Goal: Task Accomplishment & Management: Manage account settings

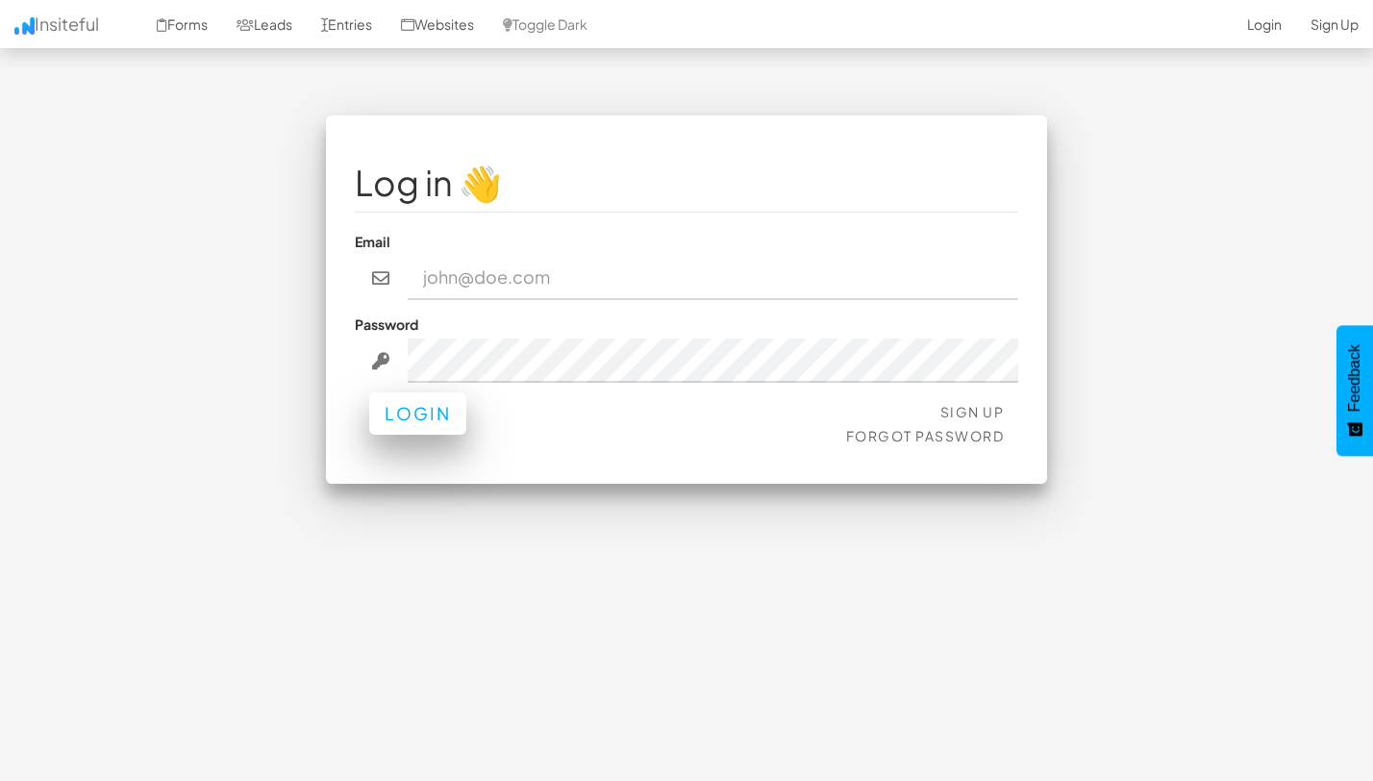
type input "team@joinopus.org"
click at [385, 423] on button "Login" at bounding box center [417, 413] width 97 height 42
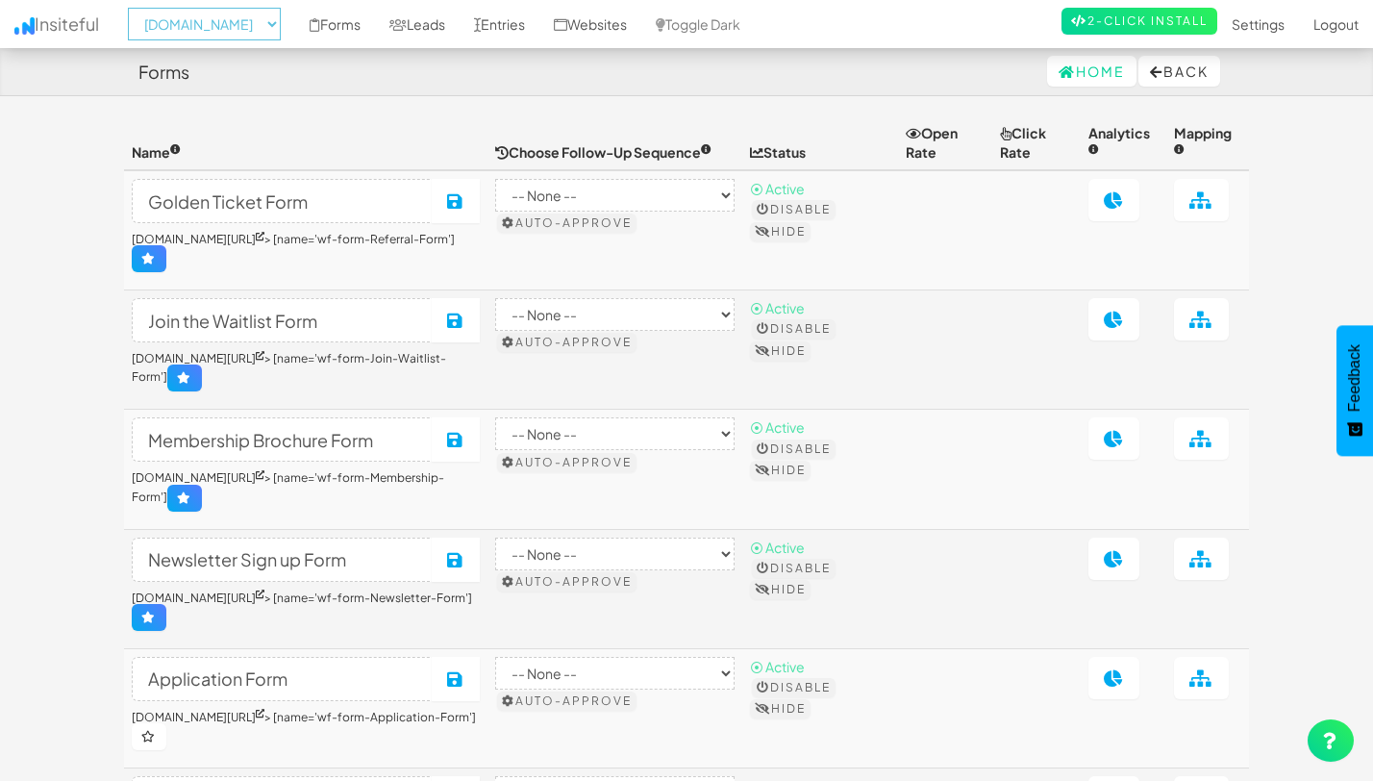
click at [262, 28] on select "-- None -- www.theeasies.com www.joinopus.org joinopus.org" at bounding box center [204, 24] width 153 height 33
select select "2530"
click at [134, 8] on select "-- None -- www.theeasies.com www.joinopus.org joinopus.org" at bounding box center [204, 24] width 153 height 33
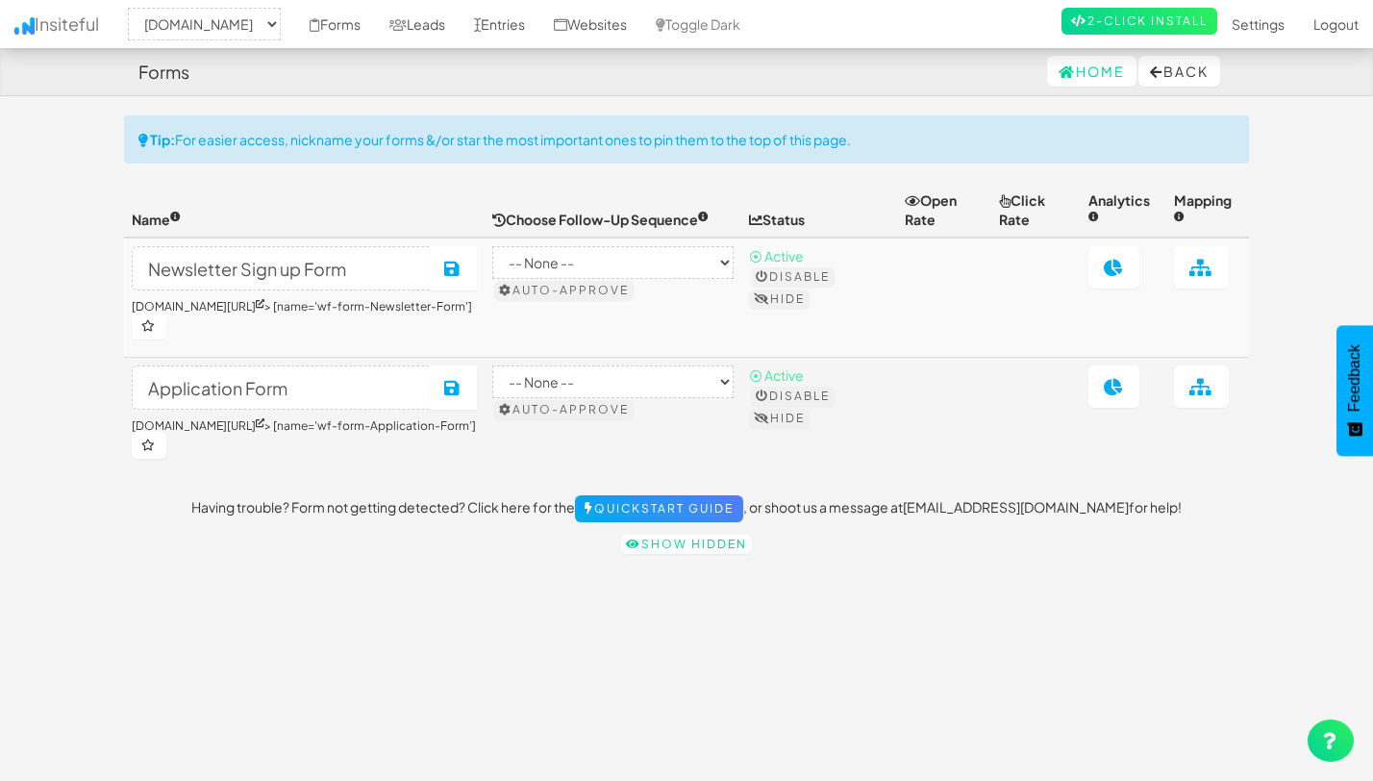
select select "2530"
click at [458, 28] on link "Leads" at bounding box center [417, 24] width 85 height 48
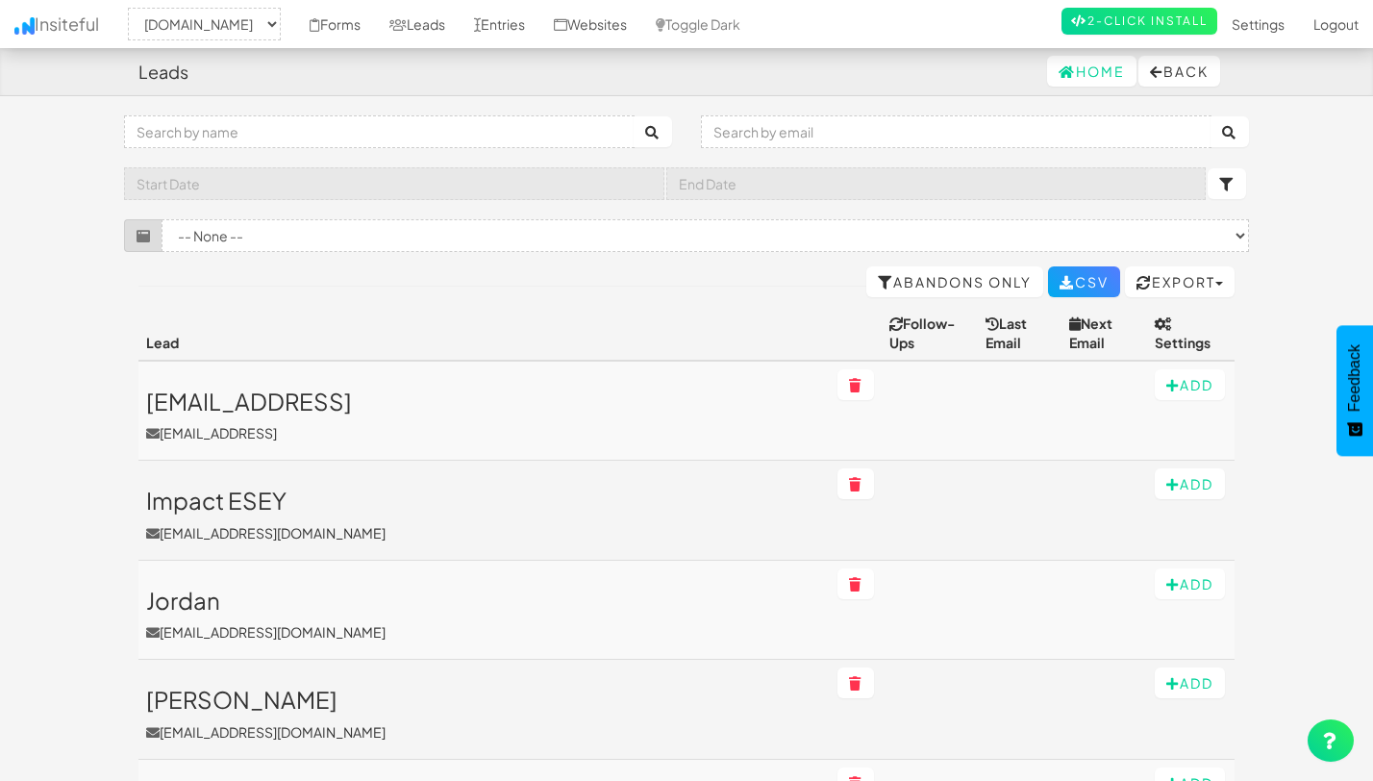
select select "2530"
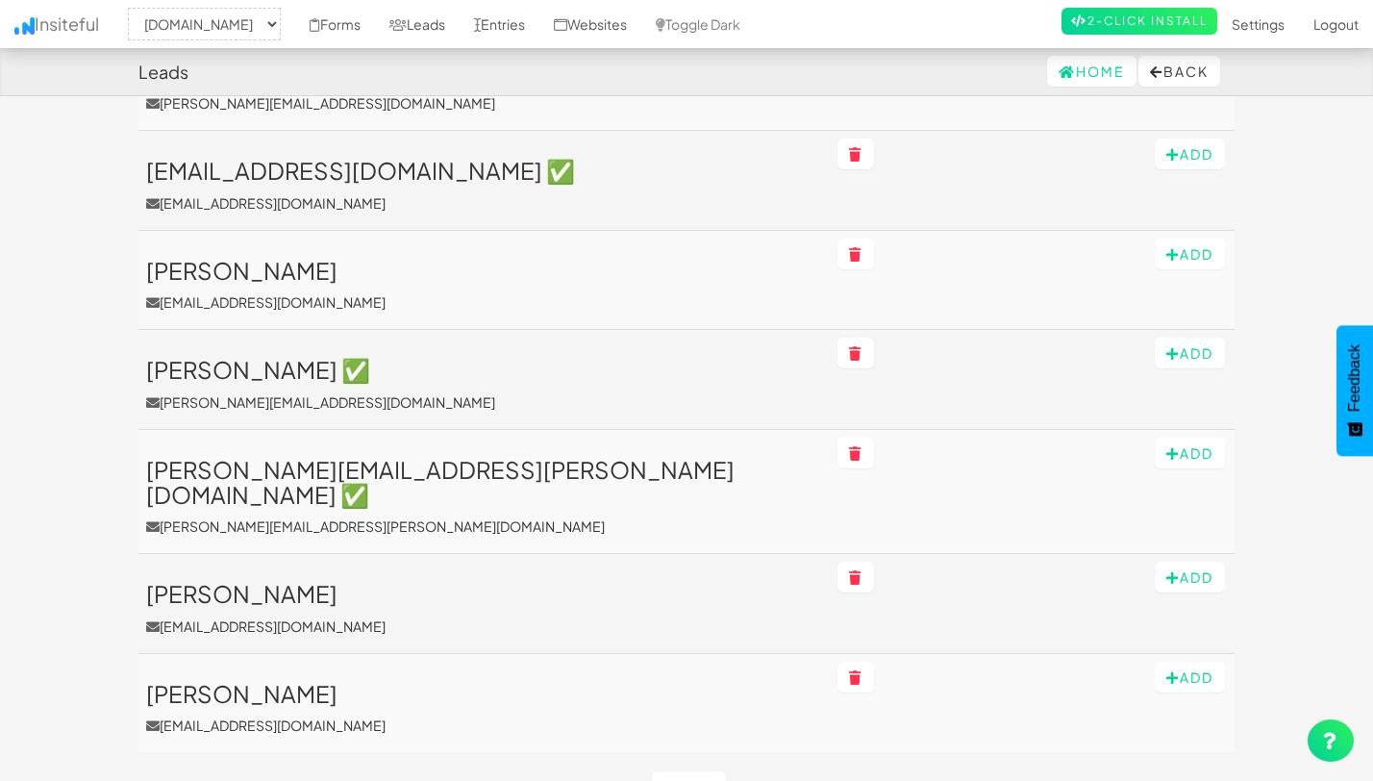
scroll to position [2177, 0]
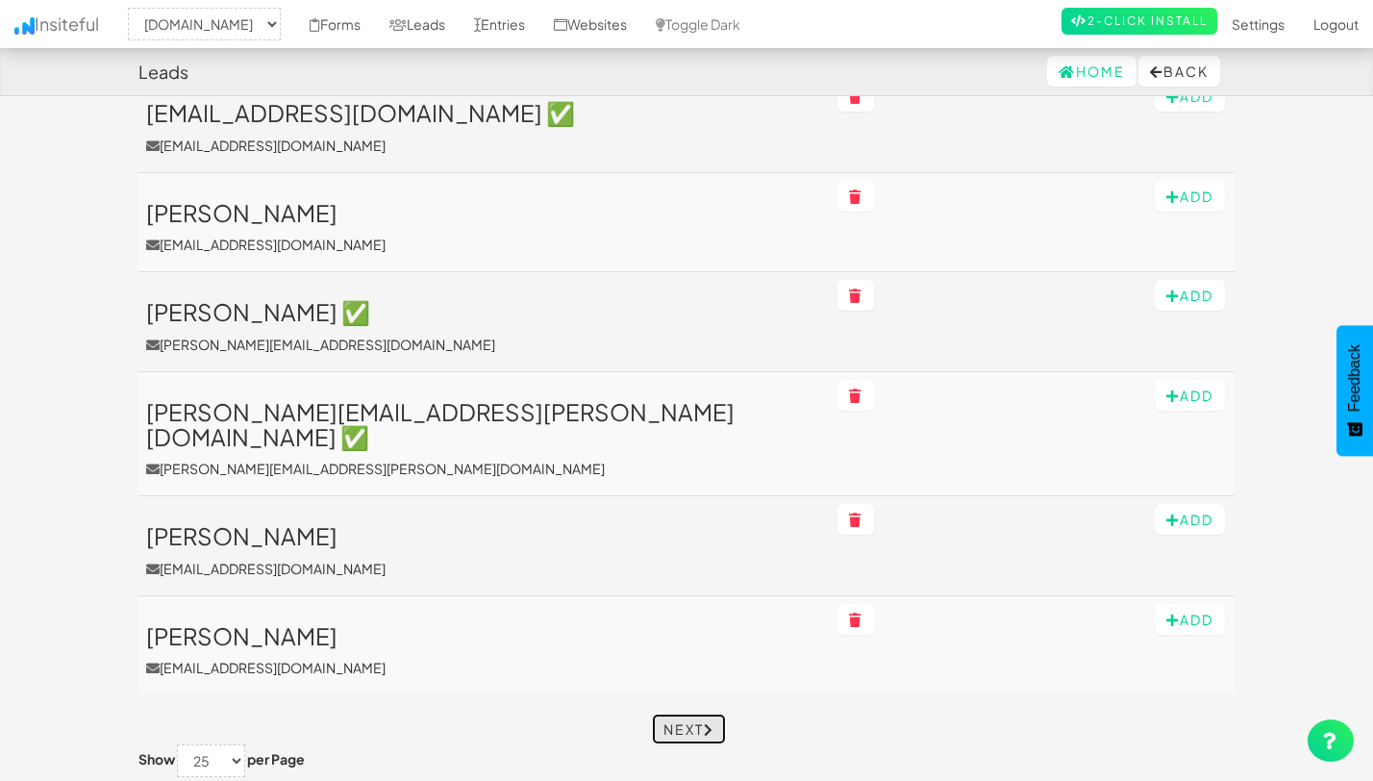
click at [682, 713] on link "Next" at bounding box center [689, 728] width 74 height 31
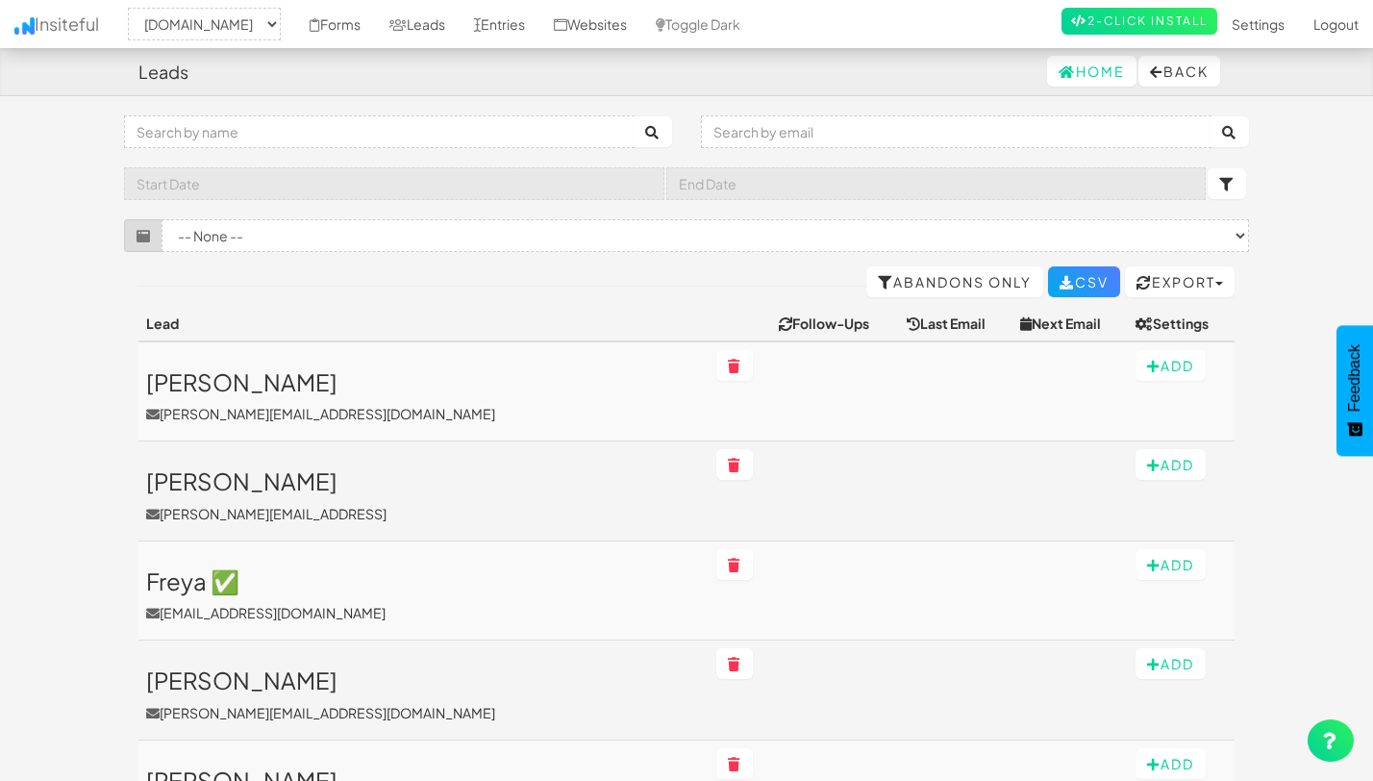
select select "2530"
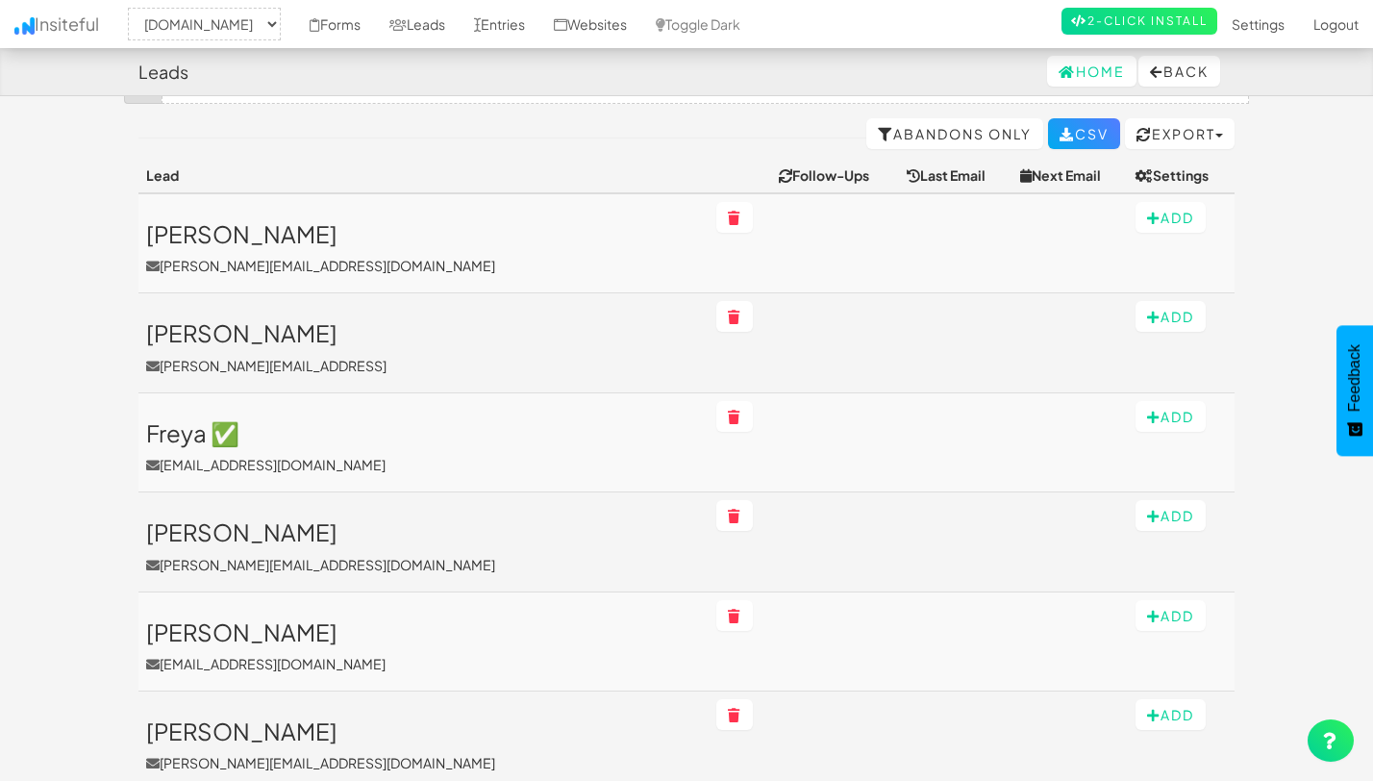
scroll to position [177, 0]
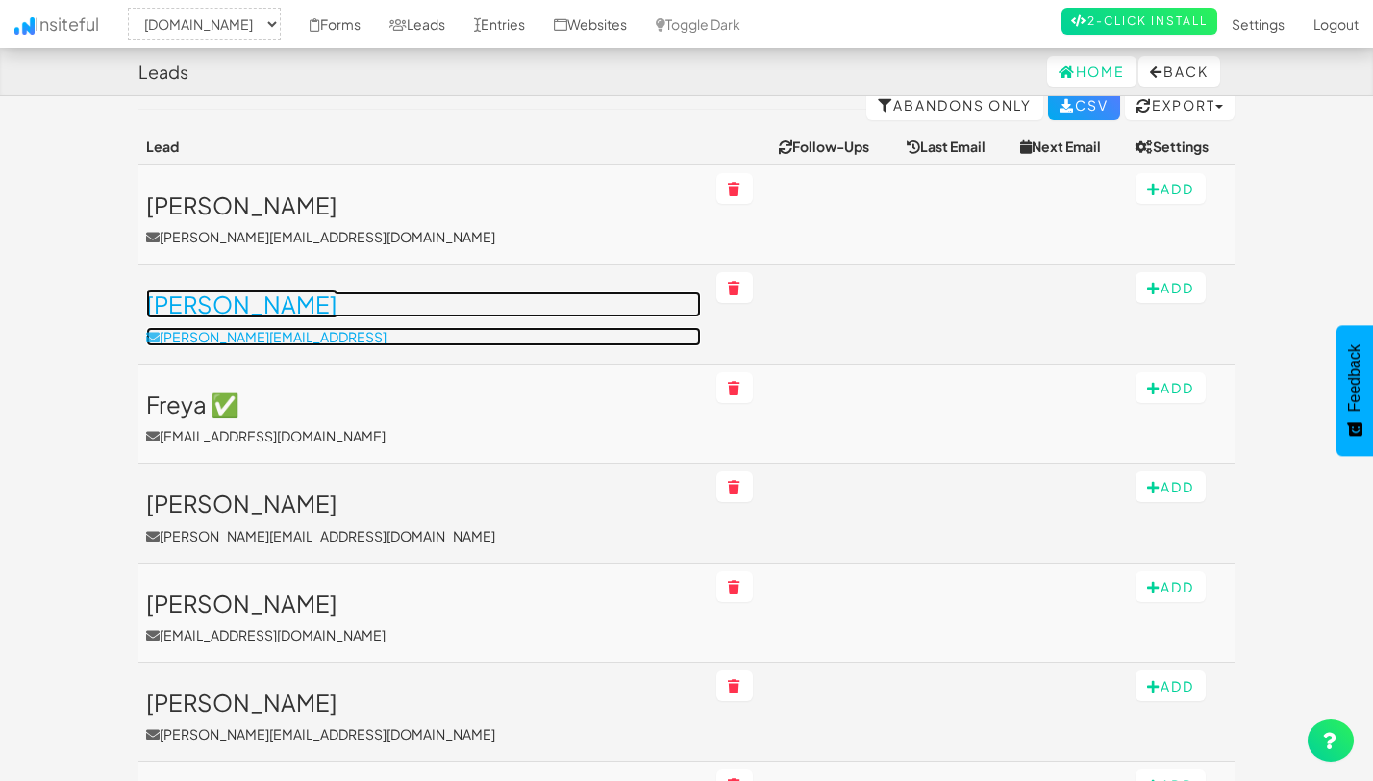
click at [173, 305] on h3 "James" at bounding box center [423, 303] width 555 height 25
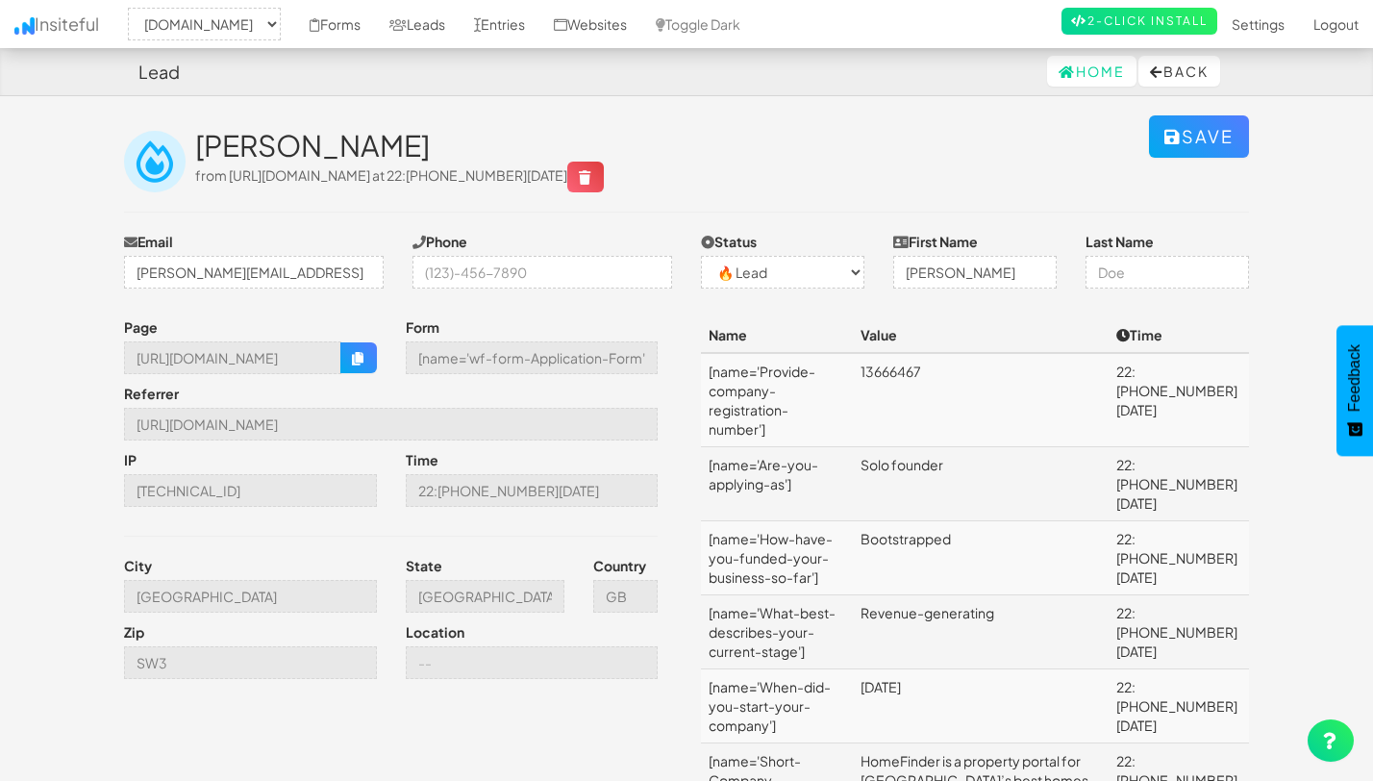
select select "2530"
select select "0"
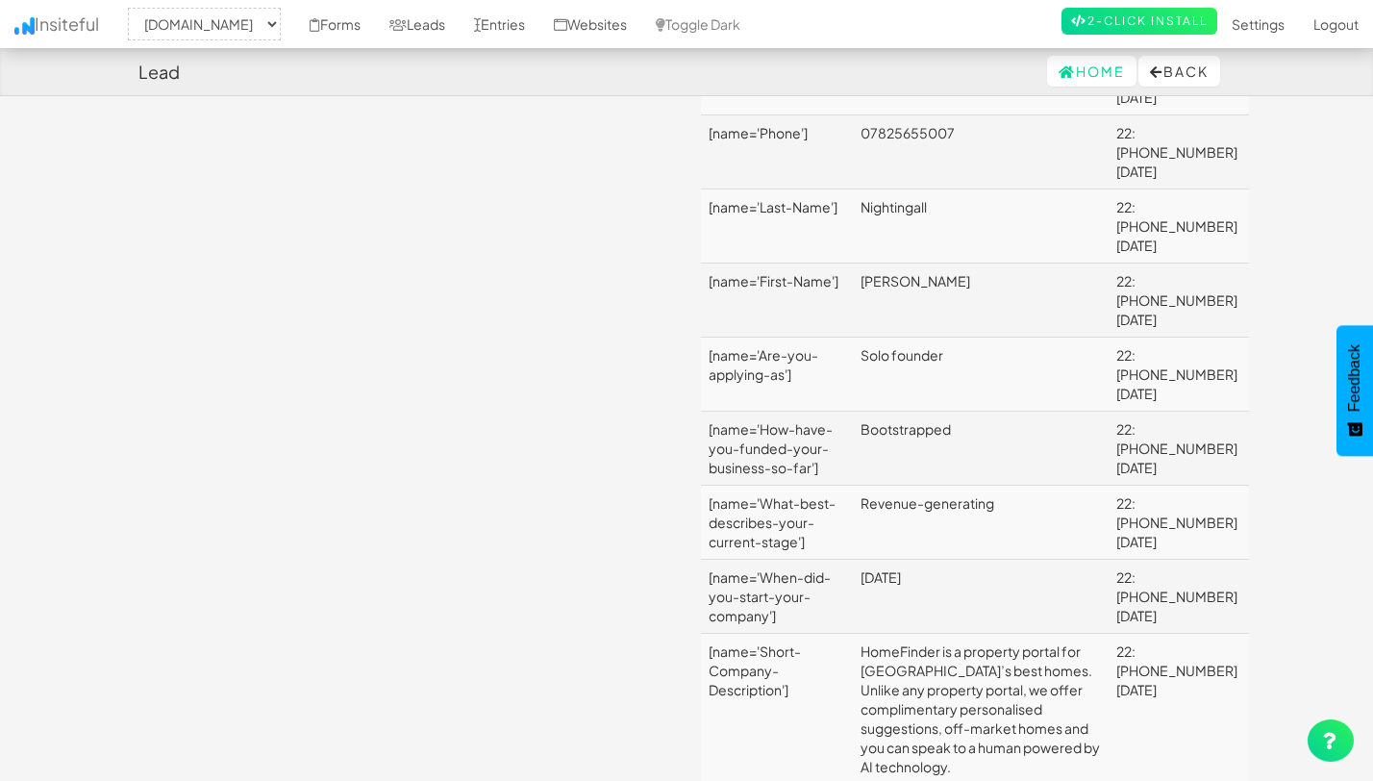
scroll to position [1443, 0]
click at [460, 31] on link "Leads" at bounding box center [417, 24] width 85 height 48
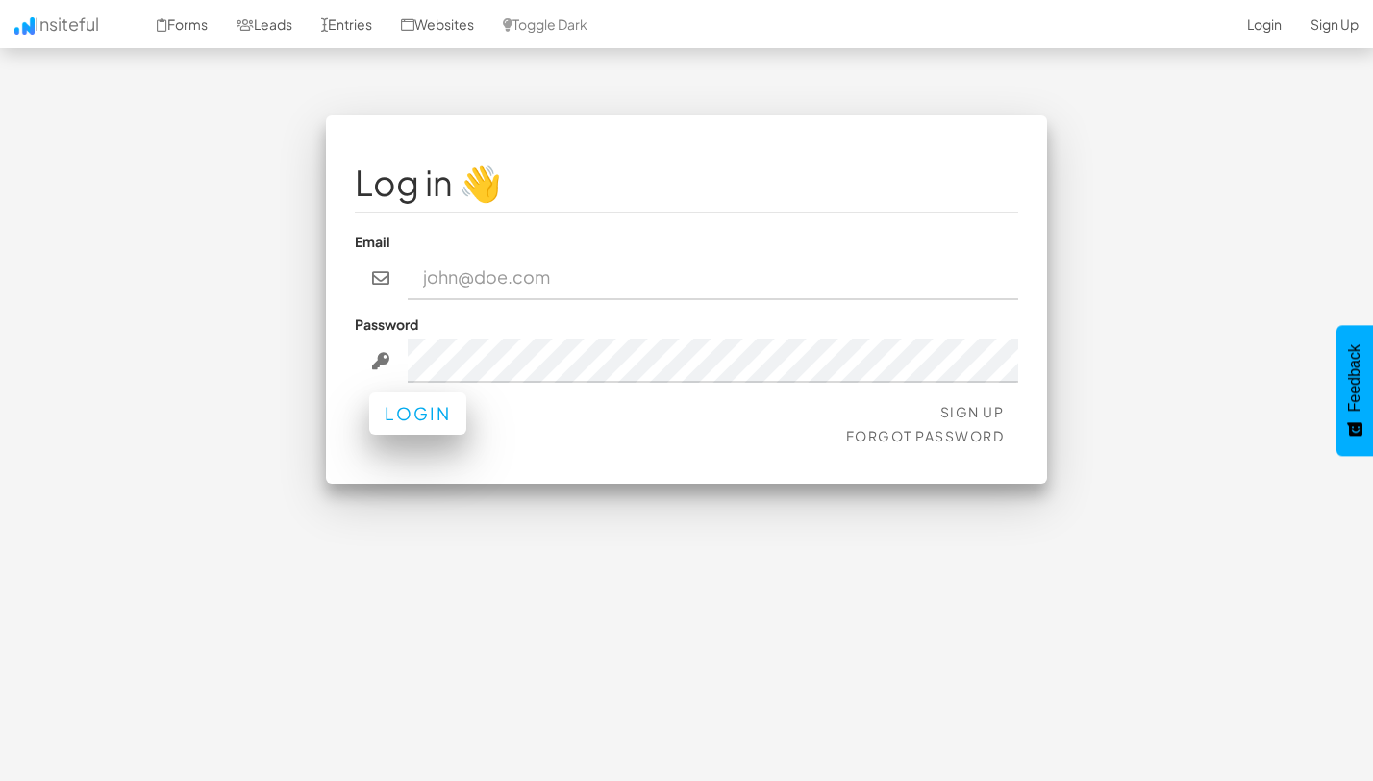
type input "[EMAIL_ADDRESS][DOMAIN_NAME]"
click at [384, 409] on button "Login" at bounding box center [417, 413] width 97 height 42
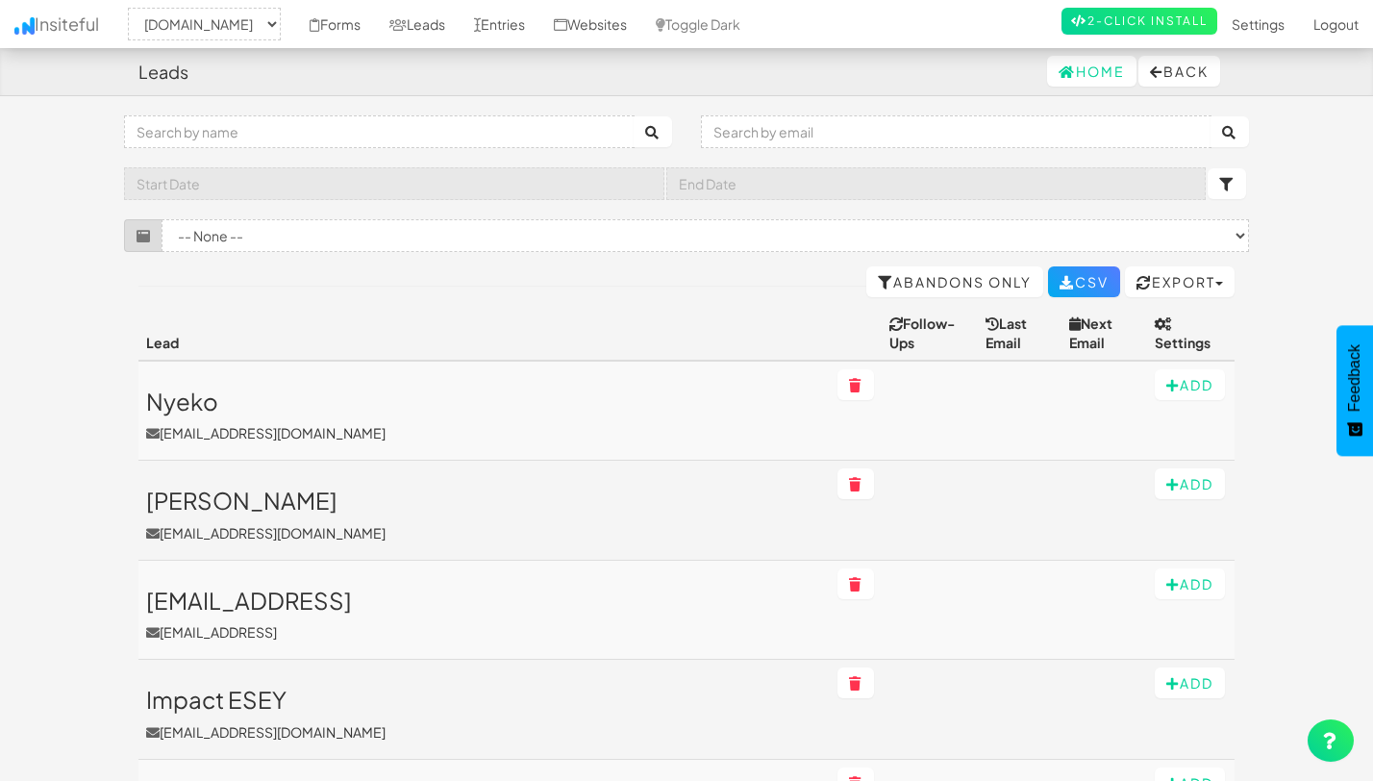
select select "2530"
click at [240, 232] on select "-- None -- Newsletter Sign up Form (www.theeasies.com/[name='wf-form-Newsletter…" at bounding box center [705, 235] width 1087 height 33
select select "f68e2dc05ade352.95790101"
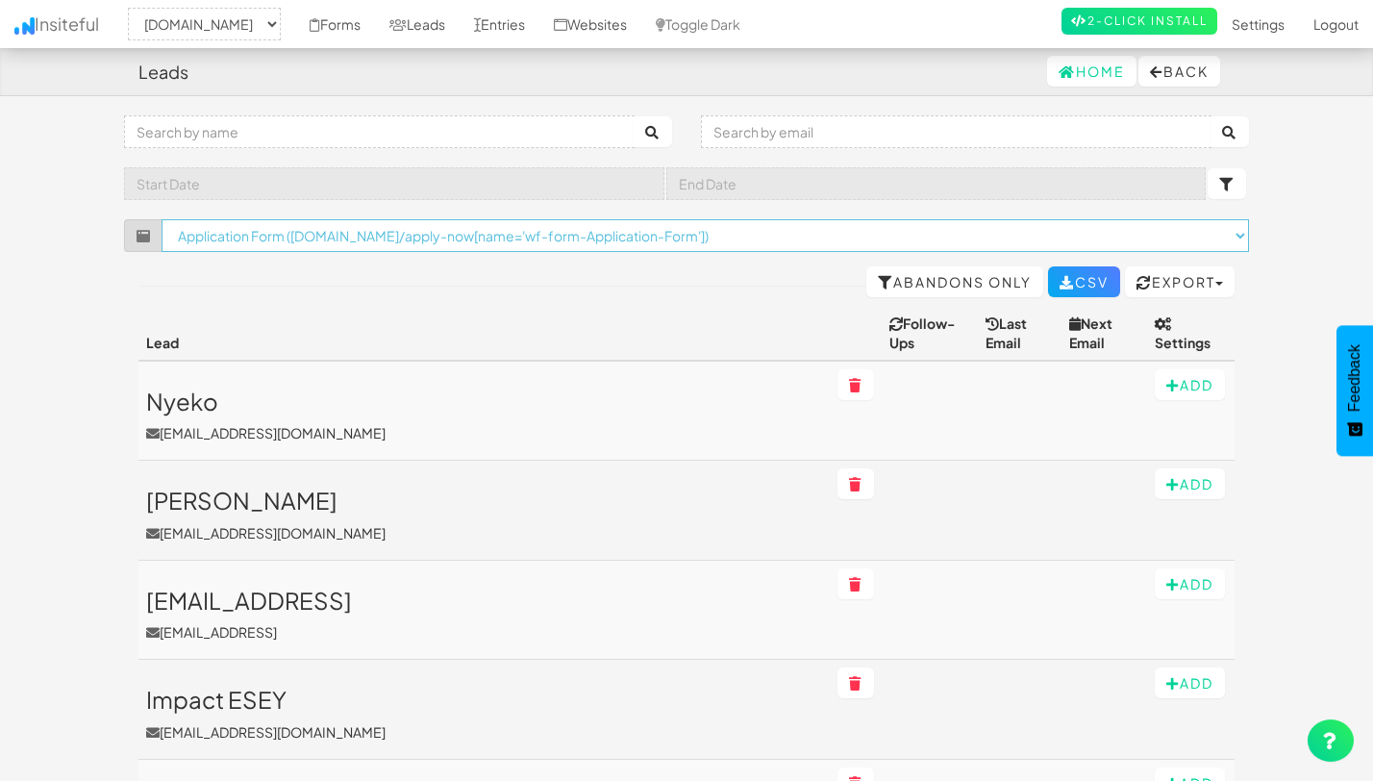
click at [162, 219] on select "-- None -- Newsletter Sign up Form (www.theeasies.com/[name='wf-form-Newsletter…" at bounding box center [705, 235] width 1087 height 33
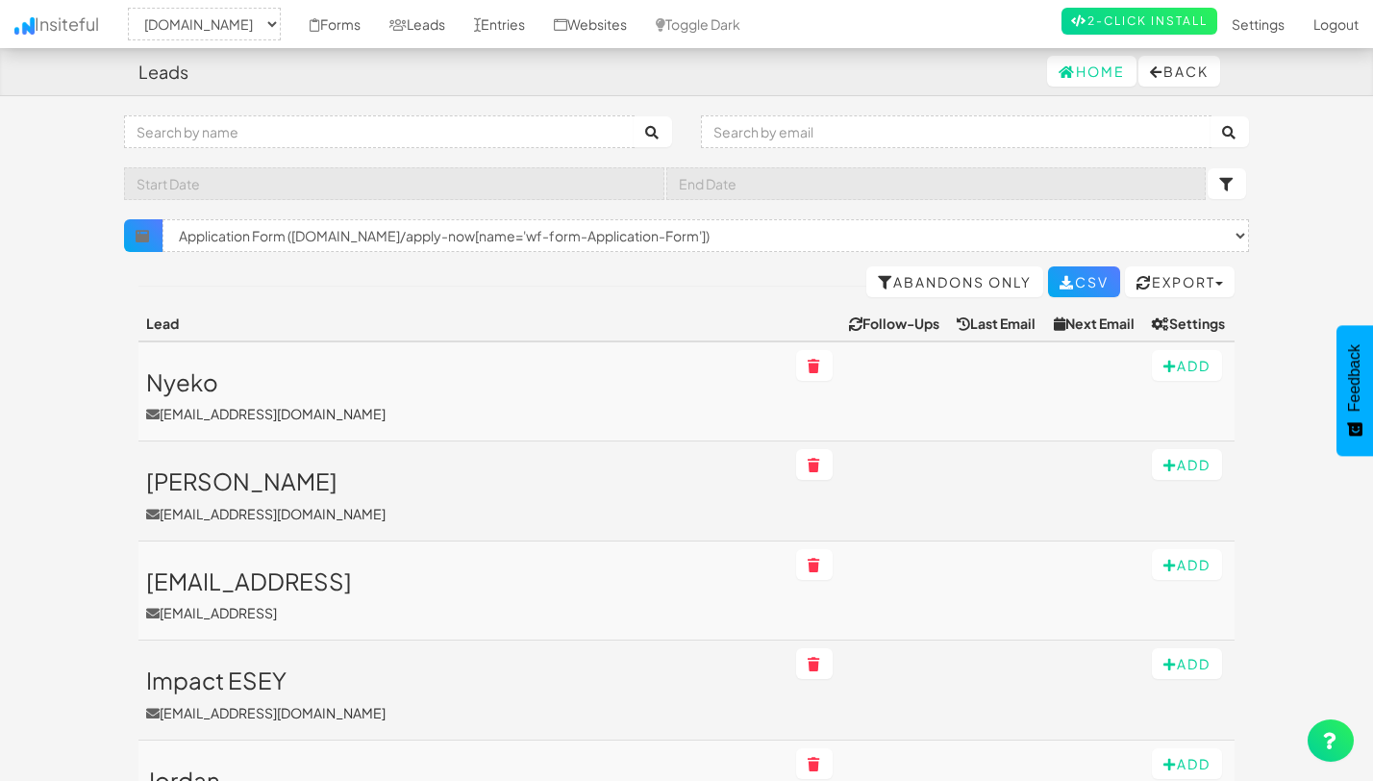
select select "2530"
select select "f68e2dc05ade352.95790101"
click at [222, 139] on input "text" at bounding box center [379, 131] width 511 height 33
click at [719, 131] on input "text" at bounding box center [956, 131] width 511 height 33
paste input "[PERSON_NAME][EMAIL_ADDRESS][DOMAIN_NAME]"
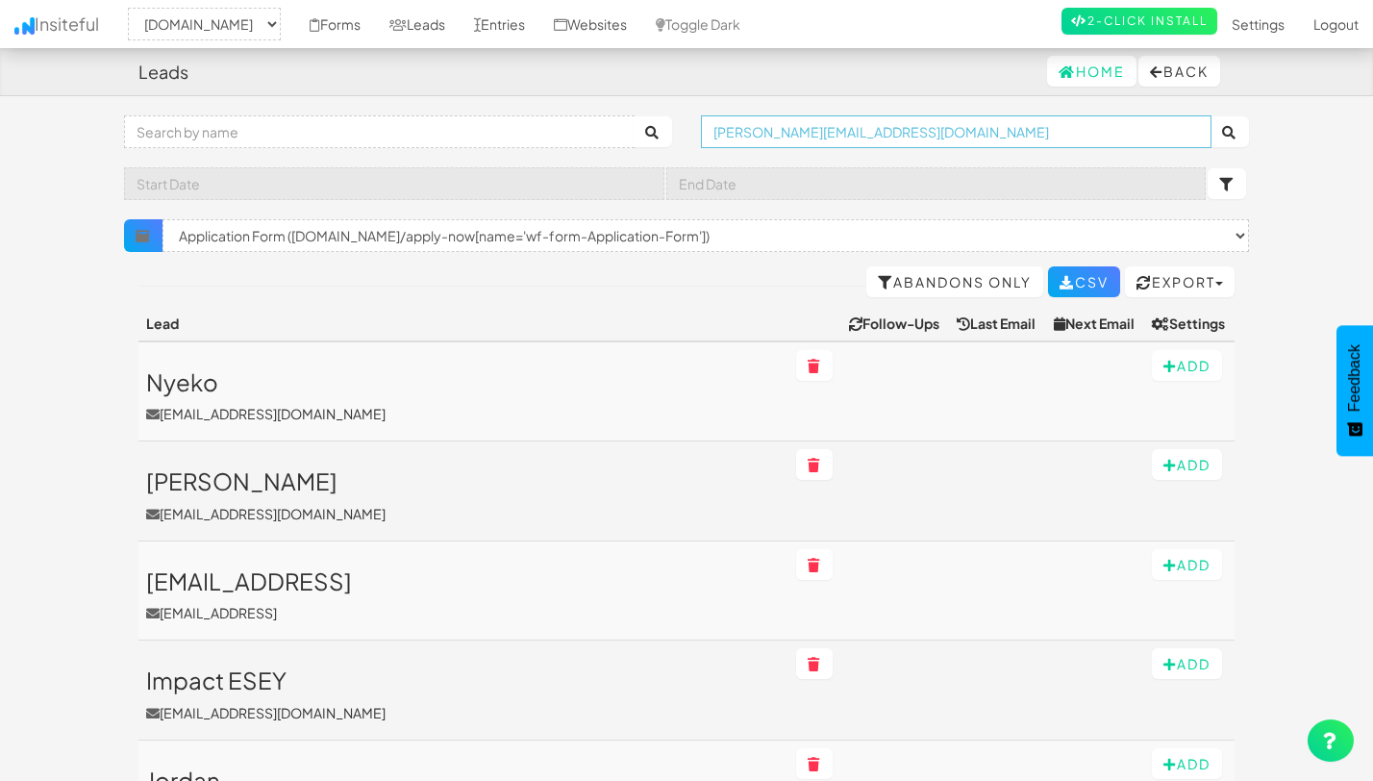
type input "melissa@themodernists.co"
click at [1210, 116] on button "submit" at bounding box center [1229, 131] width 38 height 31
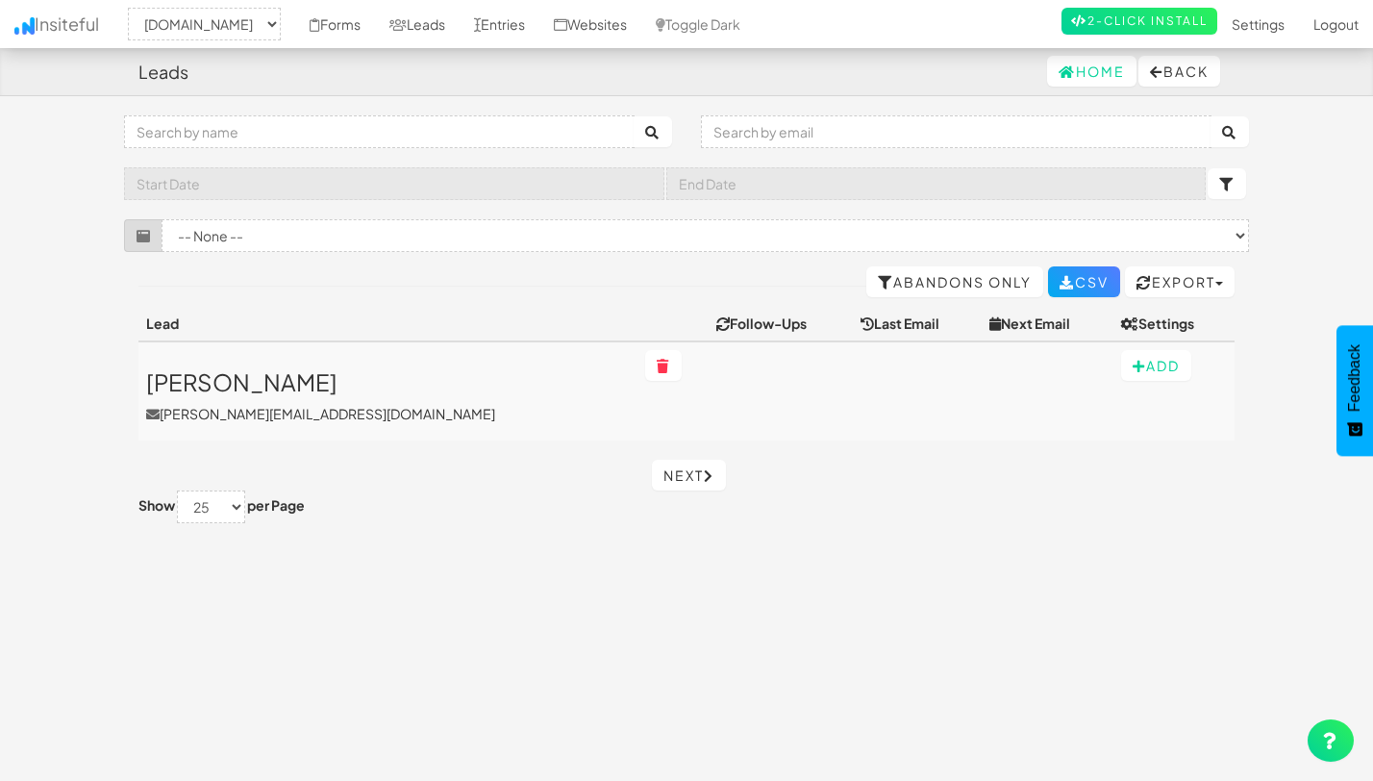
select select "2530"
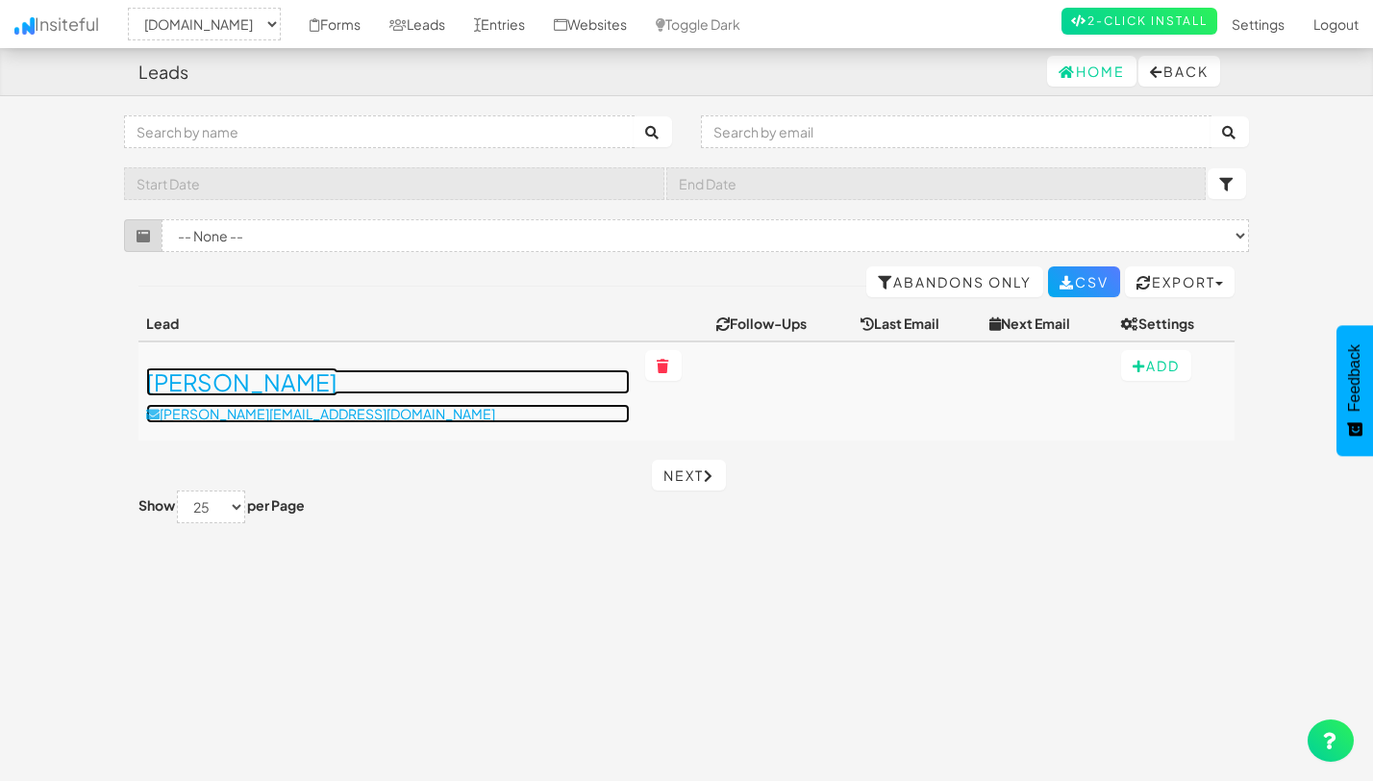
click at [184, 384] on h3 "Melissa ✅" at bounding box center [388, 381] width 484 height 25
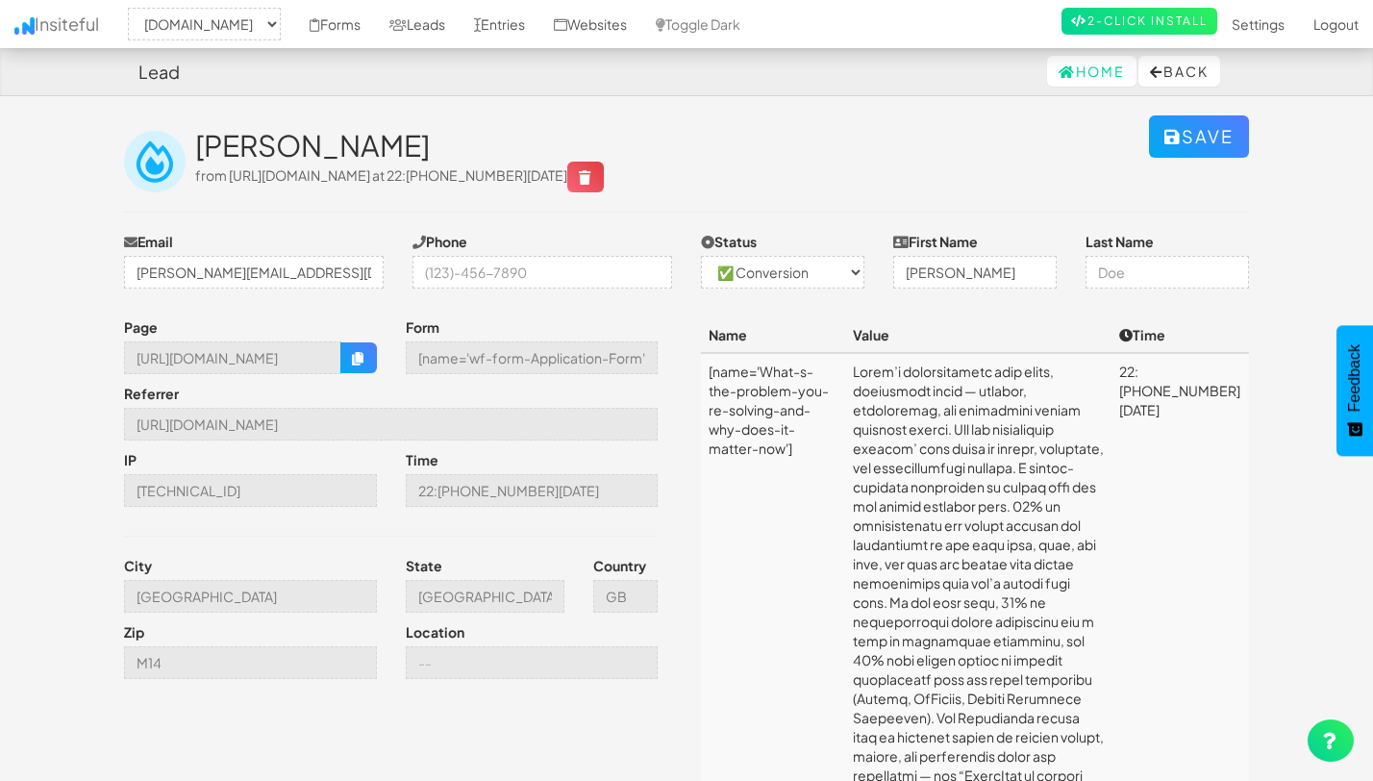
select select "2530"
select select "1"
click at [460, 28] on link "Leads" at bounding box center [417, 24] width 85 height 48
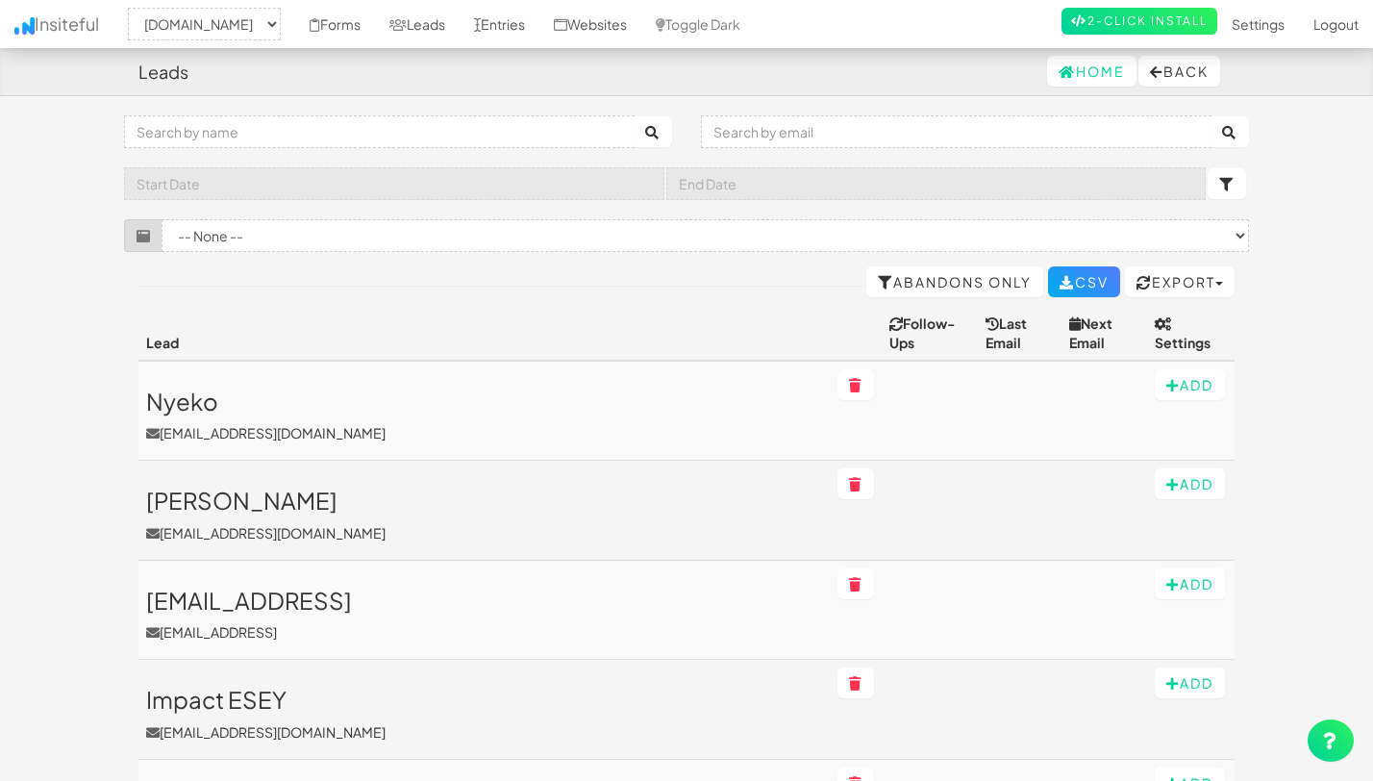
select select "2530"
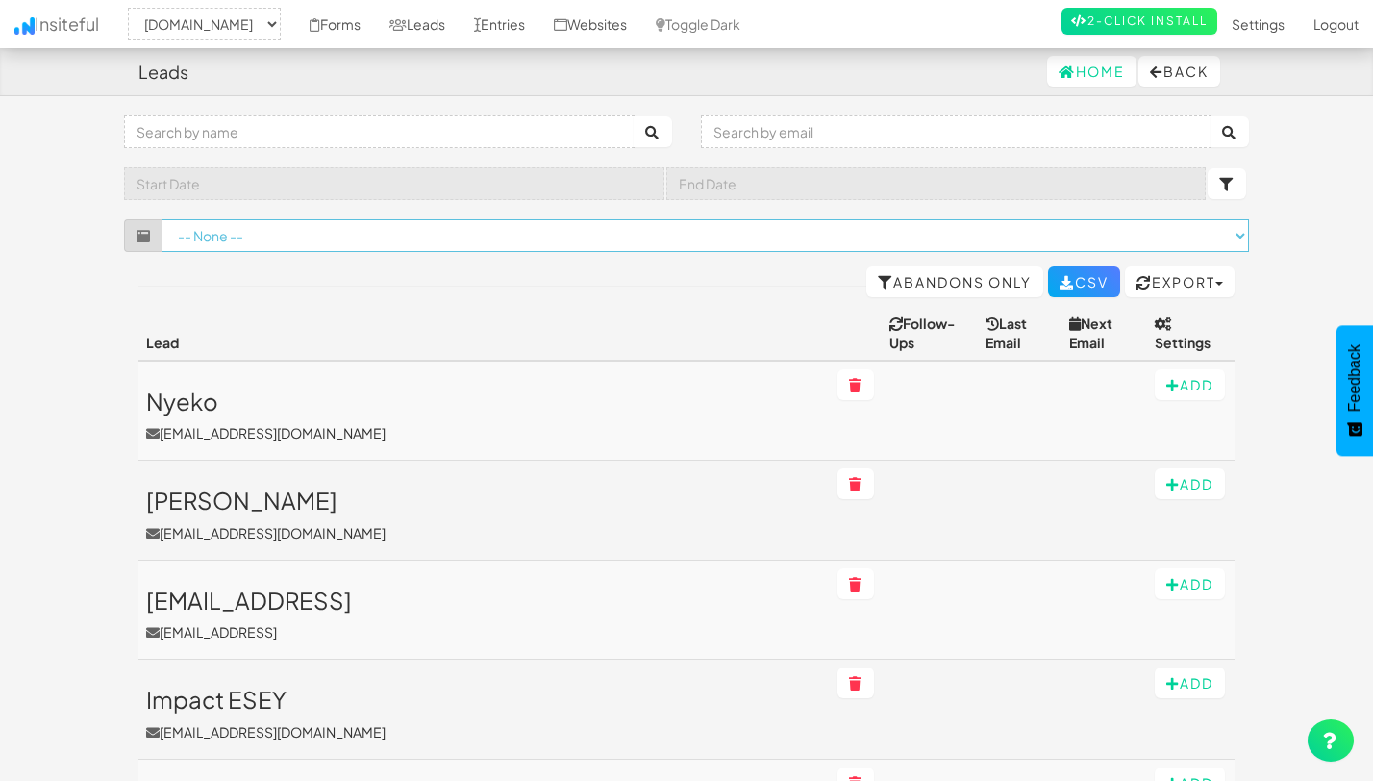
click at [408, 236] on select "-- None -- ([DOMAIN_NAME]/old-home[name='wf-form-Site-Notification-Form']) ([DO…" at bounding box center [705, 235] width 1087 height 33
select select "f68e2dc05ade352.95790101"
click at [162, 219] on select "-- None -- ([DOMAIN_NAME]/old-home[name='wf-form-Site-Notification-Form']) ([DO…" at bounding box center [705, 235] width 1087 height 33
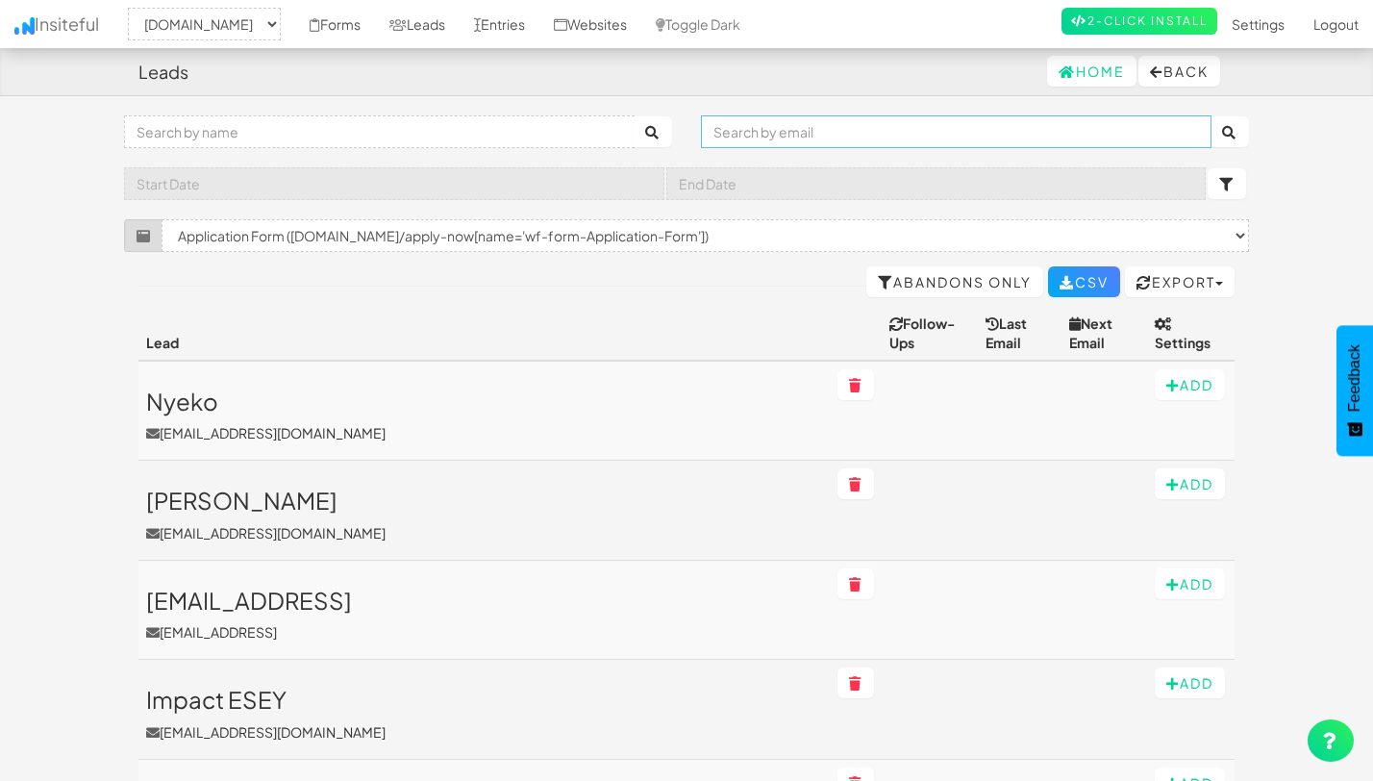
click at [750, 136] on input "text" at bounding box center [956, 131] width 511 height 33
paste input "[PERSON_NAME][EMAIL_ADDRESS]"
type input "[PERSON_NAME][EMAIL_ADDRESS]"
click at [1210, 116] on button "submit" at bounding box center [1229, 131] width 38 height 31
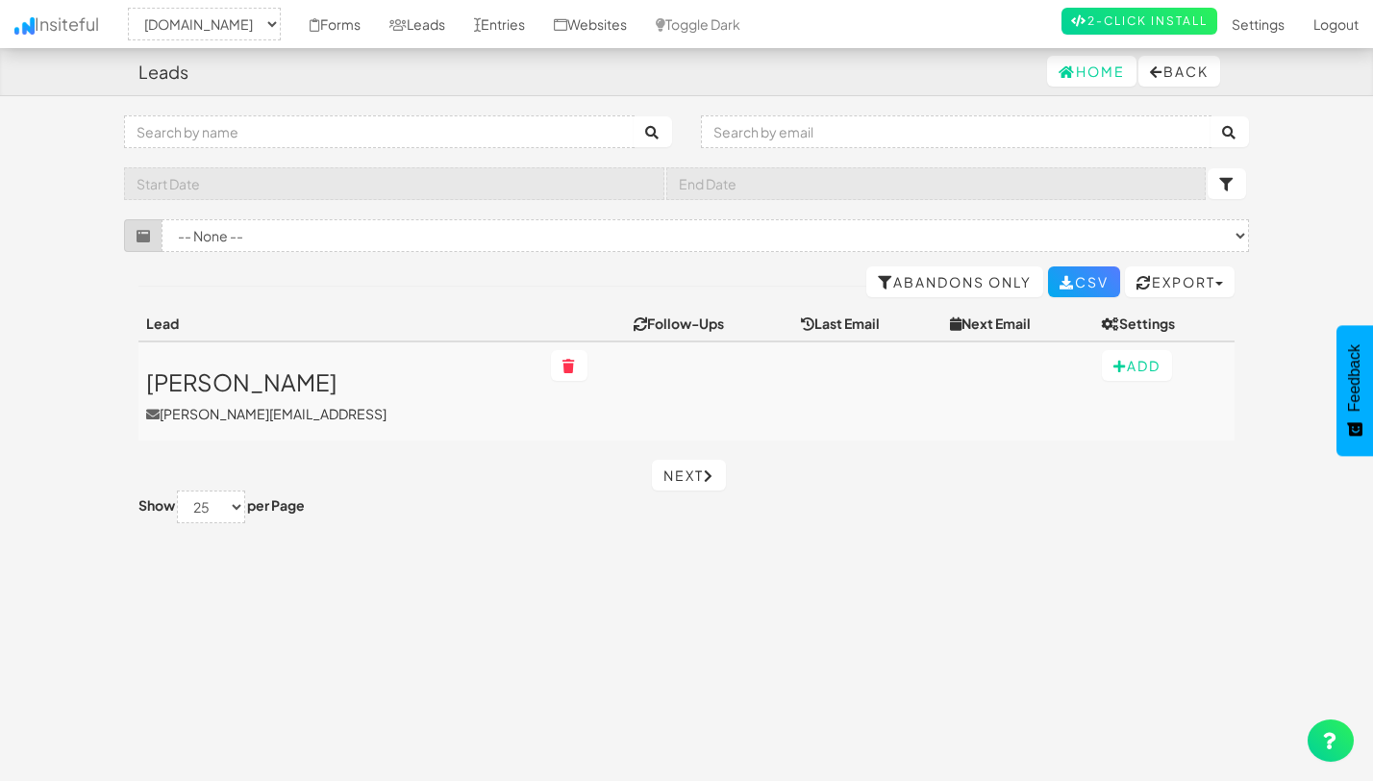
select select "2530"
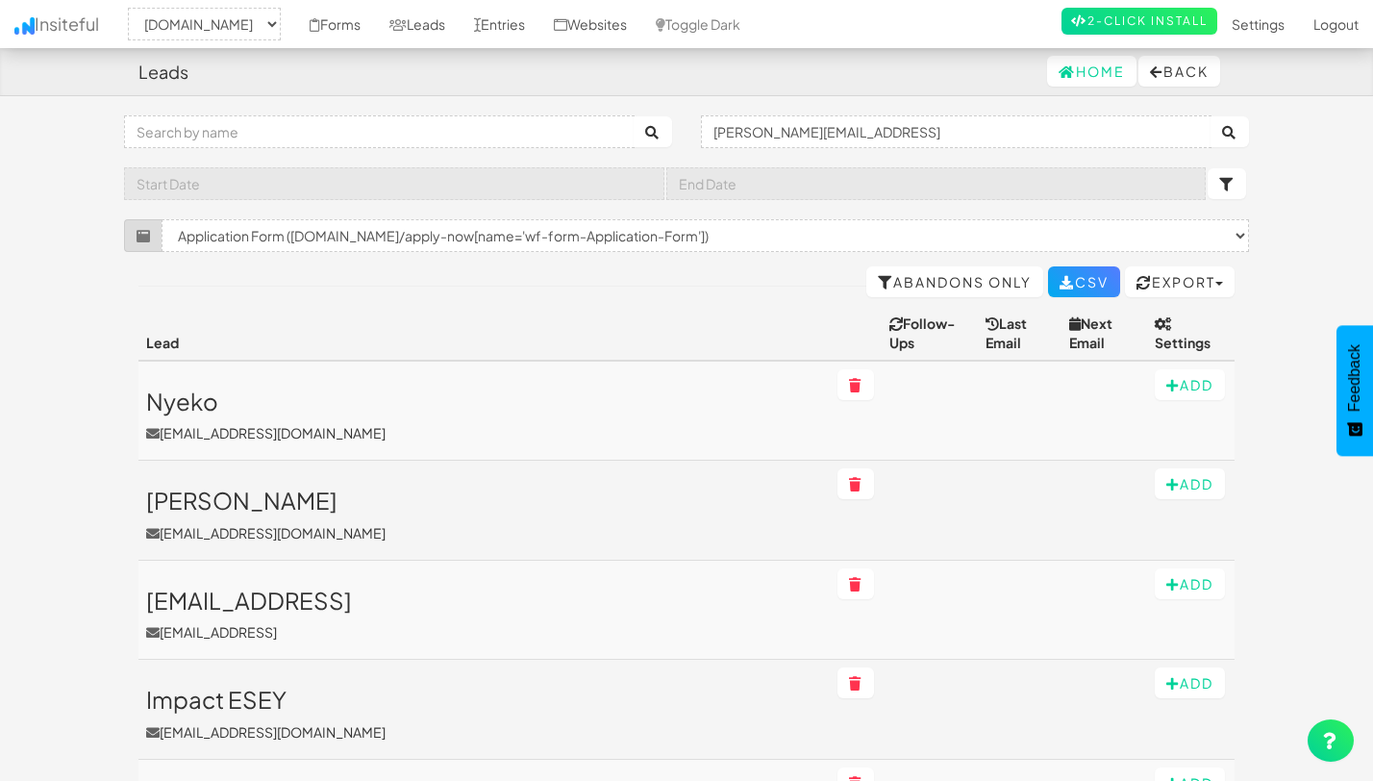
select select "2530"
select select "f68e2dc05ade352.95790101"
click at [750, 137] on input "james@homefinder.ai" at bounding box center [956, 131] width 511 height 33
paste input "[EMAIL_ADDRESS][DOMAIN_NAME]"
type input "[EMAIL_ADDRESS][DOMAIN_NAME]"
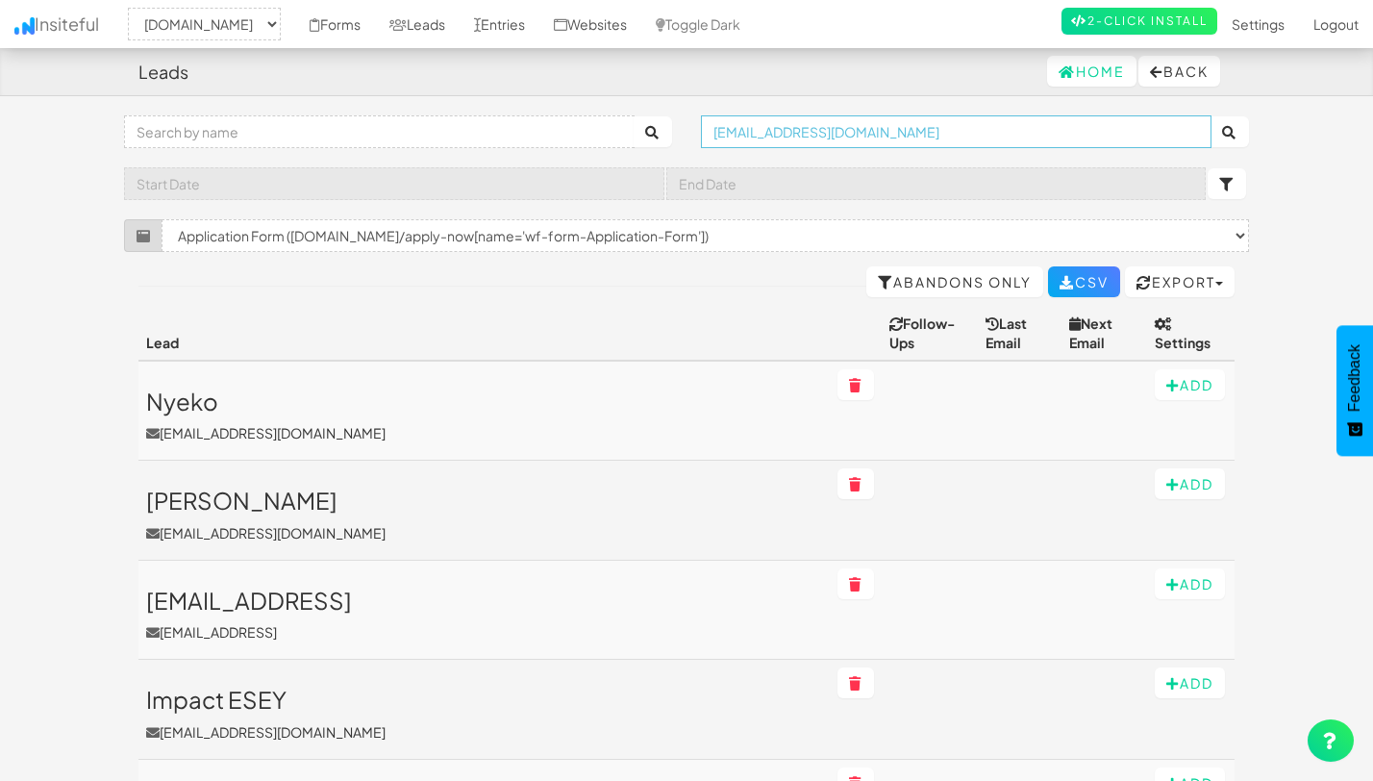
click at [1210, 116] on button "submit" at bounding box center [1229, 131] width 38 height 31
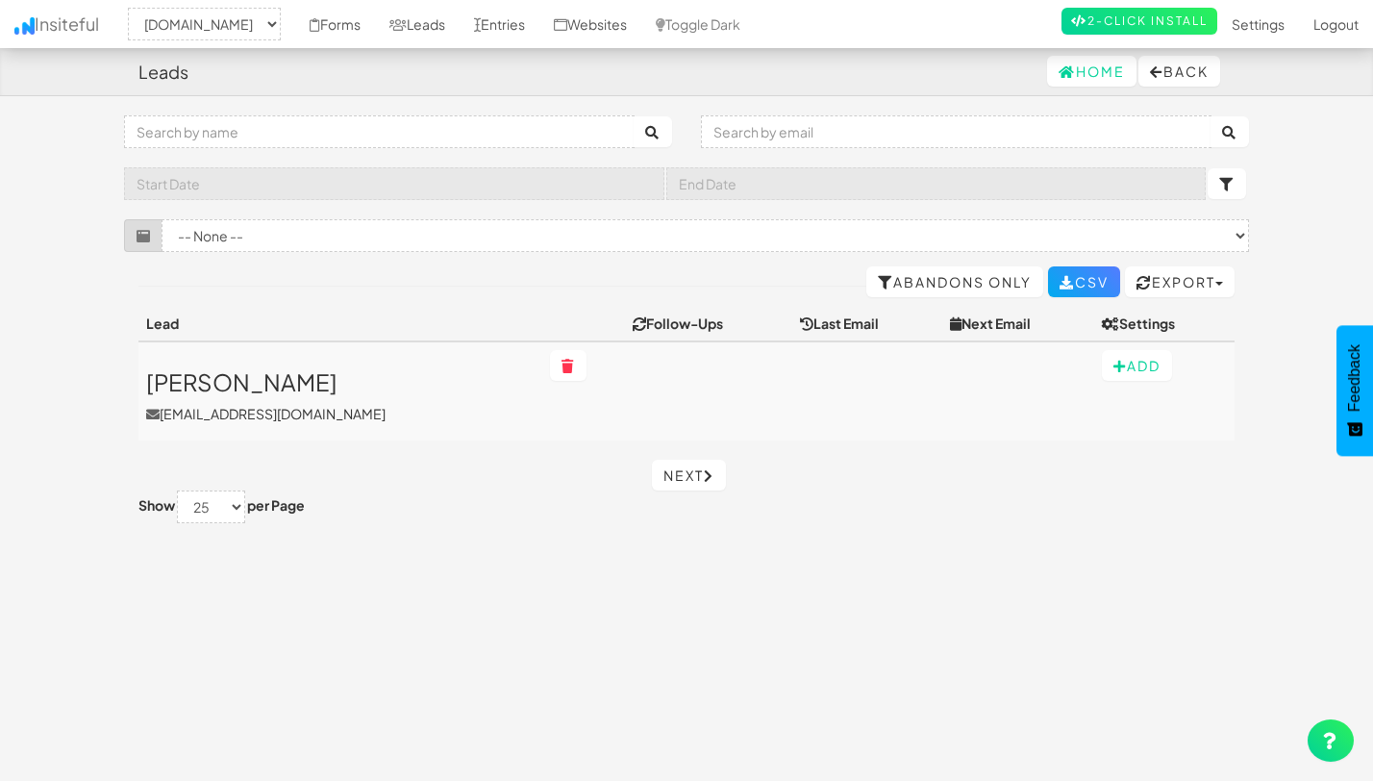
select select "2530"
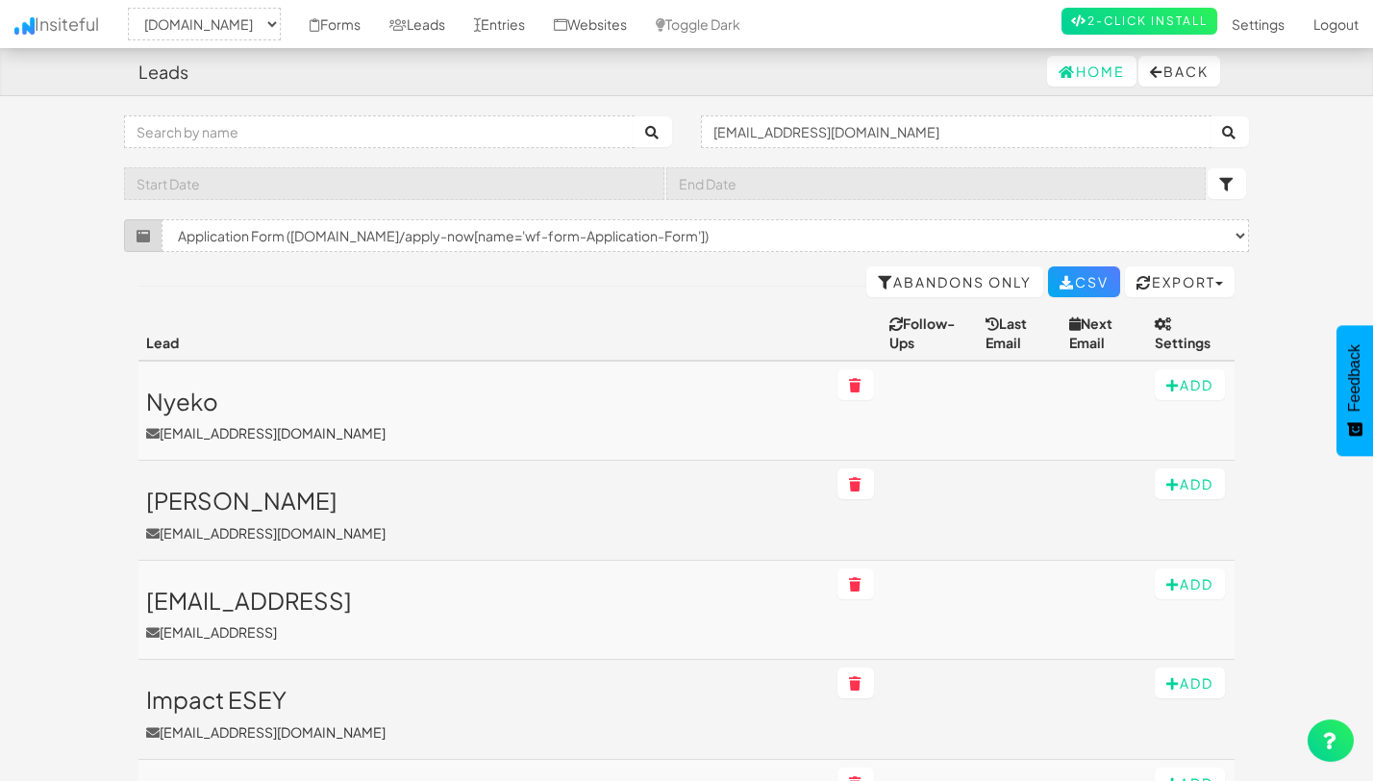
select select "2530"
select select "f68e2dc05ade352.95790101"
click at [841, 129] on input "[EMAIL_ADDRESS][DOMAIN_NAME]" at bounding box center [956, 131] width 511 height 33
paste input "aisha.purvis@sensmart.co.uk"
type input "aisha.purvis@sensmart.co.uk"
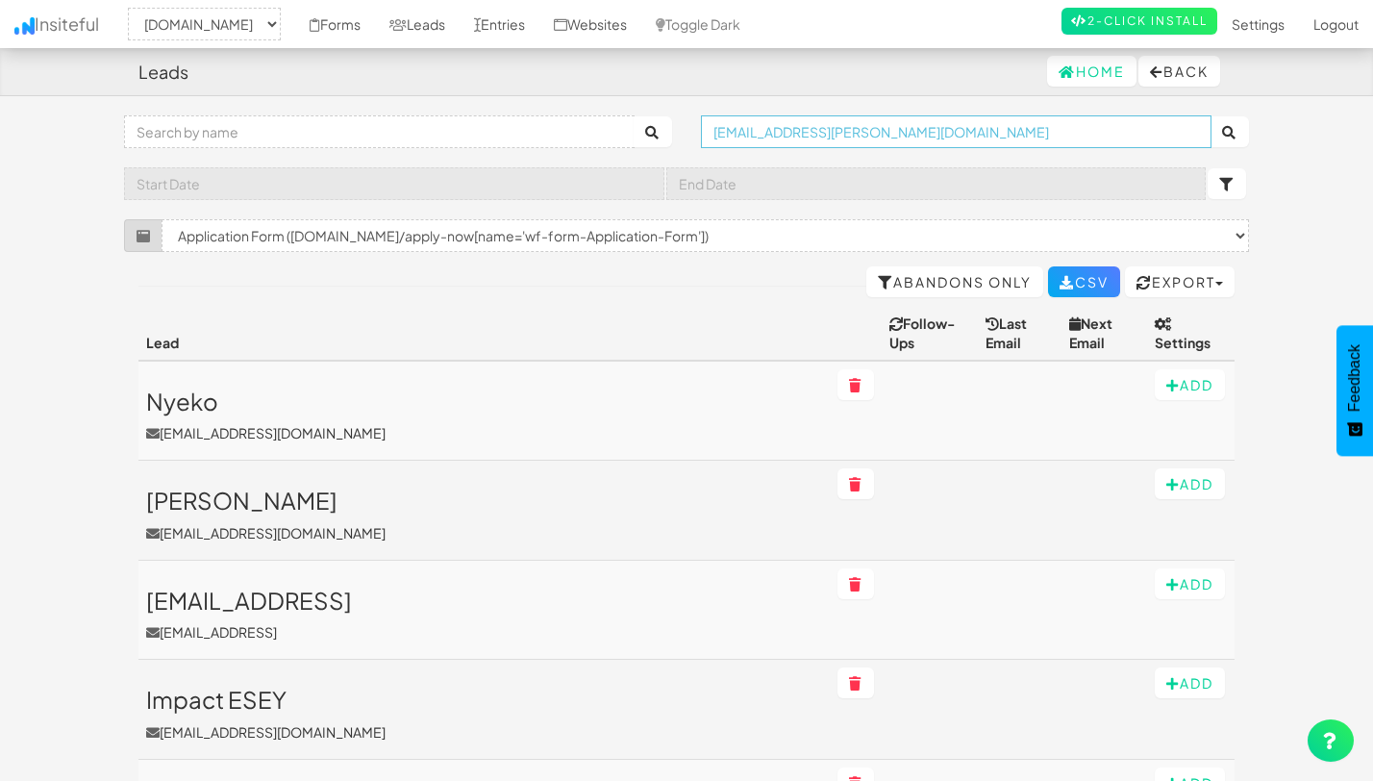
click at [1210, 116] on button "submit" at bounding box center [1229, 131] width 38 height 31
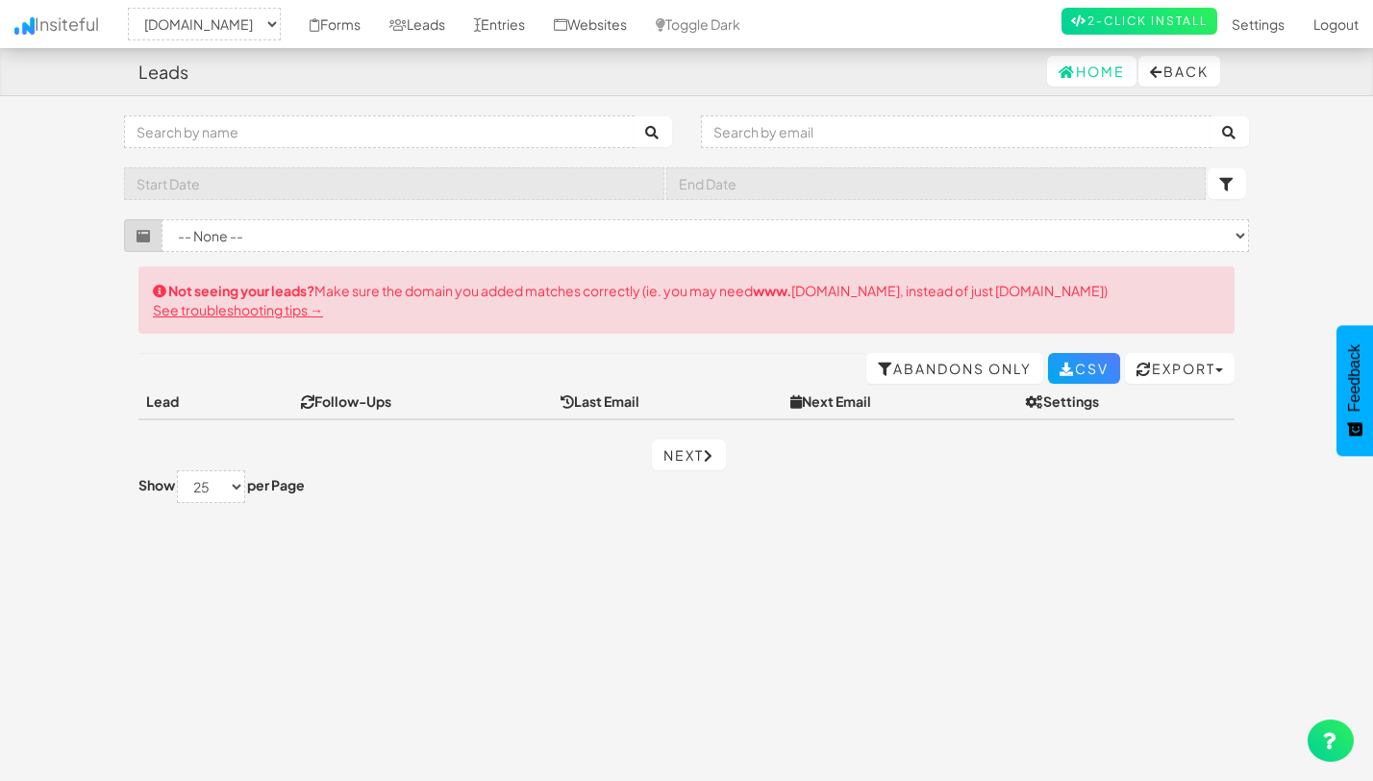
select select "2530"
click at [761, 237] on select "-- None -- Newsletter Sign up Form ([DOMAIN_NAME]/[name='wf-form-Newsletter-For…" at bounding box center [705, 235] width 1087 height 33
select select "f68e2dc05ade352.95790101"
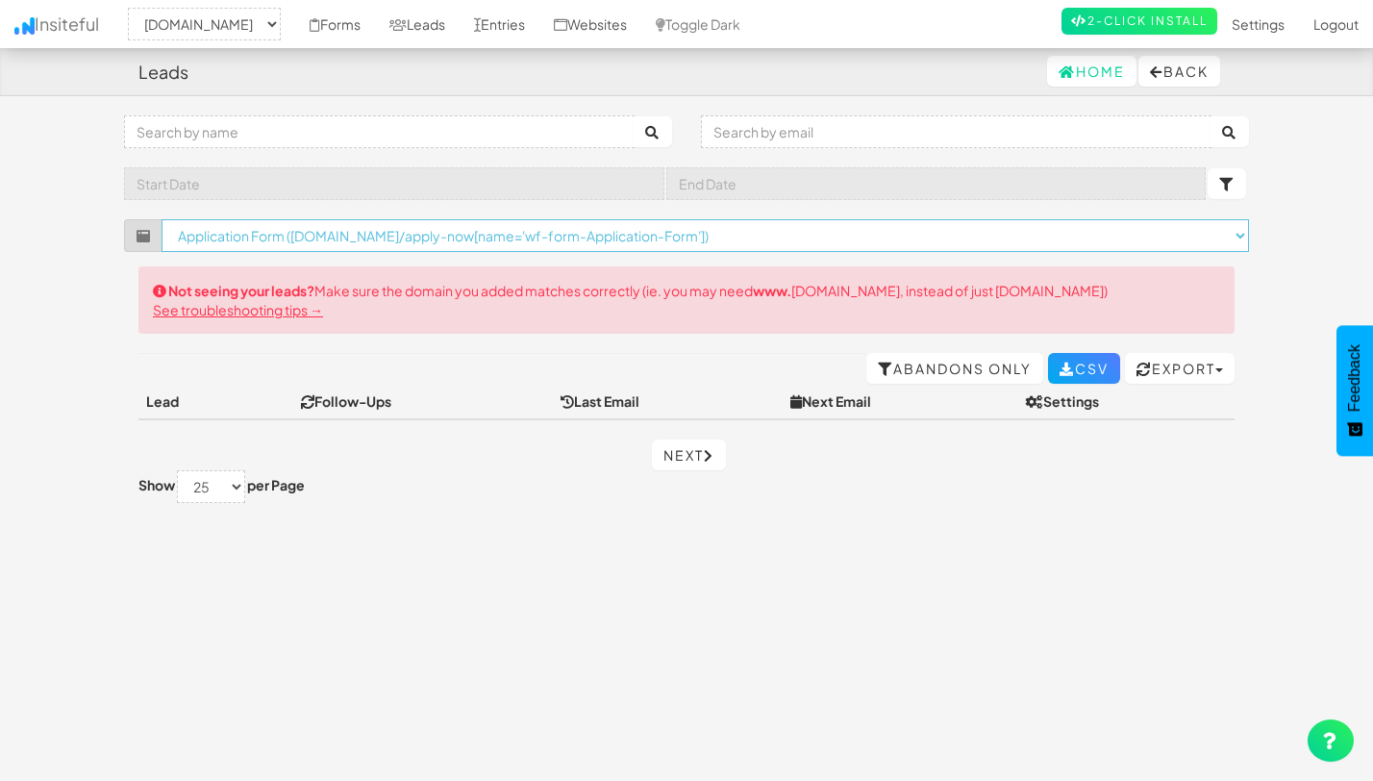
click at [162, 219] on select "-- None -- Newsletter Sign up Form ([DOMAIN_NAME]/[name='wf-form-Newsletter-For…" at bounding box center [705, 235] width 1087 height 33
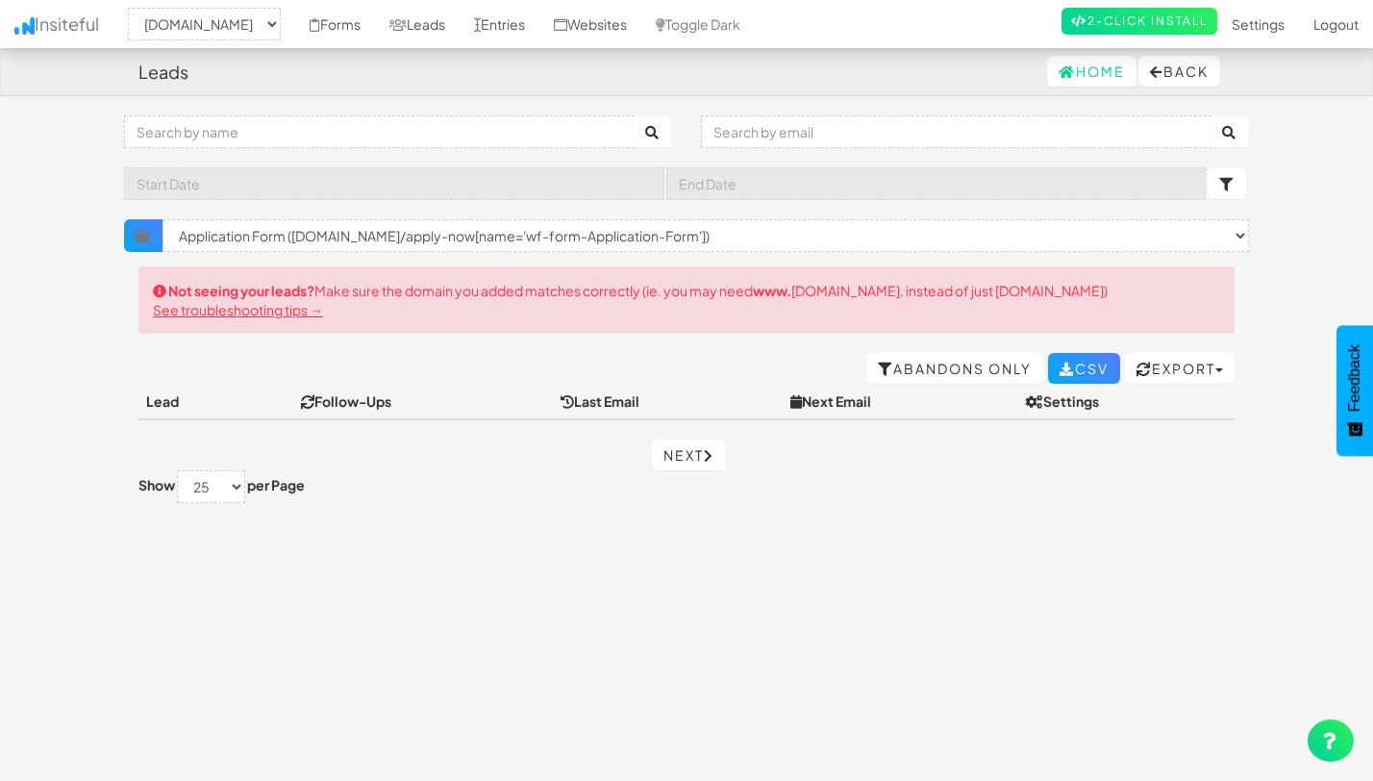
select select "2530"
select select "f68e2dc05ade352.95790101"
select select "2530"
select select "f68e2dc05ade352.95790101"
click at [375, 29] on link "Forms" at bounding box center [335, 24] width 80 height 48
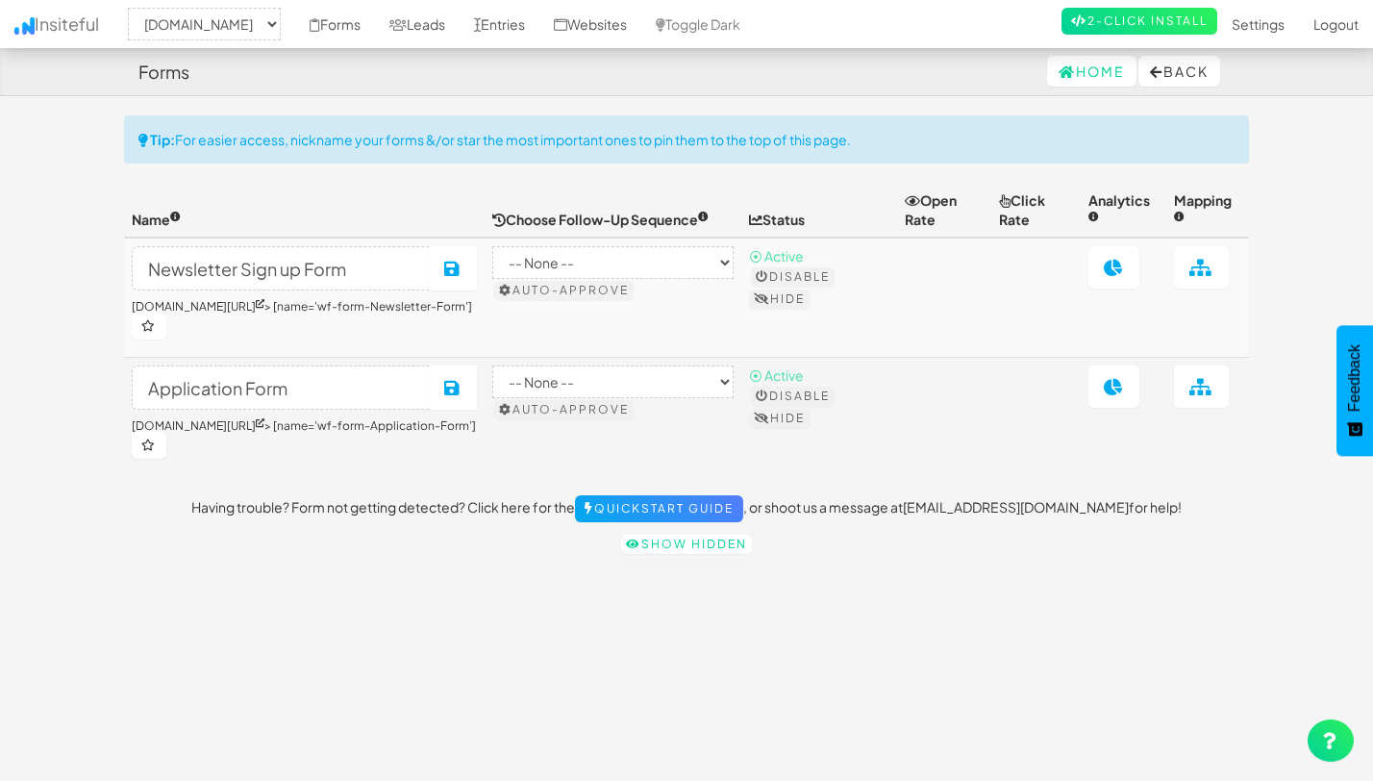
select select "2530"
click at [458, 26] on link "Leads" at bounding box center [417, 24] width 85 height 48
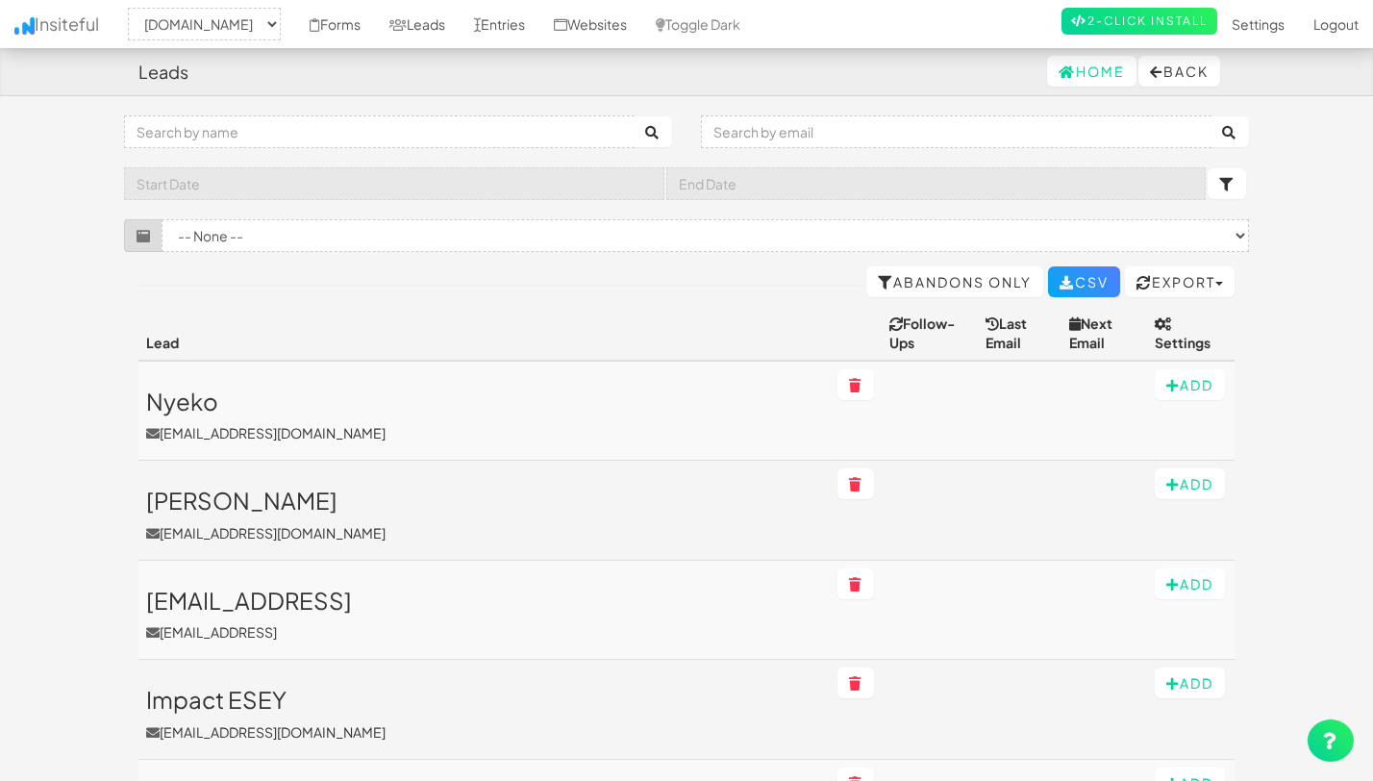
select select "2530"
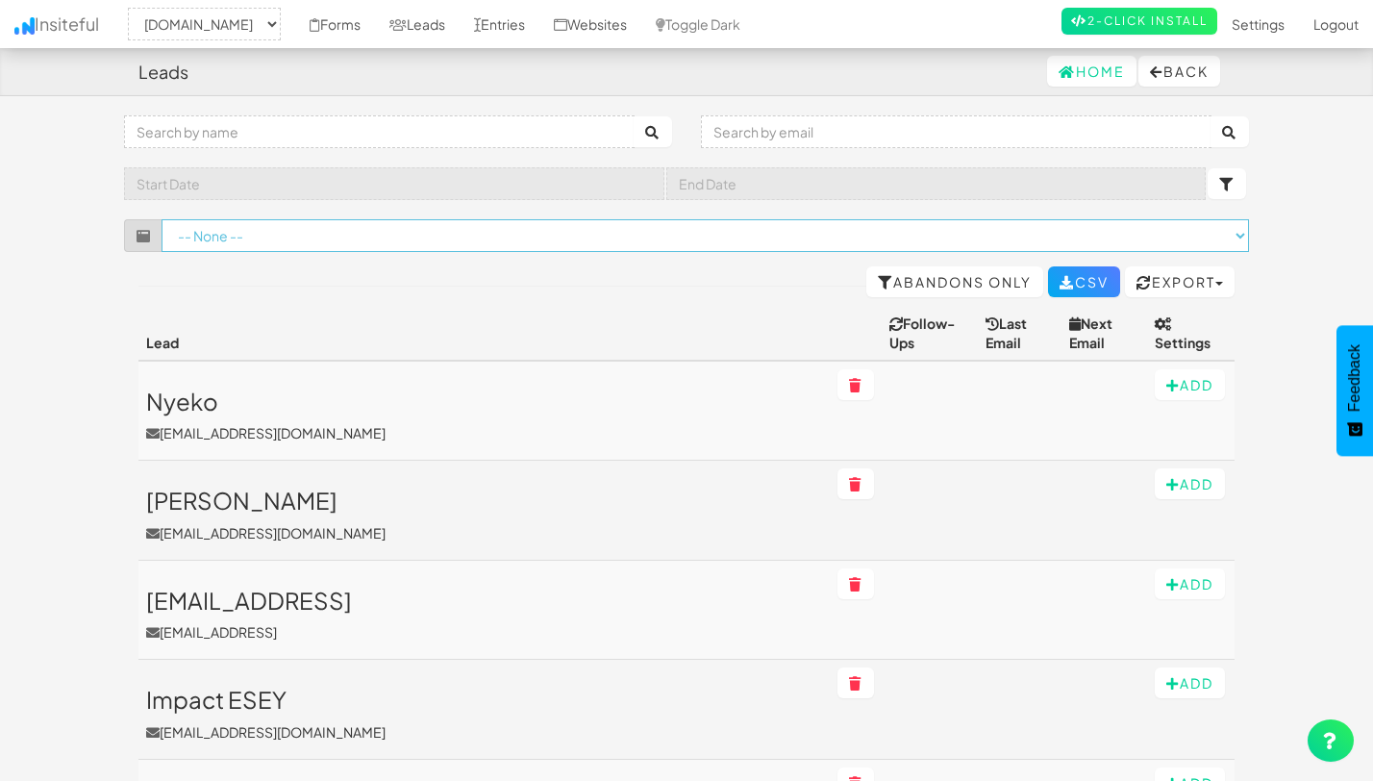
click at [329, 235] on select "-- None -- (www.theeasies.com/old-home[name='wf-form-Site-Notification-Form']) …" at bounding box center [705, 235] width 1087 height 33
select select "f68e2dc05ade352.95790101"
click at [162, 219] on select "-- None -- (www.theeasies.com/old-home[name='wf-form-Site-Notification-Form']) …" at bounding box center [705, 235] width 1087 height 33
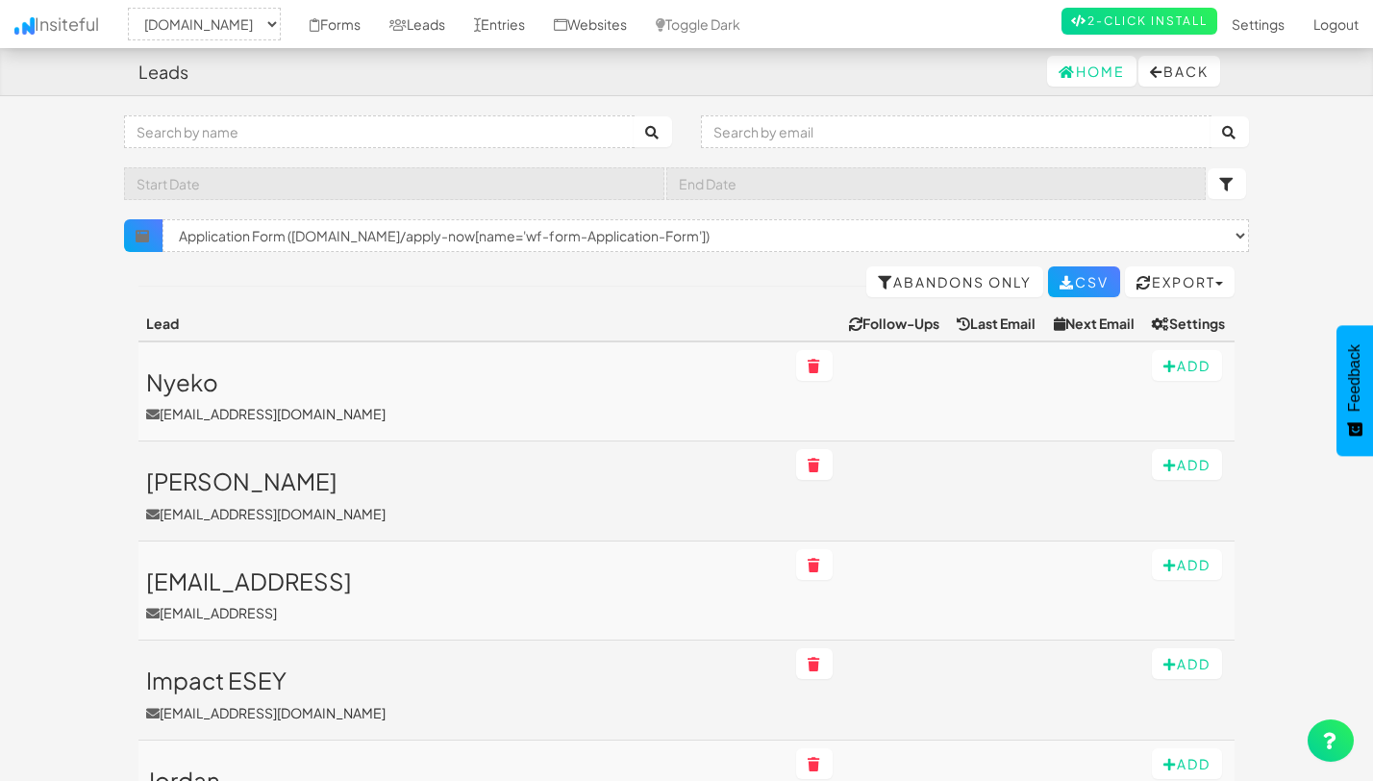
select select "2530"
select select "f68e2dc05ade352.95790101"
click at [753, 136] on input "text" at bounding box center [956, 131] width 511 height 33
paste input "aisha.purvis@sensmart.co.uk"
type input "aisha.purvis@sensmart.co.uk"
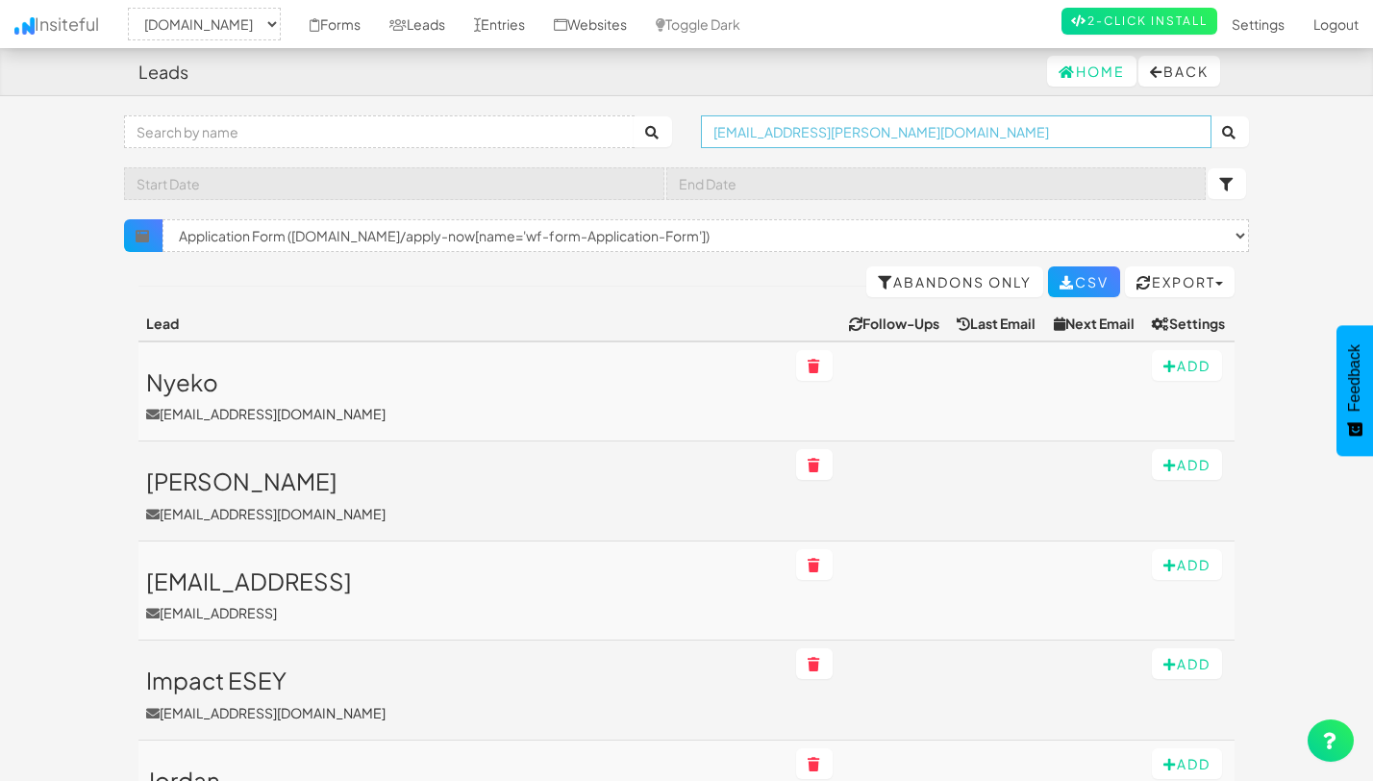
click at [1210, 116] on button "submit" at bounding box center [1229, 131] width 38 height 31
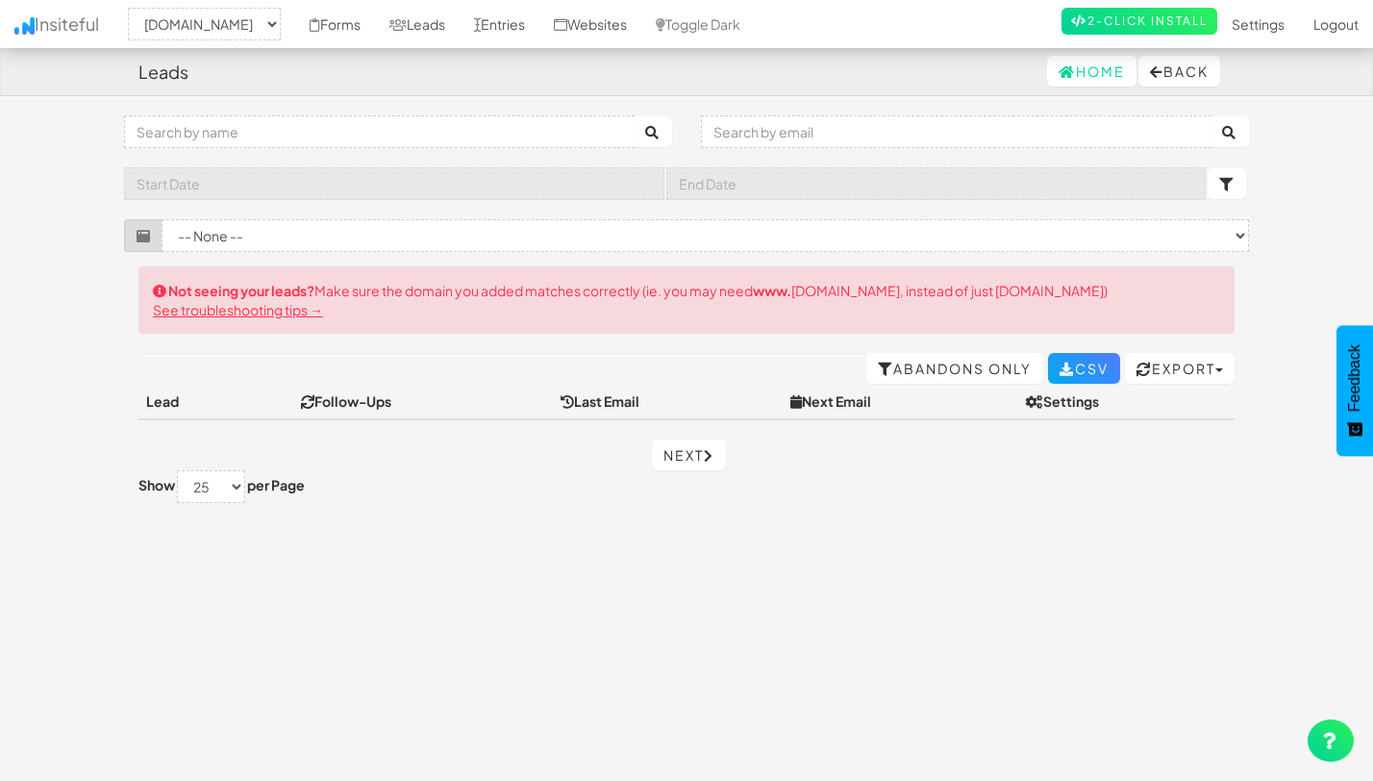
select select "2530"
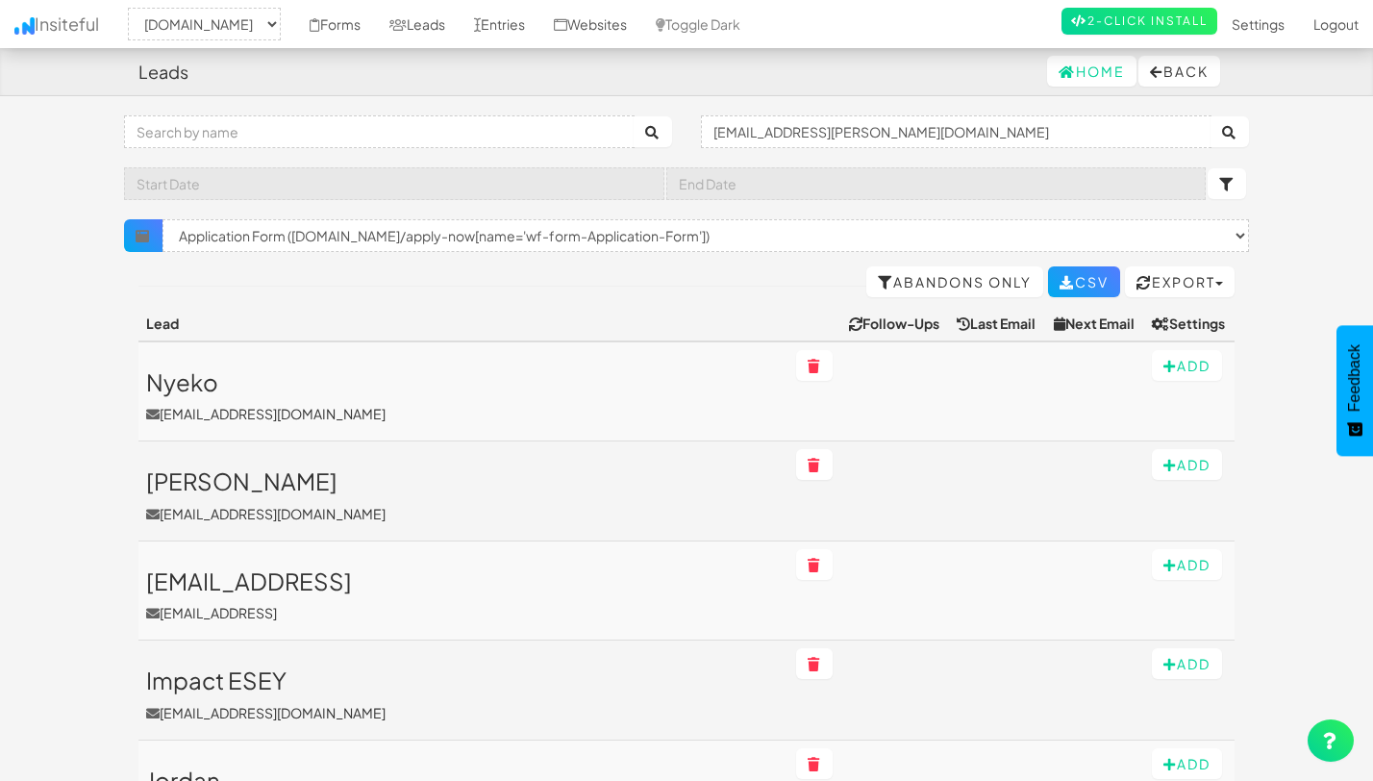
select select "2530"
select select "f68e2dc05ade352.95790101"
click at [800, 137] on input "aisha.purvis@sensmart.co.uk" at bounding box center [956, 131] width 511 height 33
paste input "rvy@proitup.co.za"
type input "arvy@proitup.co.za"
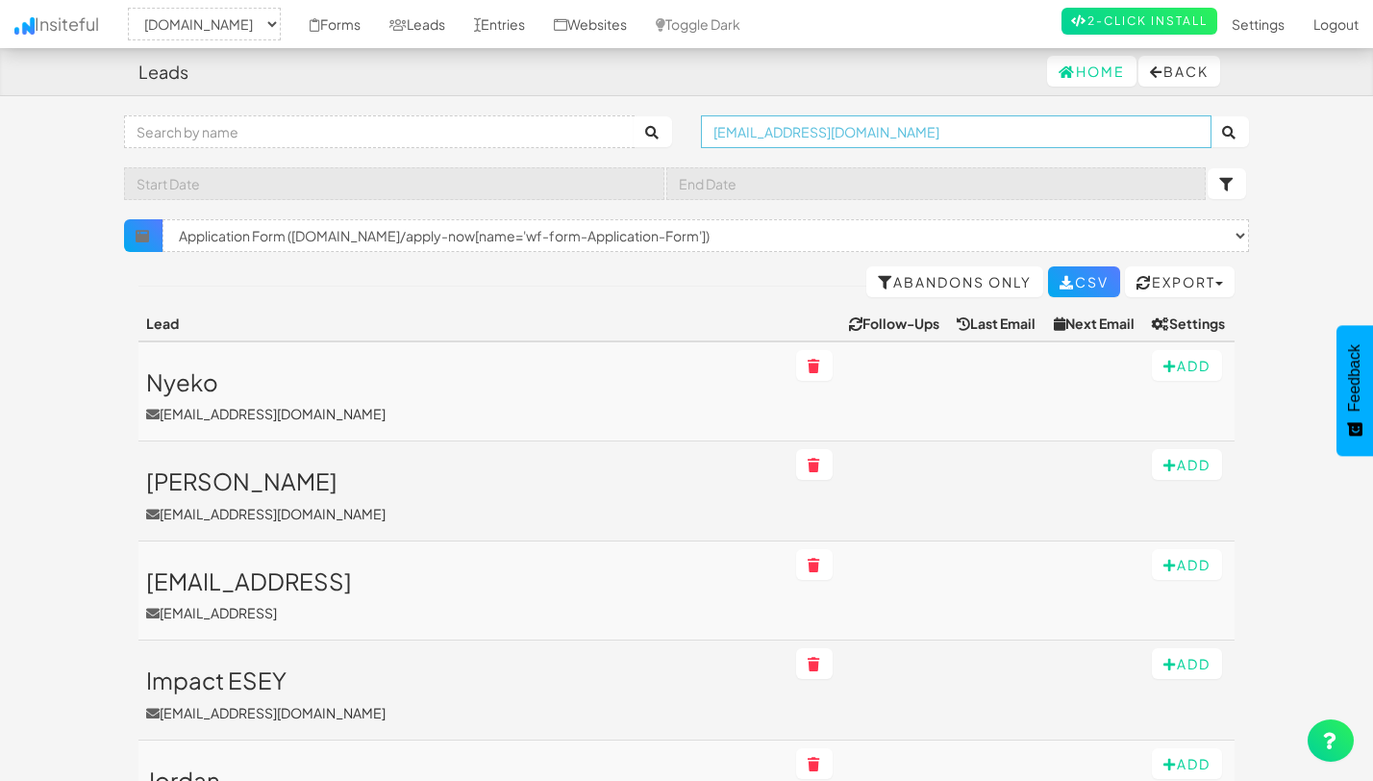
click at [1210, 116] on button "submit" at bounding box center [1229, 131] width 38 height 31
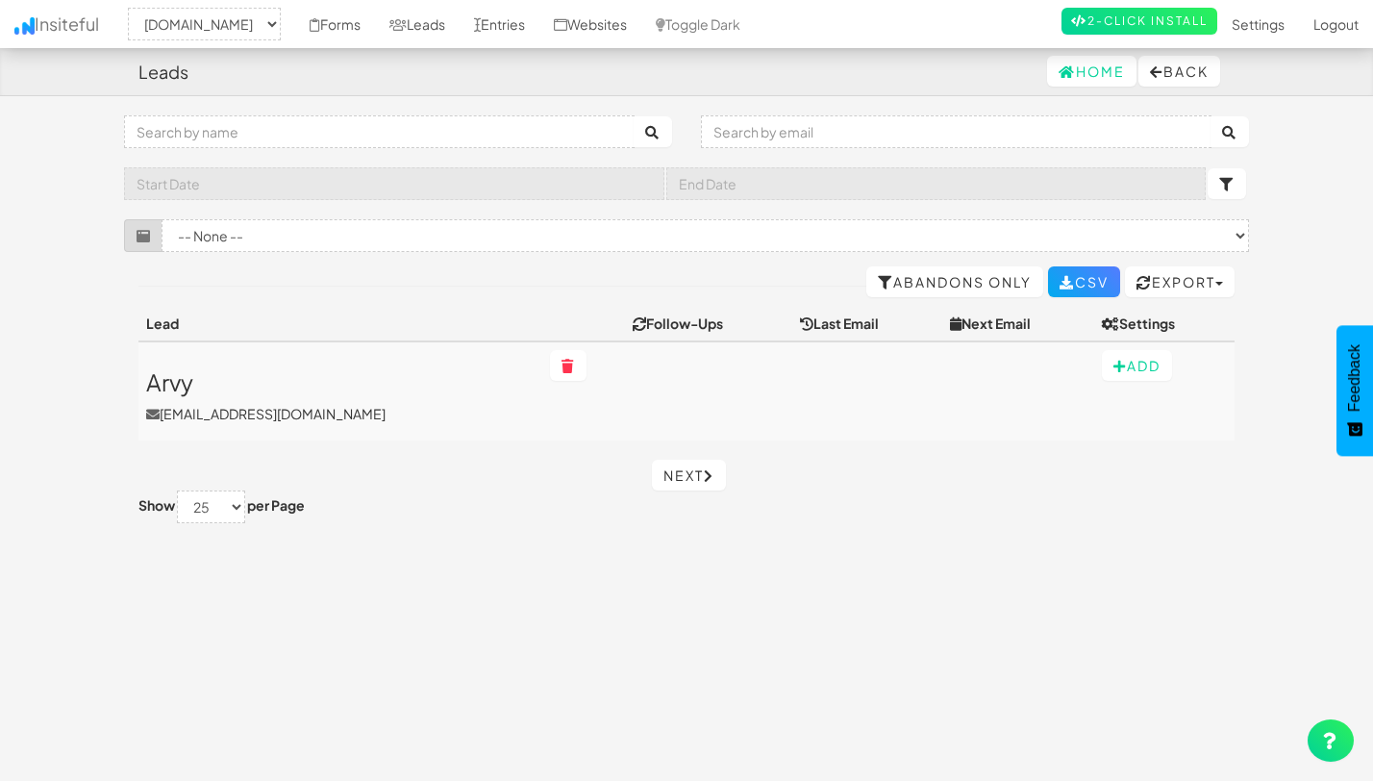
select select "2530"
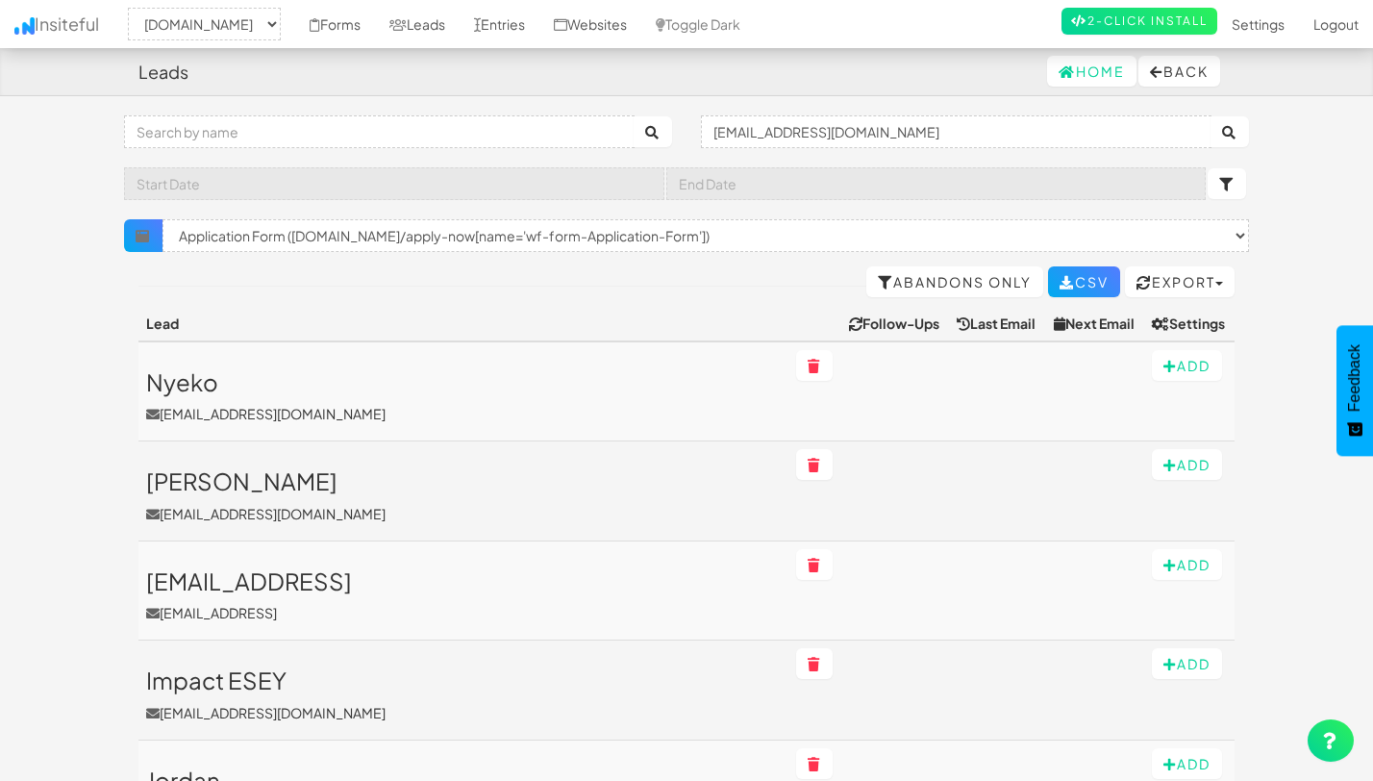
select select "2530"
select select "f68e2dc05ade352.95790101"
click at [759, 127] on input "arvy@proitup.co.za" at bounding box center [956, 131] width 511 height 33
paste input "sal.karimi@frlglobal.co.uk"
type input "sal.karimi@frlglobal.co.uk"
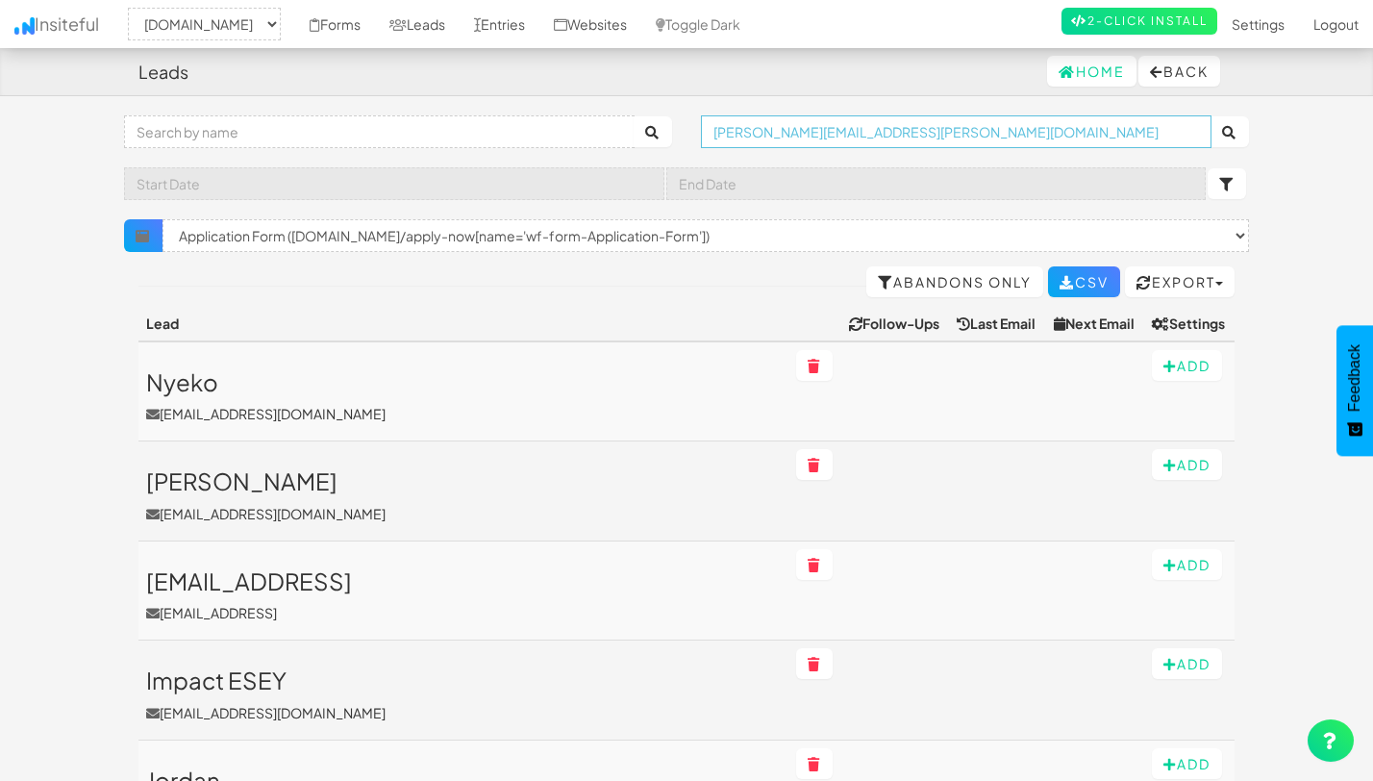
click at [1210, 116] on button "submit" at bounding box center [1229, 131] width 38 height 31
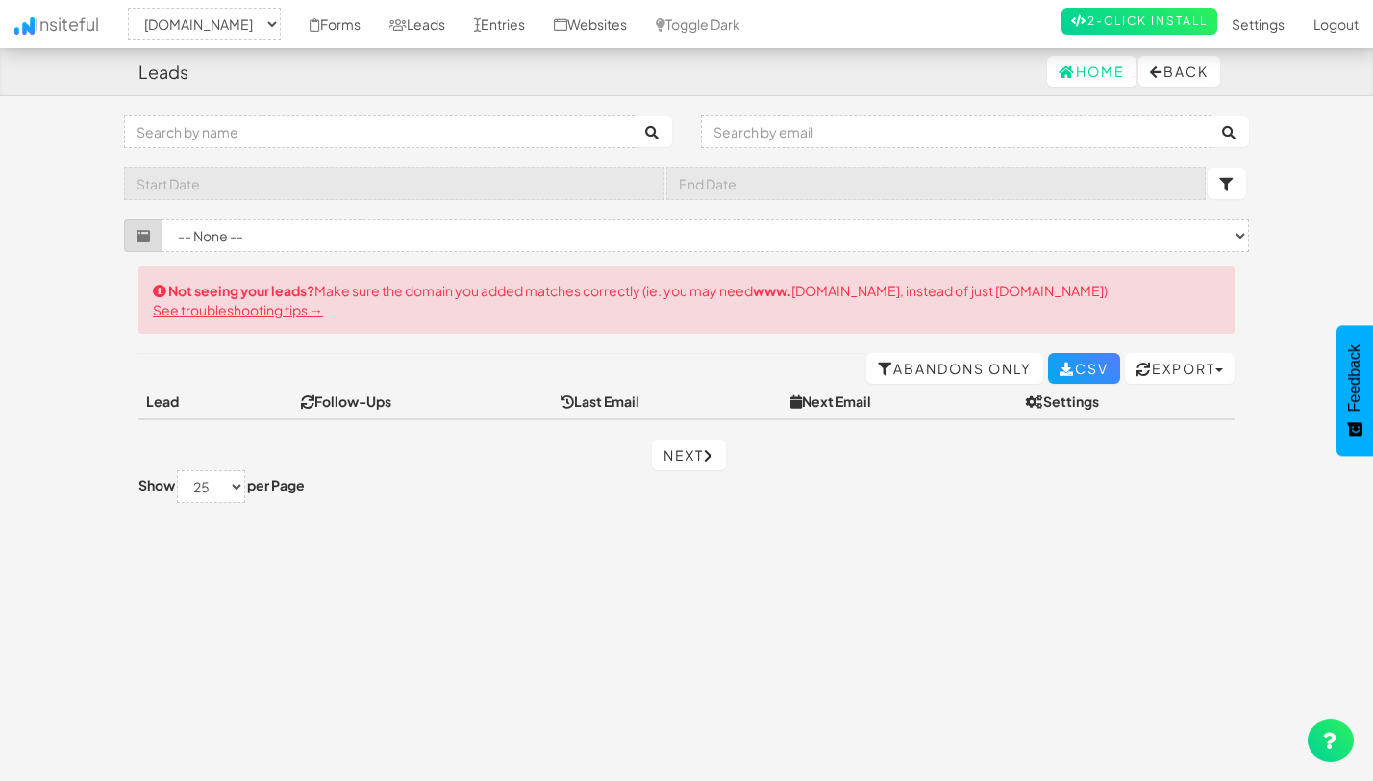
select select "2530"
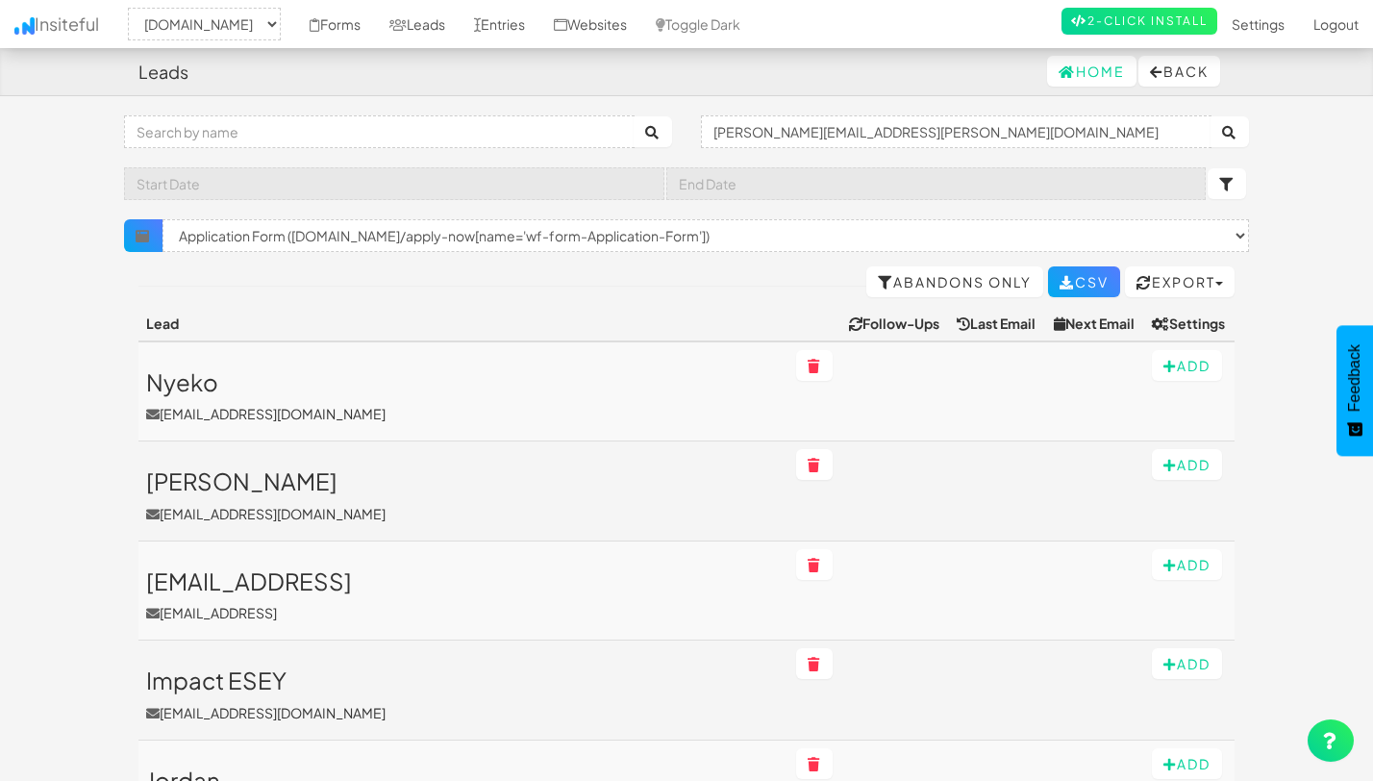
select select "2530"
select select "f68e2dc05ade352.95790101"
click at [744, 132] on input "sal.karimi@frlglobal.co.uk" at bounding box center [956, 131] width 511 height 33
paste input "josh@senen.io"
type input "josh@senen.io"
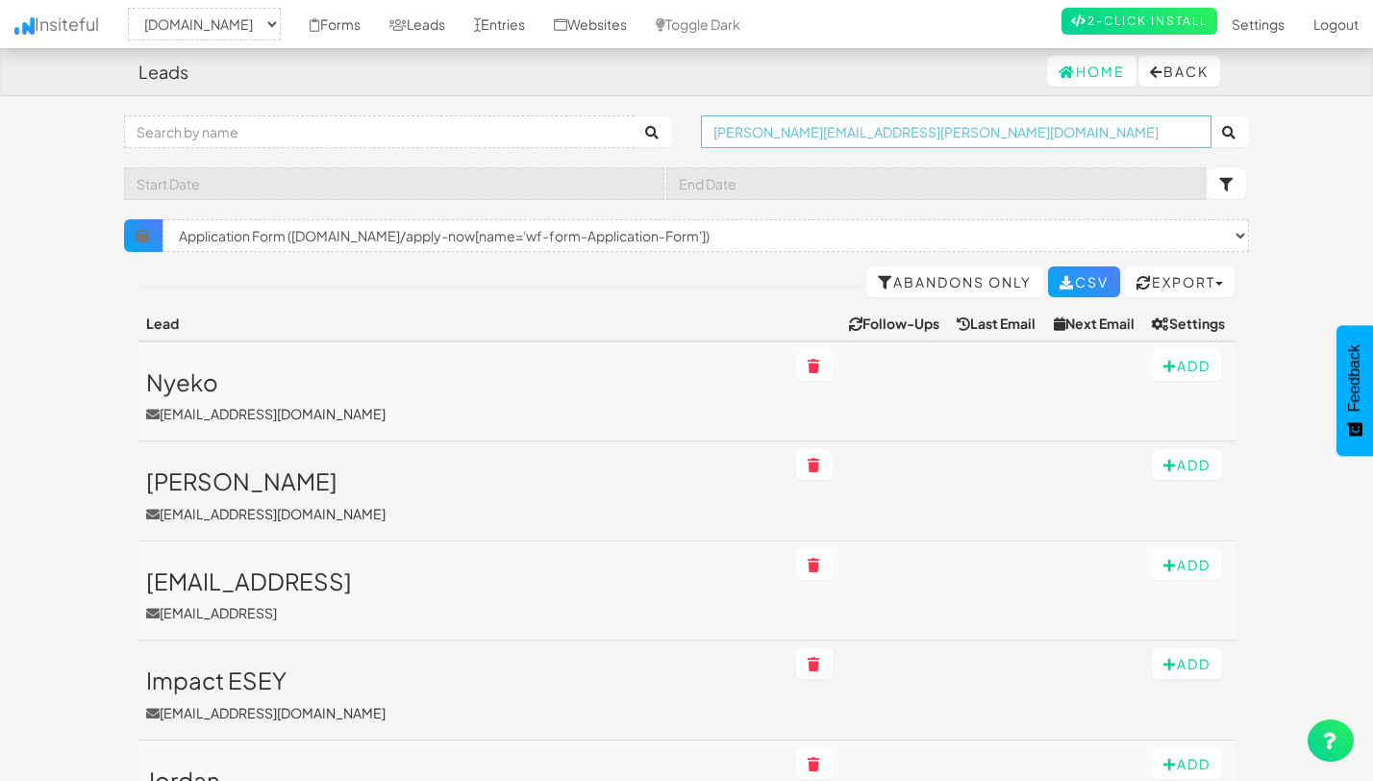
click at [1210, 116] on button "submit" at bounding box center [1229, 131] width 38 height 31
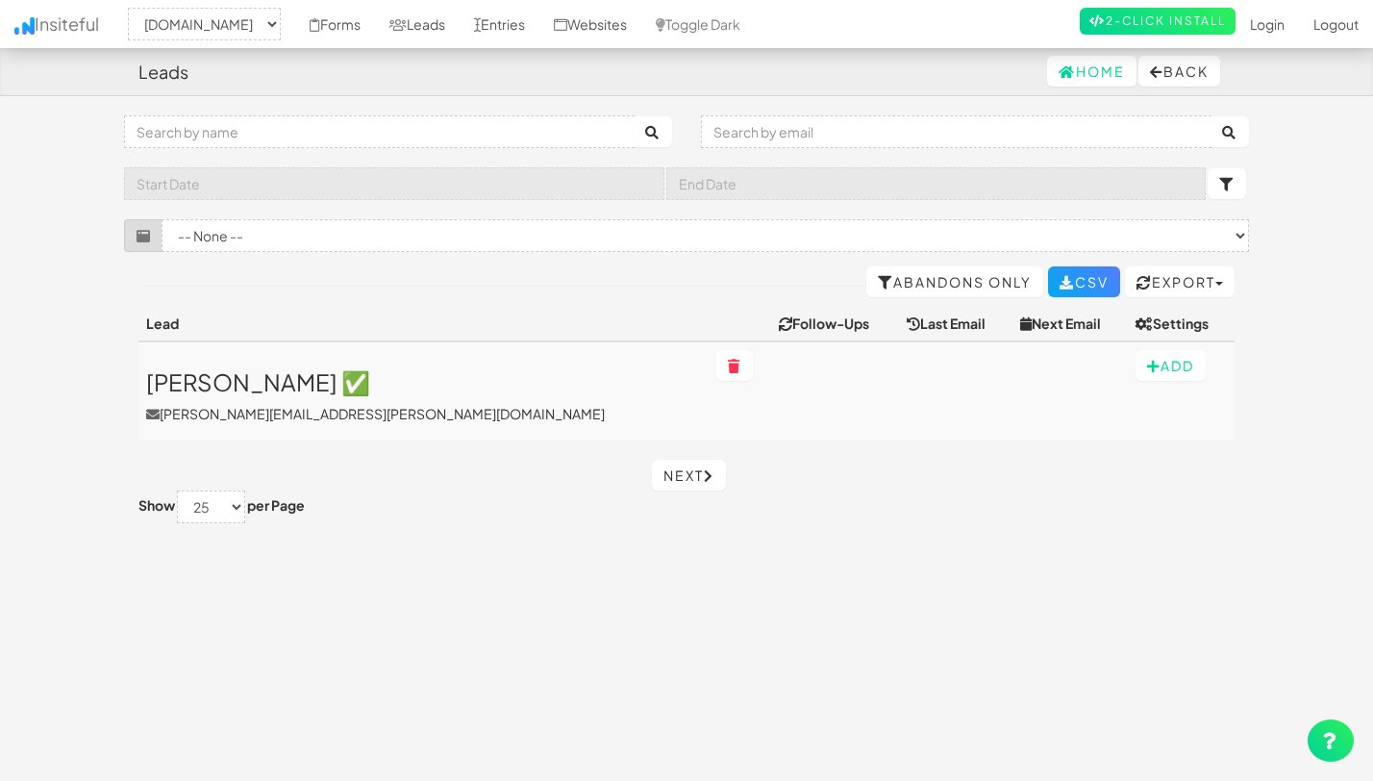
select select "2530"
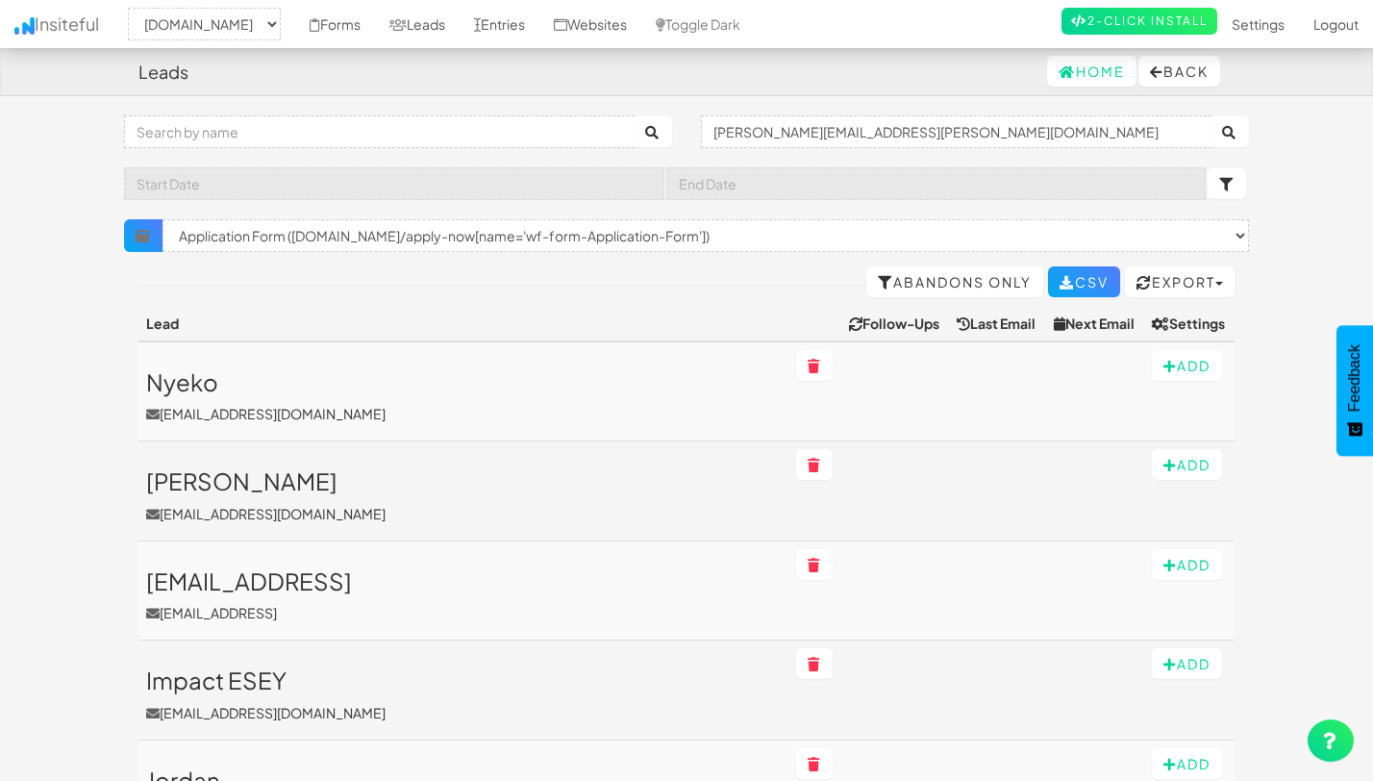
select select "2530"
select select "f68e2dc05ade352.95790101"
click at [731, 129] on input "[PERSON_NAME][EMAIL_ADDRESS][PERSON_NAME][DOMAIN_NAME]" at bounding box center [956, 131] width 511 height 33
paste input "[PERSON_NAME][EMAIL_ADDRESS]"
type input "[PERSON_NAME][EMAIL_ADDRESS]"
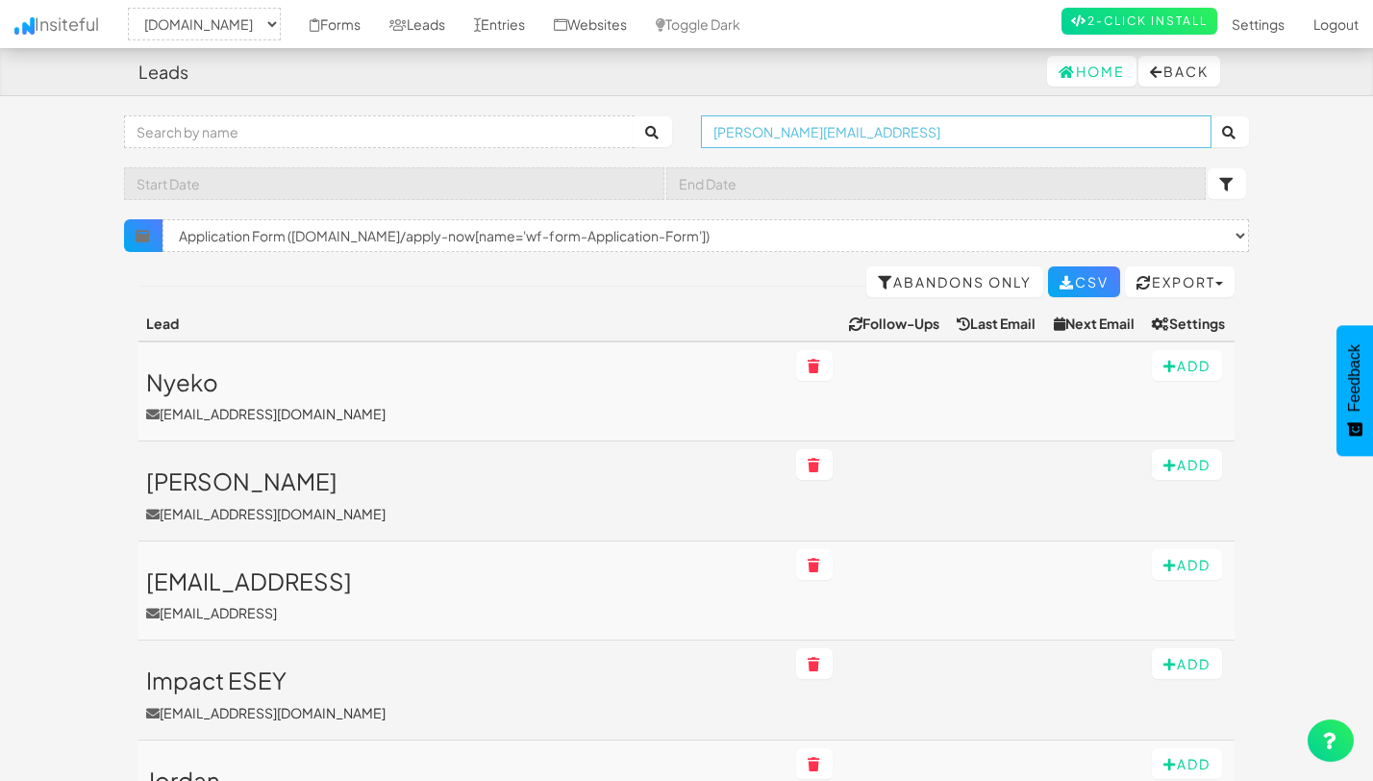
click at [1210, 116] on button "submit" at bounding box center [1229, 131] width 38 height 31
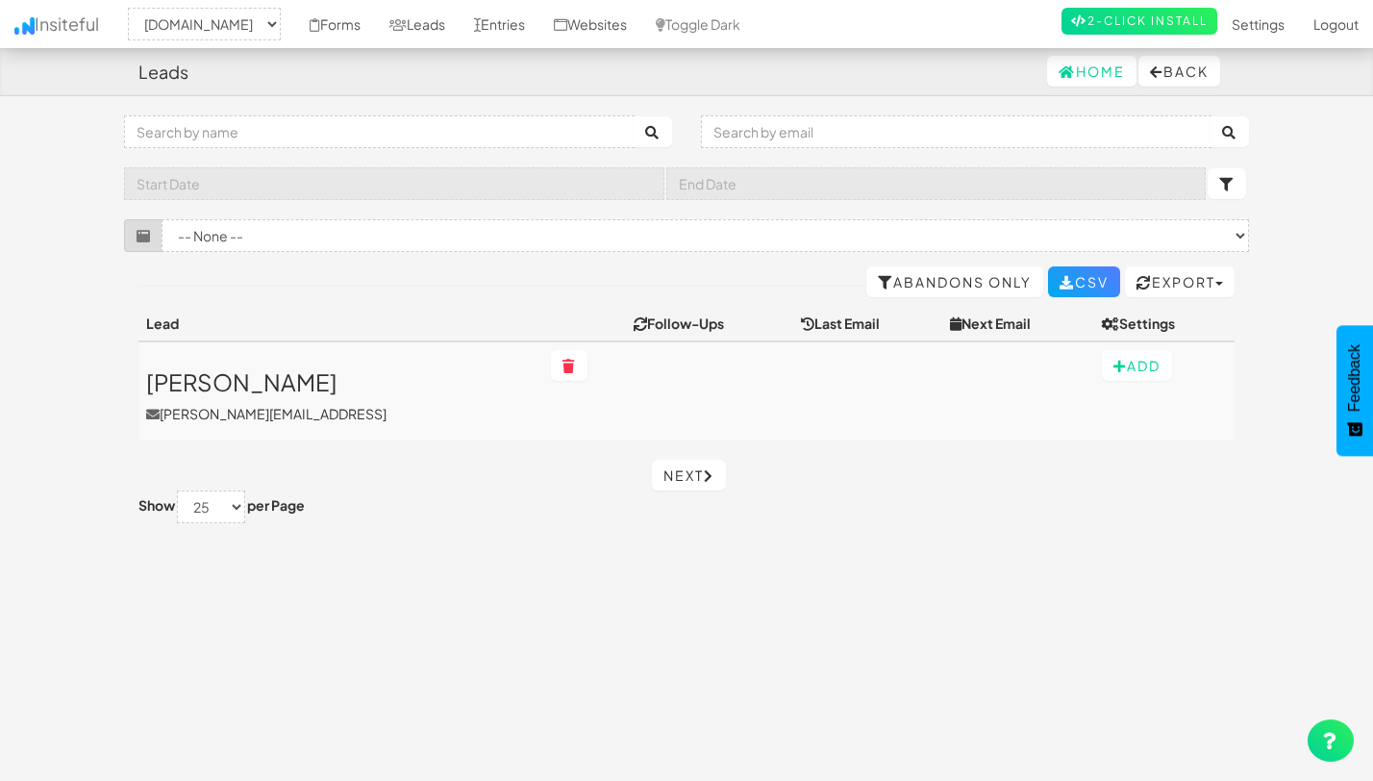
select select "2530"
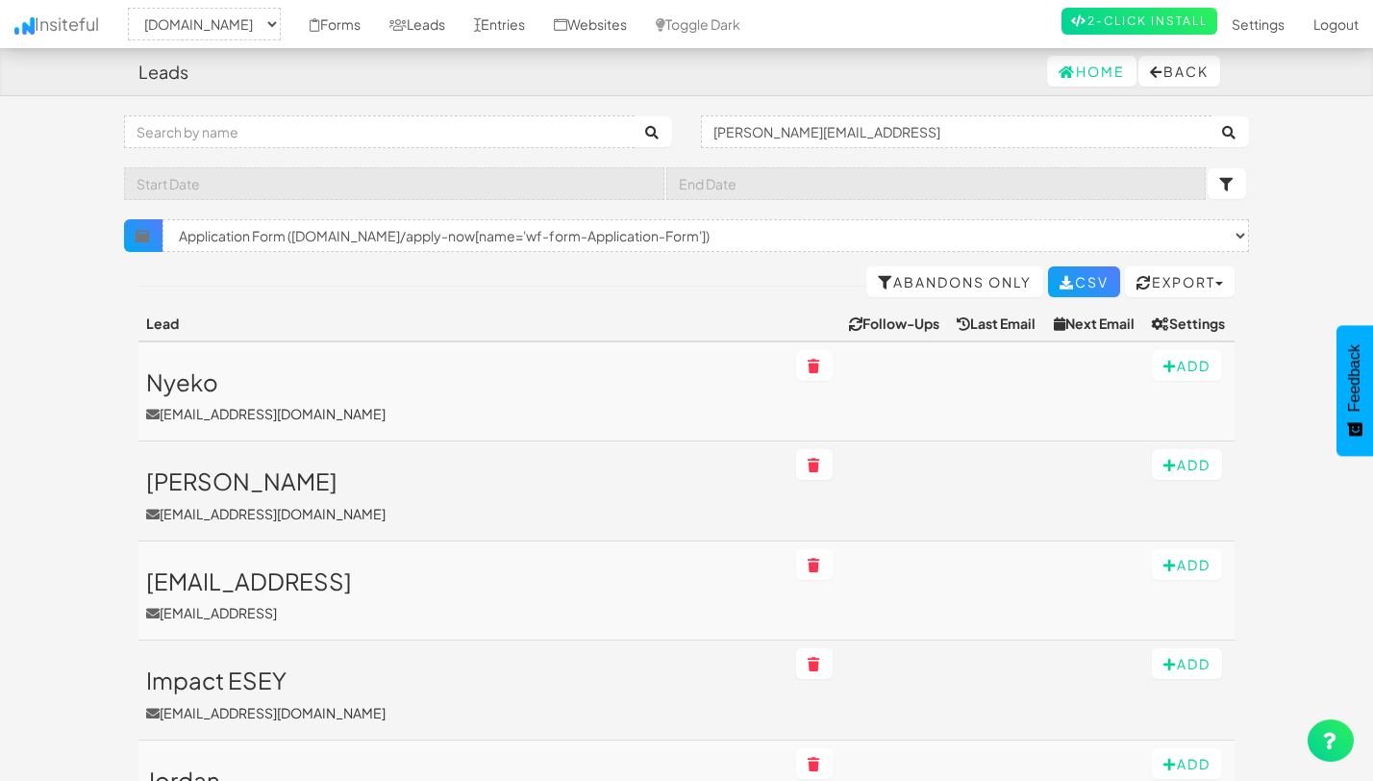
select select "2530"
select select "f68e2dc05ade352.95790101"
click at [724, 135] on input "Emmanuel@intotheopen.ai" at bounding box center [956, 131] width 511 height 33
paste input "sonica@houseofkind.london"
type input "sonica@houseofkind.london"
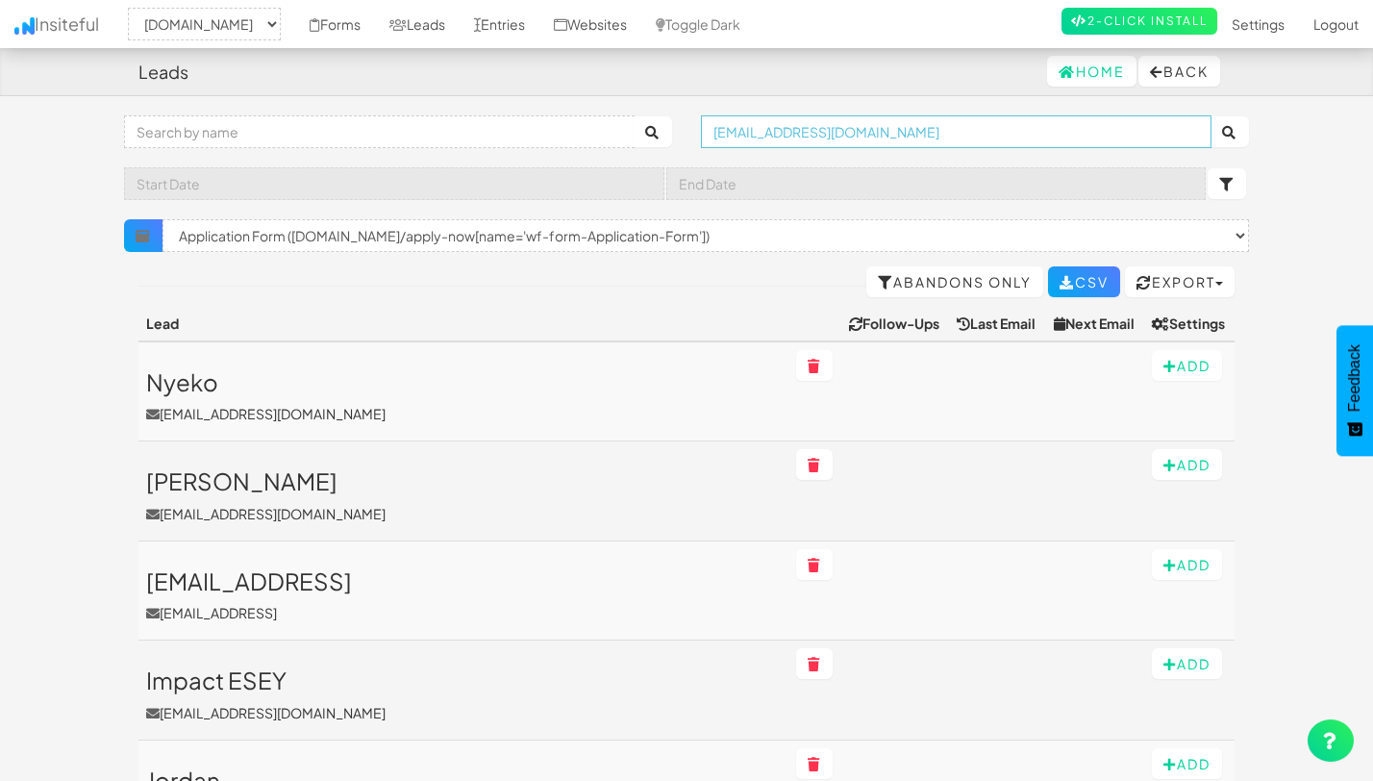
click at [1210, 116] on button "submit" at bounding box center [1229, 131] width 38 height 31
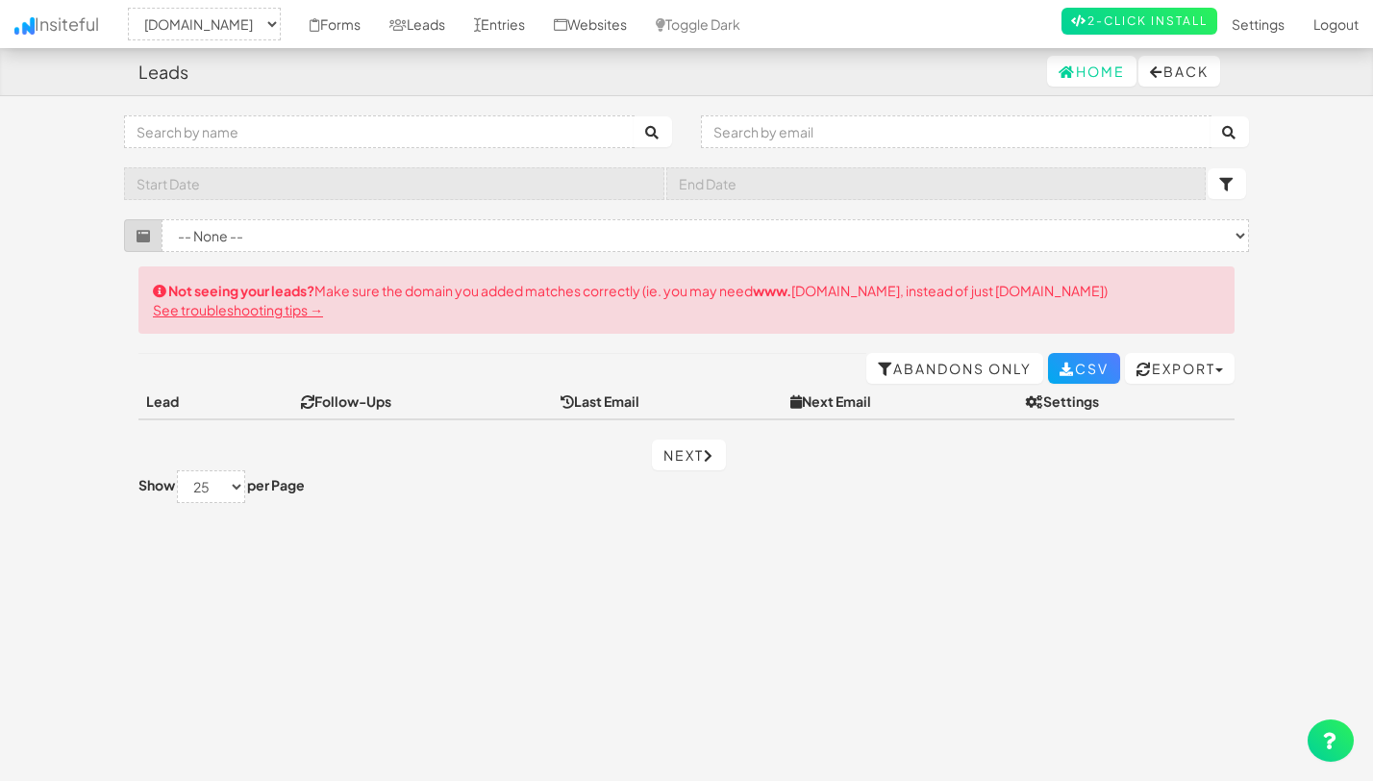
select select "2530"
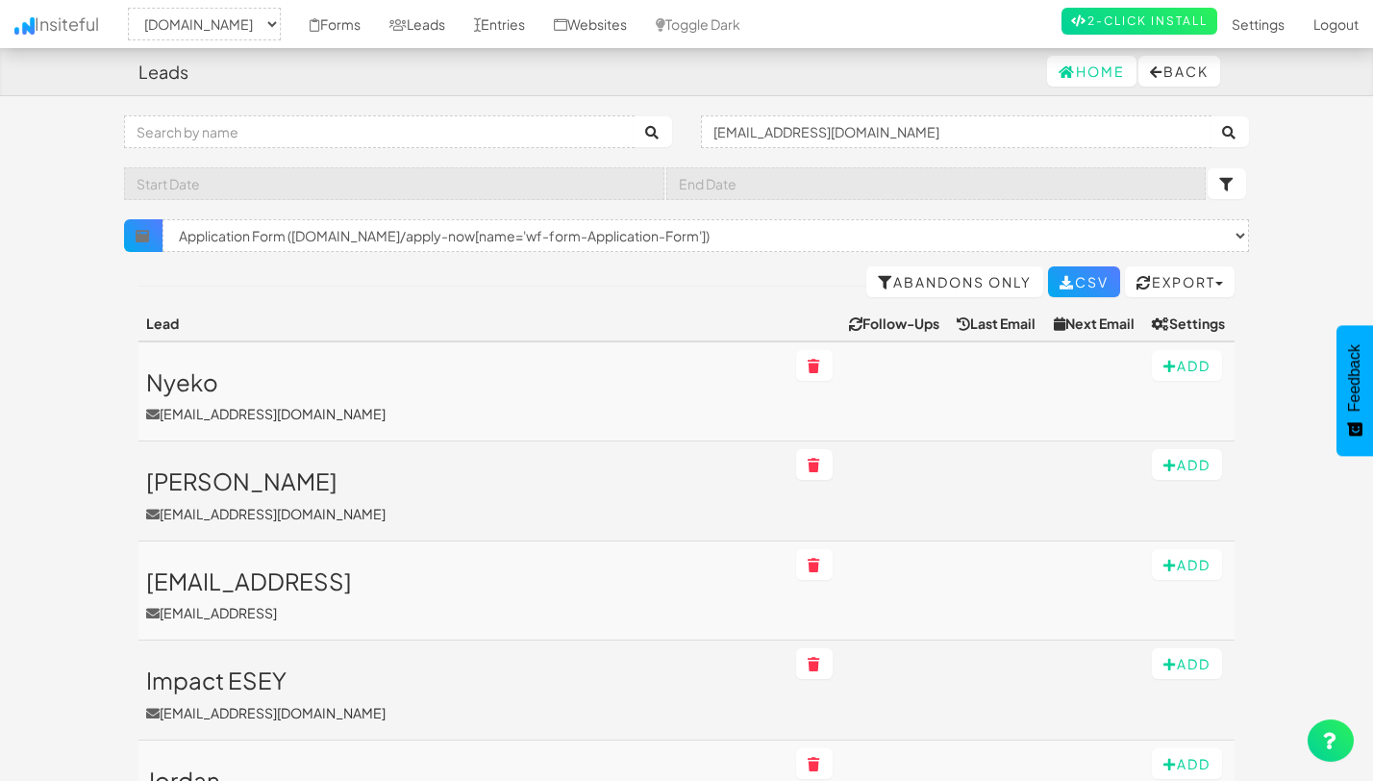
select select "2530"
select select "f68e2dc05ade352.95790101"
click at [738, 138] on input "[EMAIL_ADDRESS][DOMAIN_NAME]" at bounding box center [956, 131] width 511 height 33
paste input "[EMAIL_ADDRESS][DOMAIN_NAME]"
type input "[EMAIL_ADDRESS][DOMAIN_NAME]"
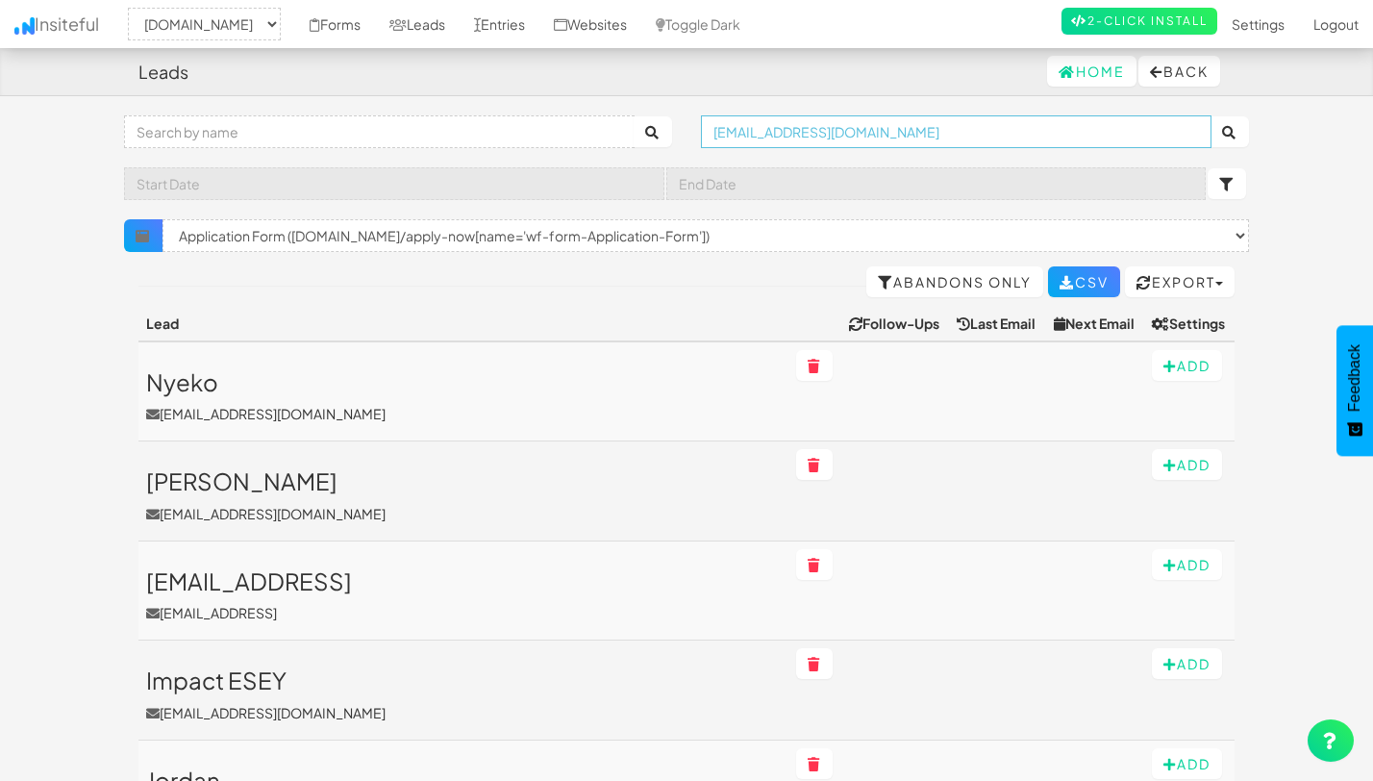
click at [1210, 116] on button "submit" at bounding box center [1229, 131] width 38 height 31
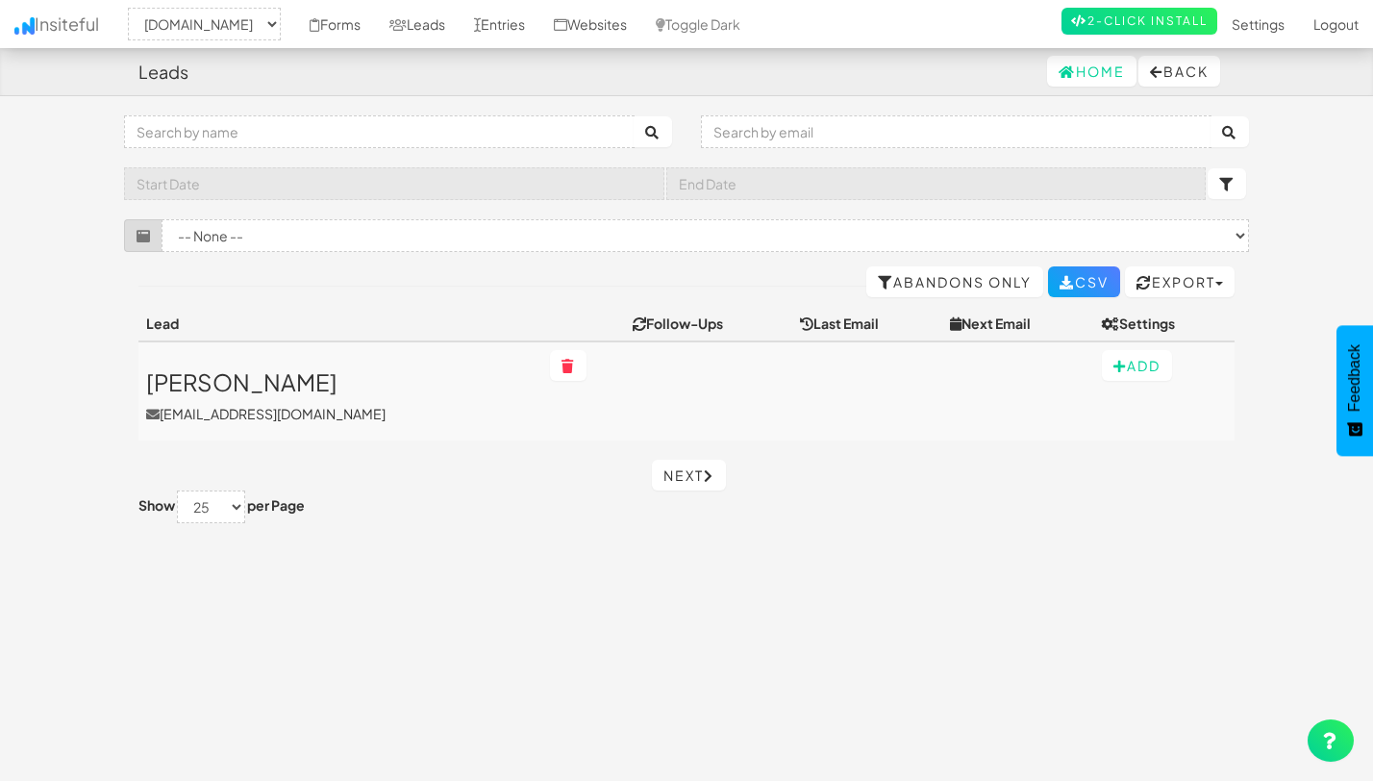
select select "2530"
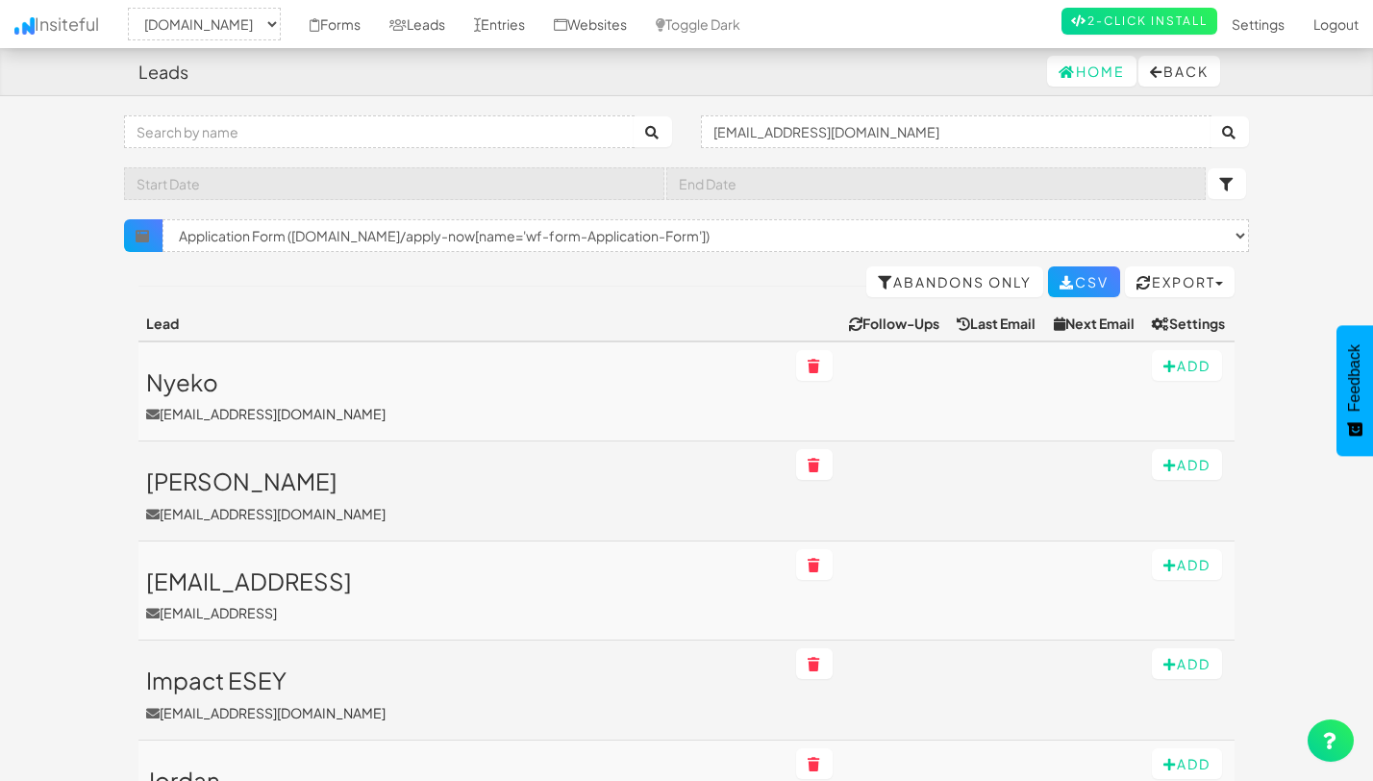
select select "2530"
select select "f68e2dc05ade352.95790101"
click at [720, 136] on input "[EMAIL_ADDRESS][DOMAIN_NAME]" at bounding box center [956, 131] width 511 height 33
paste input "[EMAIL_ADDRESS][PERSON_NAME][DOMAIN_NAME]"
type input "benji@doshi.app"
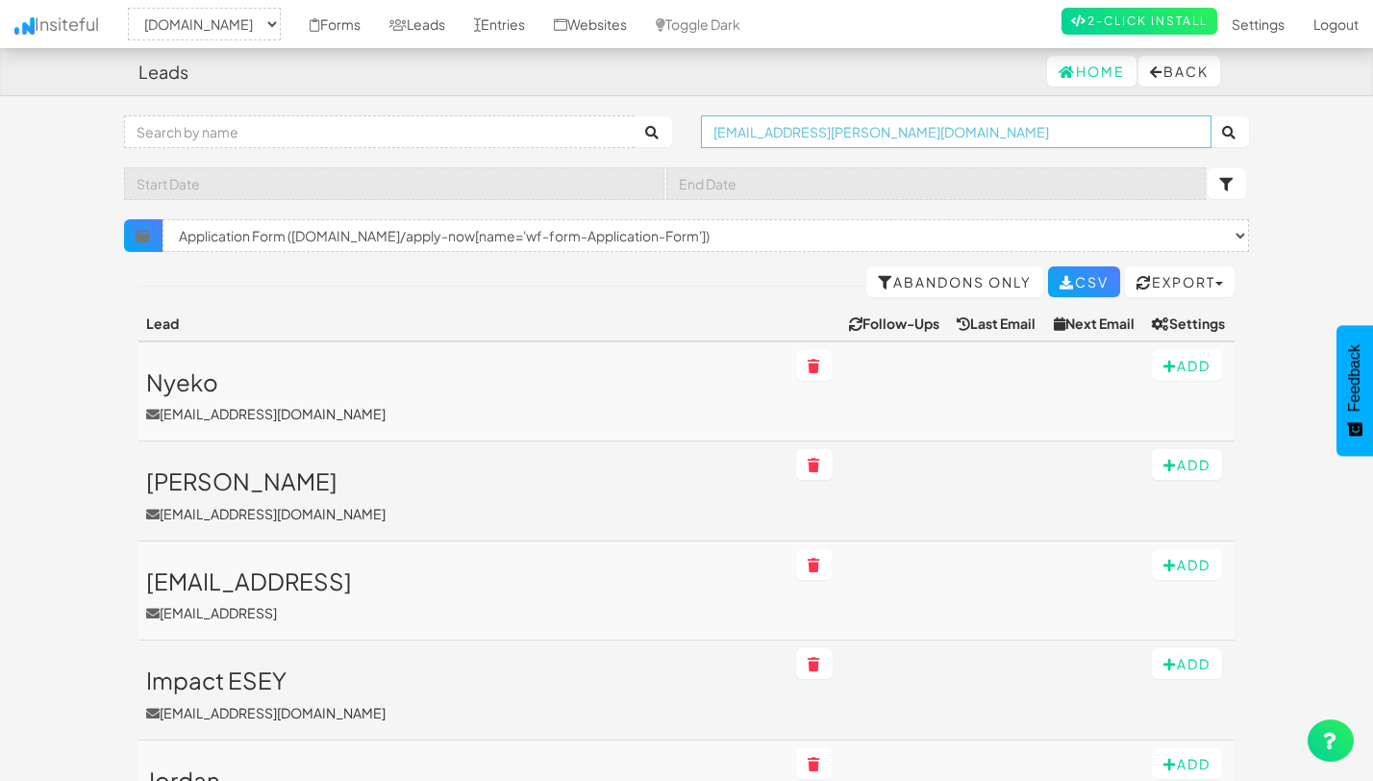
click at [1210, 116] on button "submit" at bounding box center [1229, 131] width 38 height 31
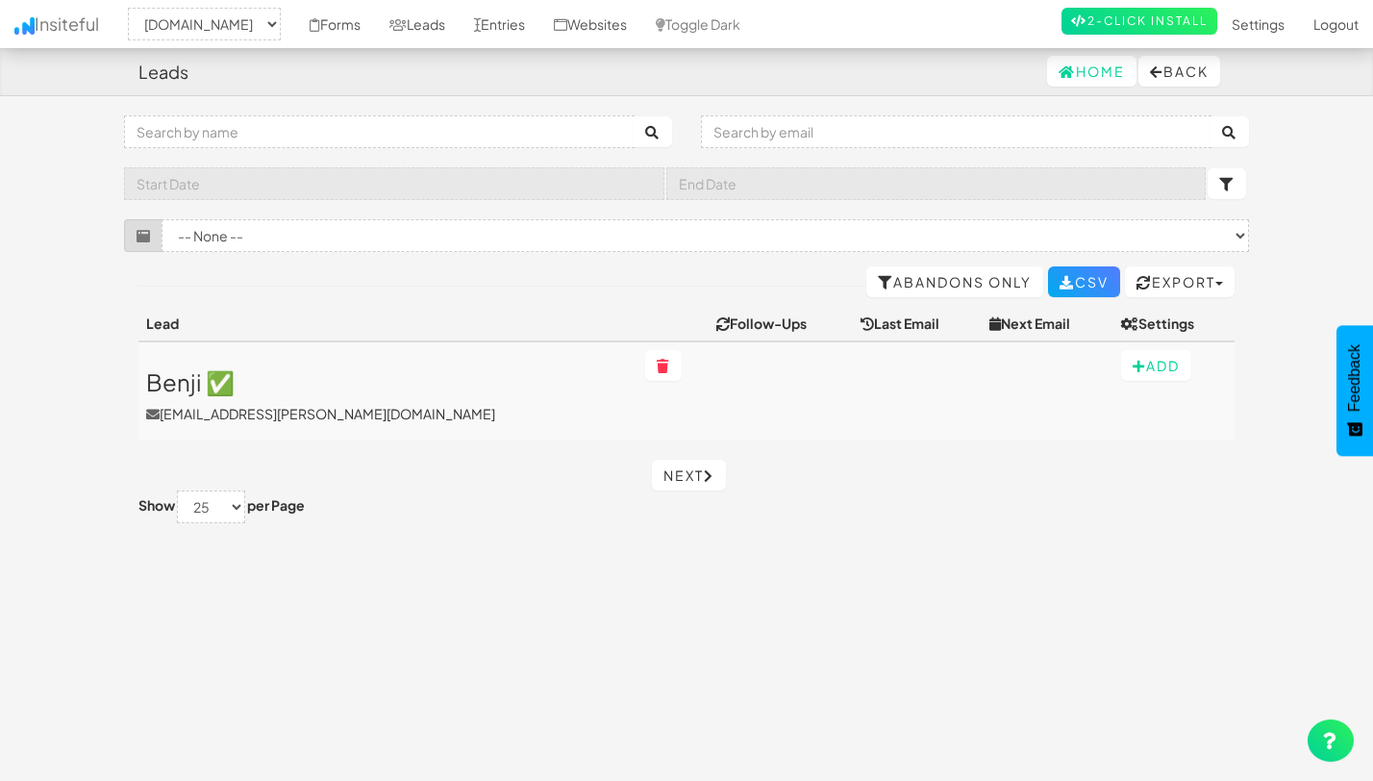
select select "2530"
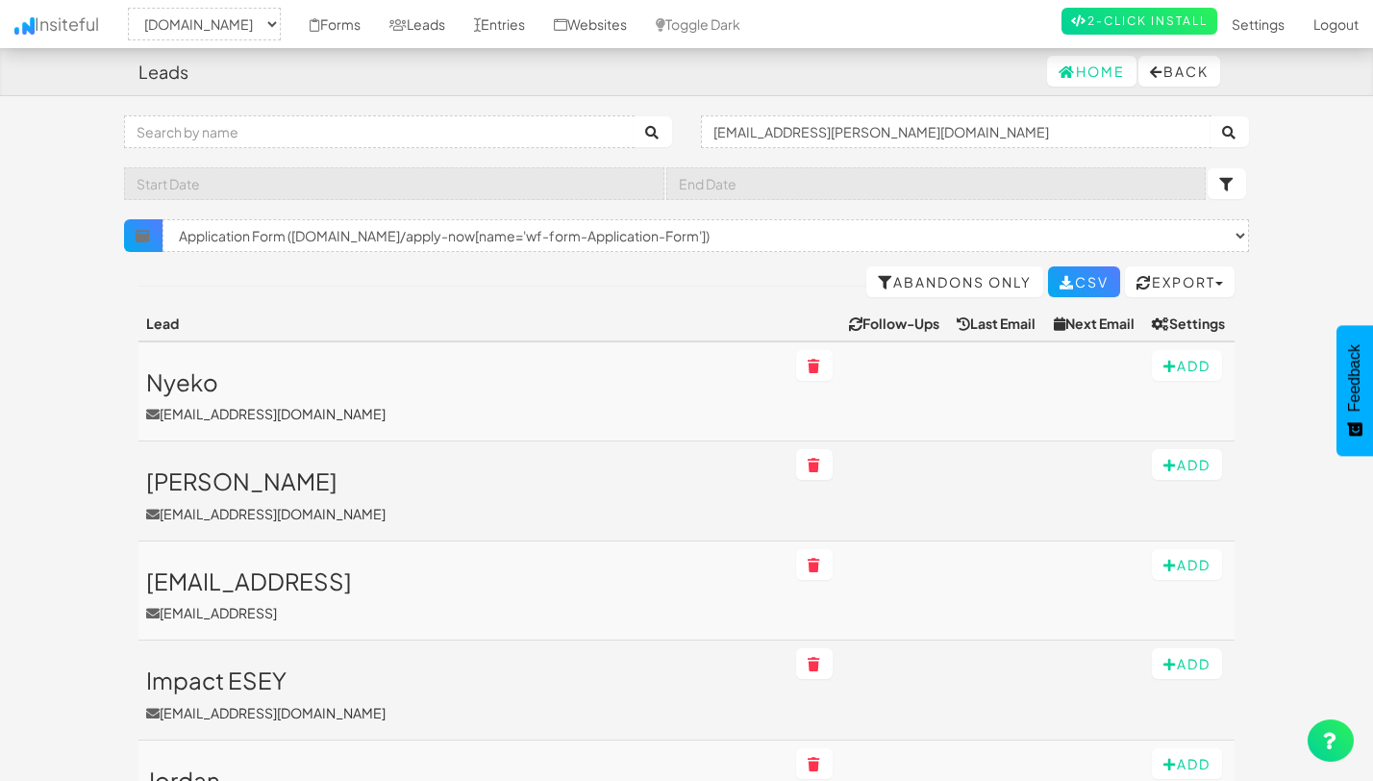
select select "2530"
select select "f68e2dc05ade352.95790101"
click at [757, 136] on input "benji@doshi.app" at bounding box center [956, 131] width 511 height 33
paste input "olu@paaq"
type input "olu@paaq.app"
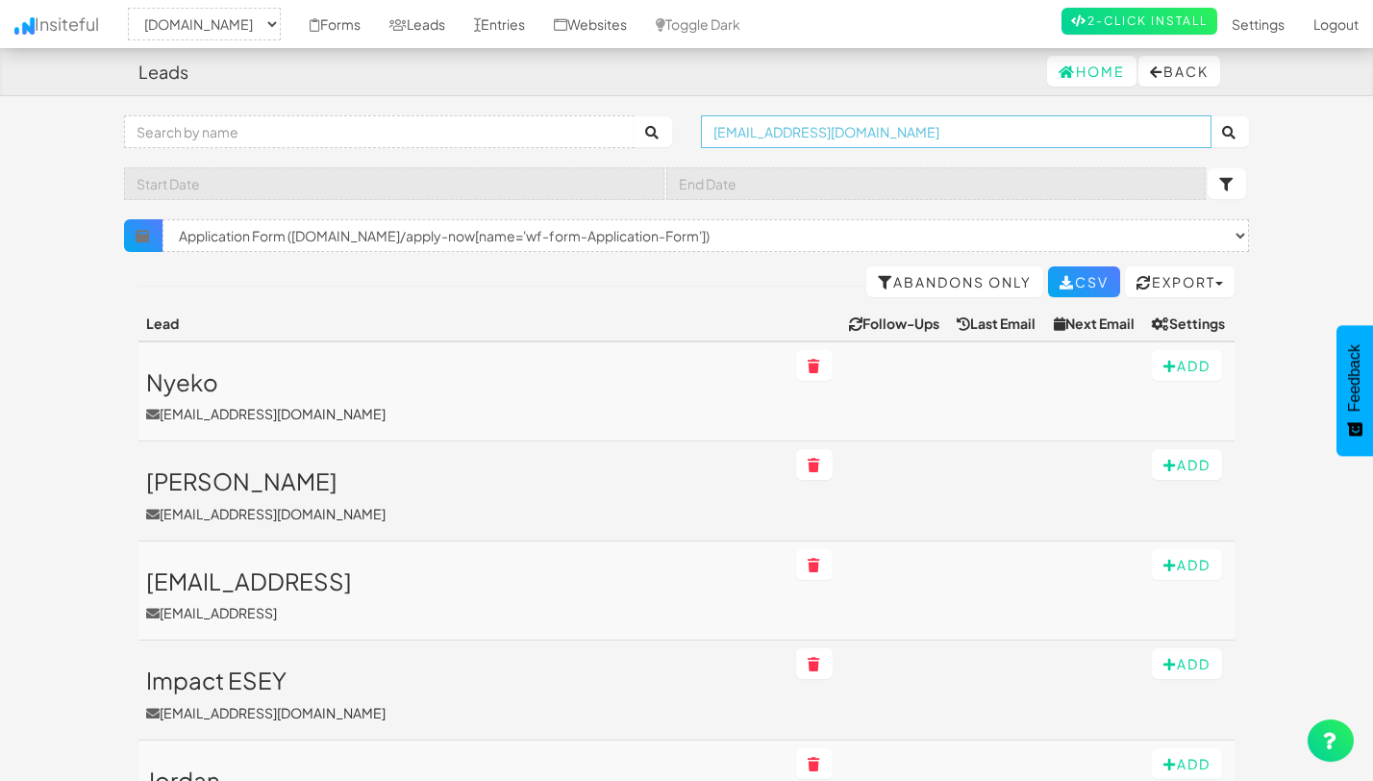
click at [1210, 116] on button "submit" at bounding box center [1229, 131] width 38 height 31
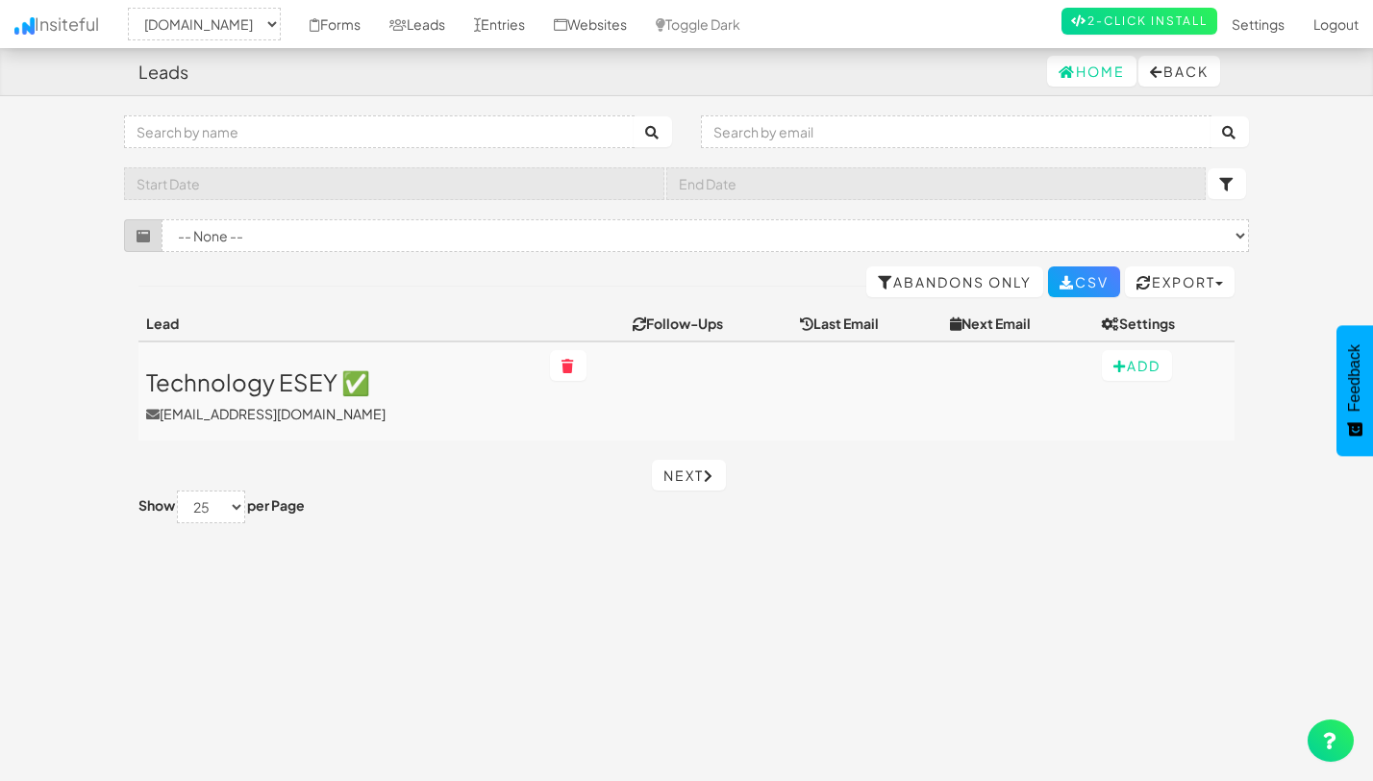
select select "2530"
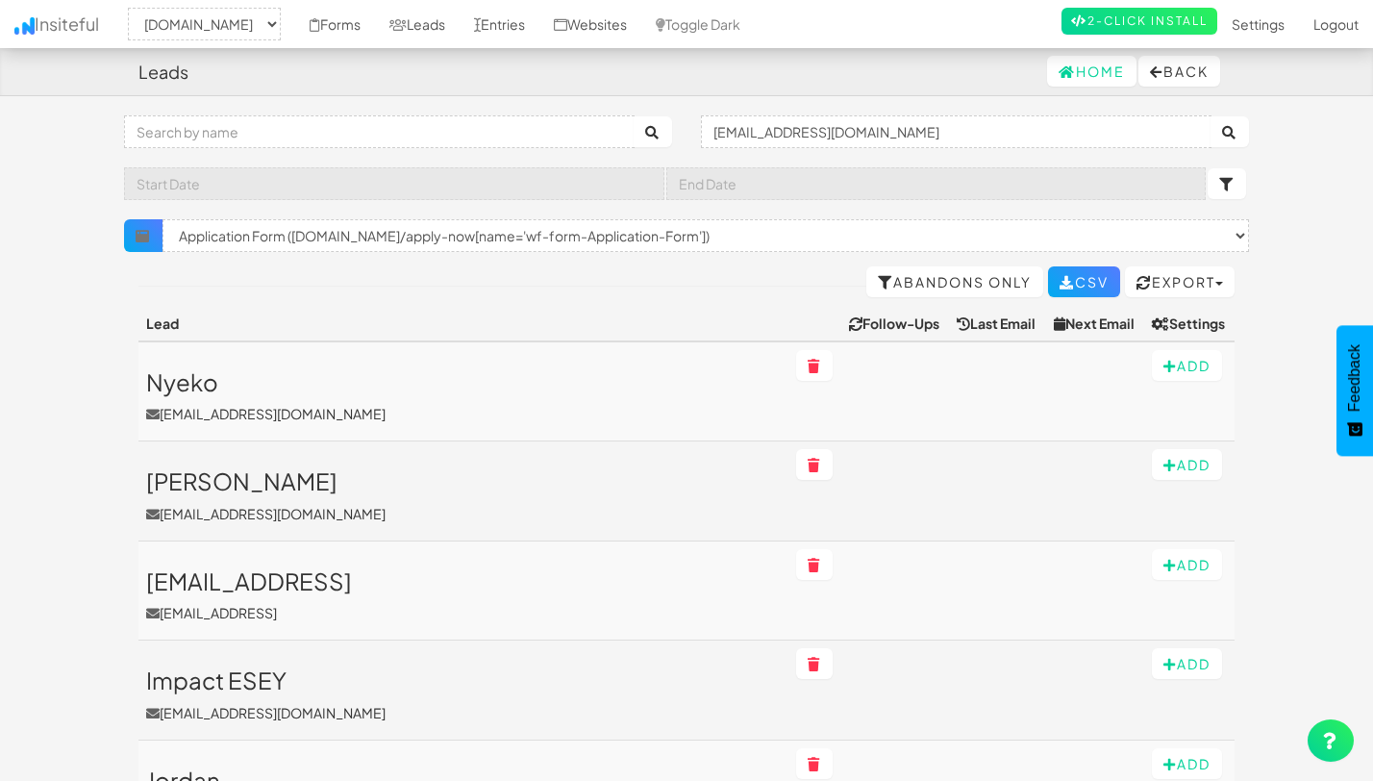
select select "2530"
select select "f68e2dc05ade352.95790101"
click at [762, 137] on input "[EMAIL_ADDRESS][DOMAIN_NAME]" at bounding box center [956, 131] width 511 height 33
paste input "sal.karimi@frlglobal.co.uk"
type input "sal.karimi@frlglobal.co.uk"
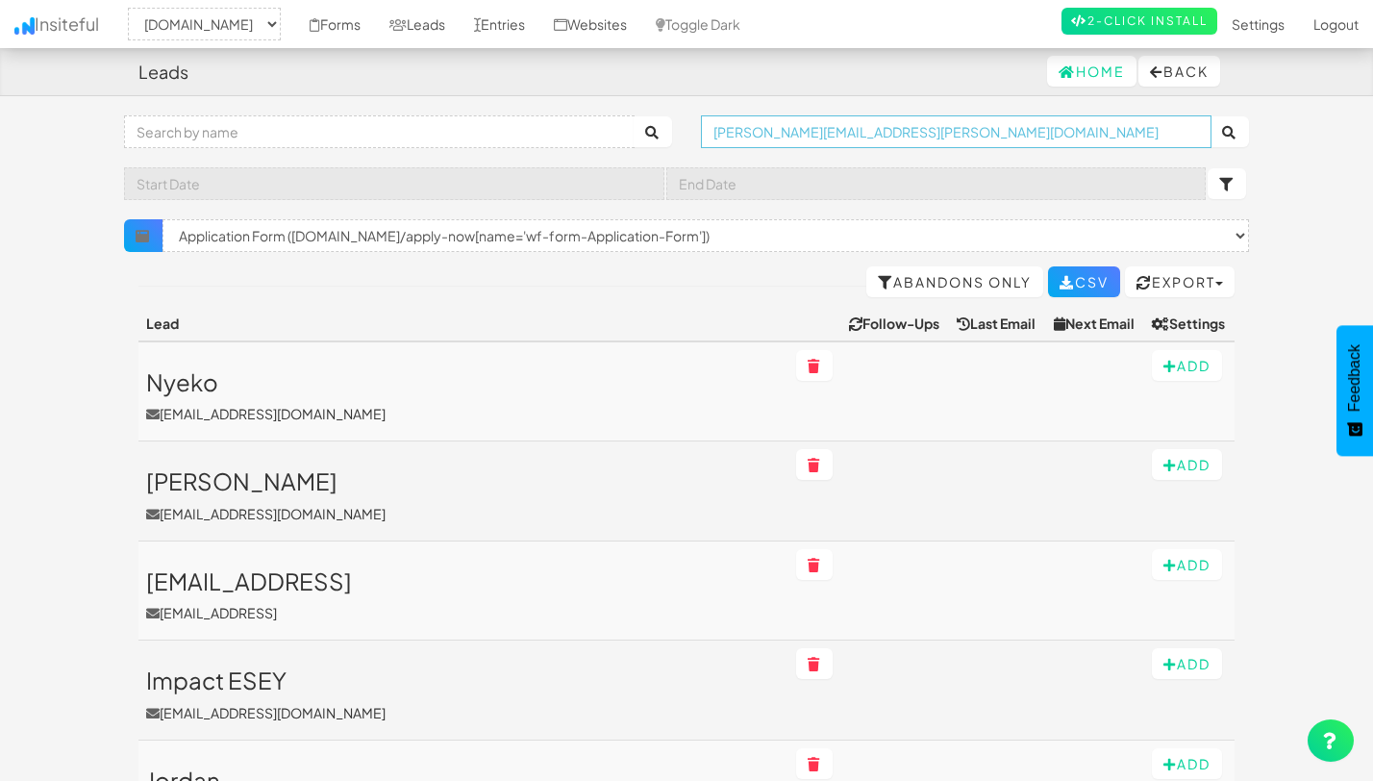
click at [1210, 116] on button "submit" at bounding box center [1229, 131] width 38 height 31
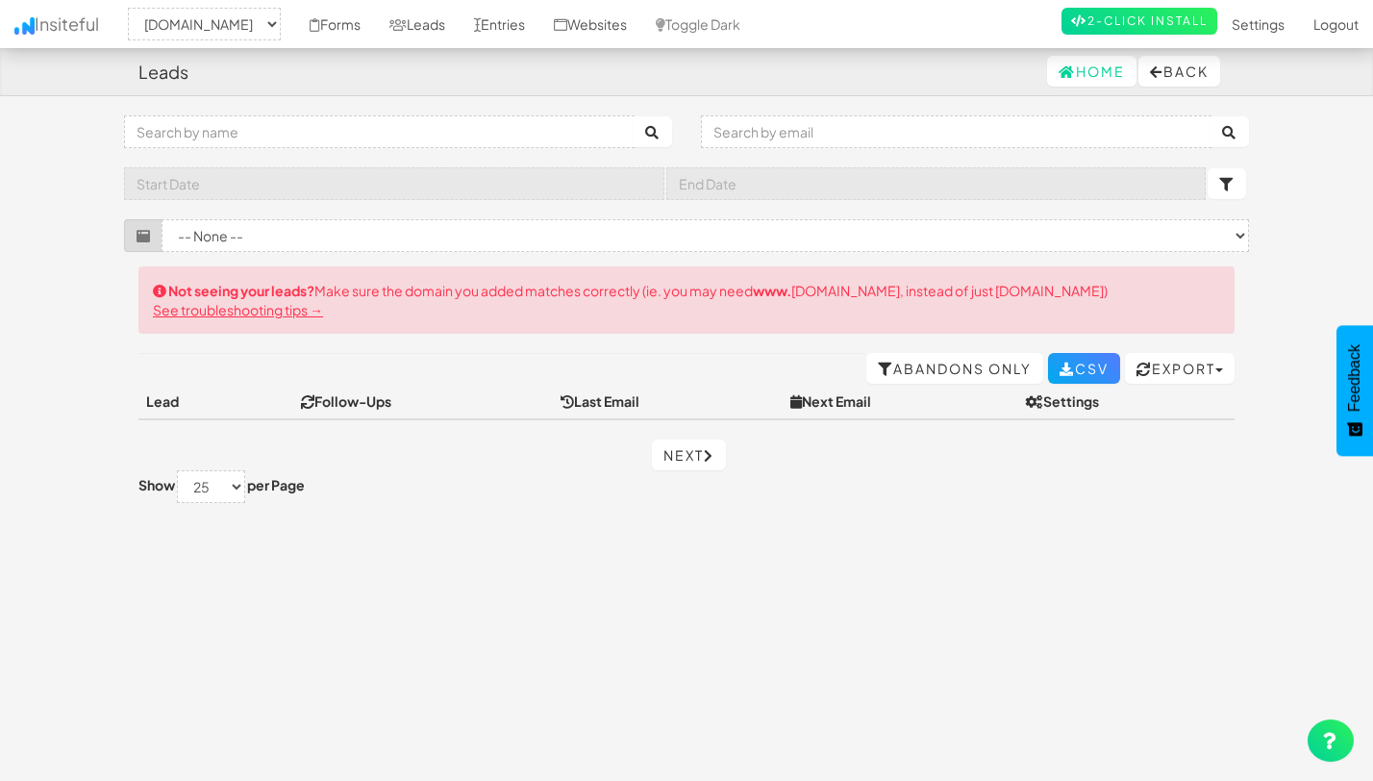
select select "2530"
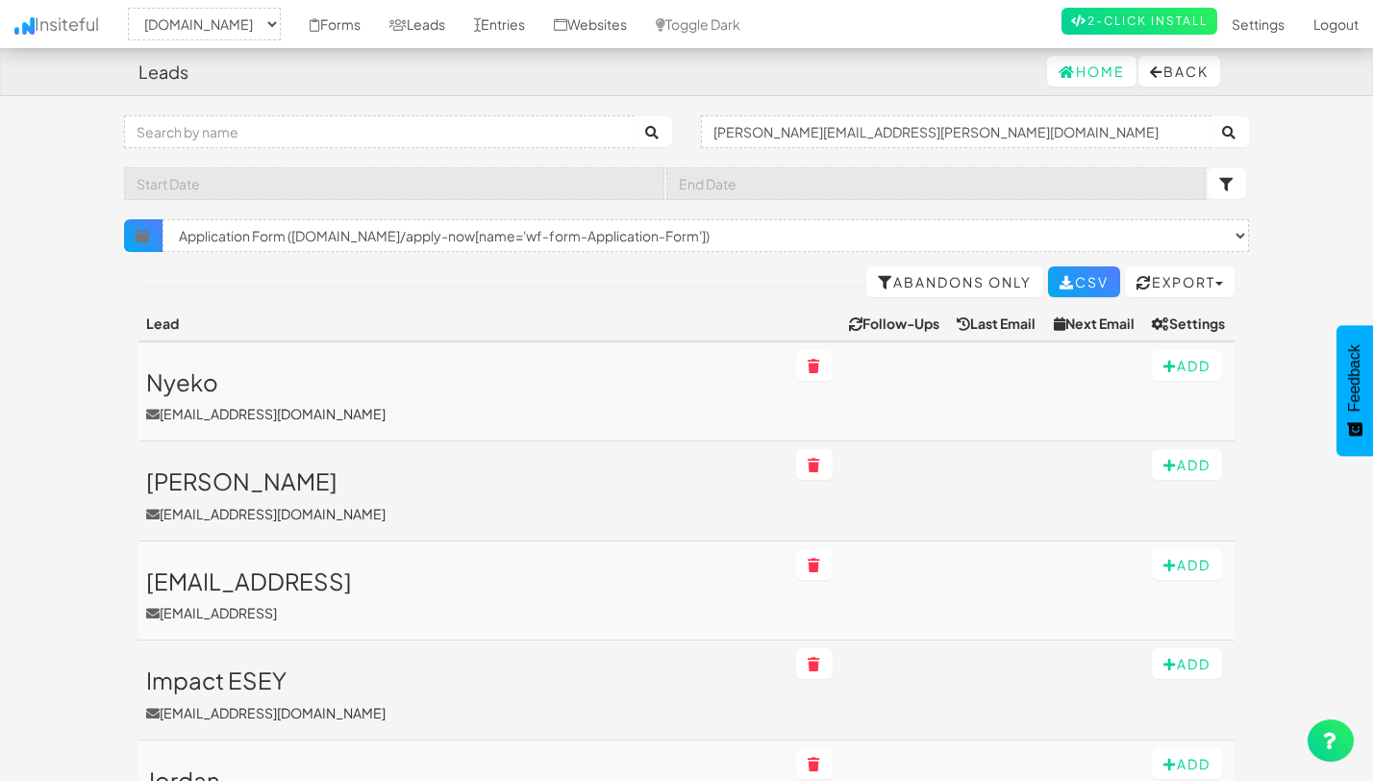
select select "2530"
select select "f68e2dc05ade352.95790101"
click at [760, 131] on input "[PERSON_NAME][EMAIL_ADDRESS][PERSON_NAME][DOMAIN_NAME]" at bounding box center [956, 131] width 511 height 33
paste input "b@lionsgate.networ"
type input "b@[DOMAIN_NAME]"
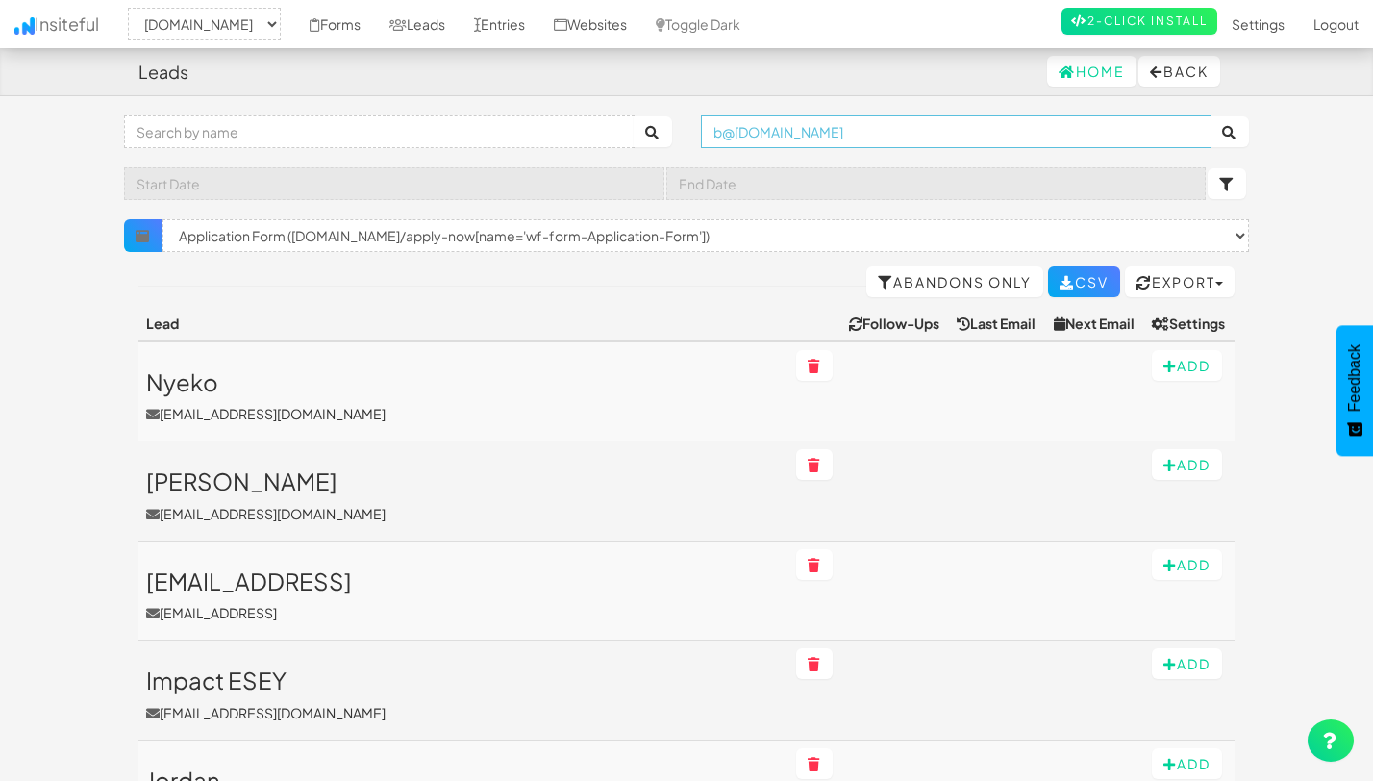
click at [1210, 116] on button "submit" at bounding box center [1229, 131] width 38 height 31
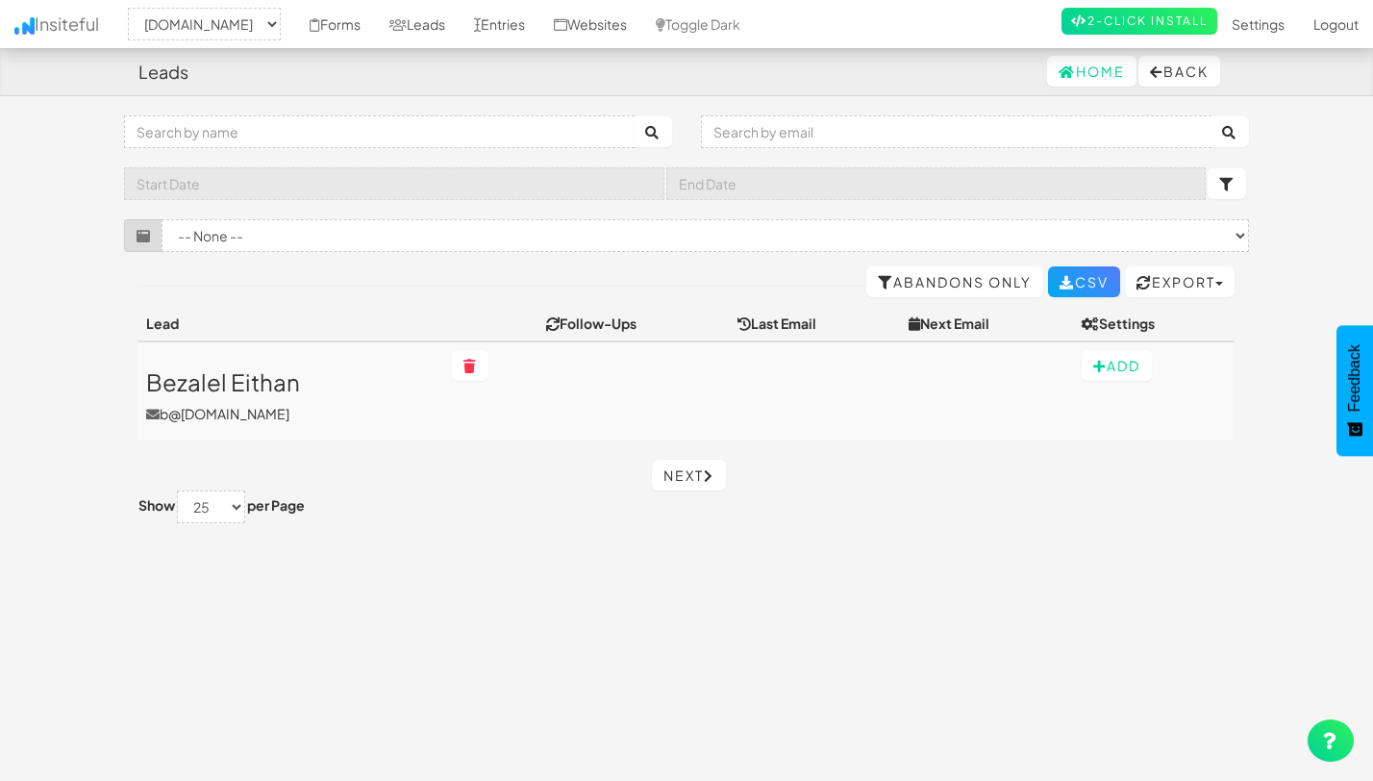
select select "2530"
